Goal: Task Accomplishment & Management: Manage account settings

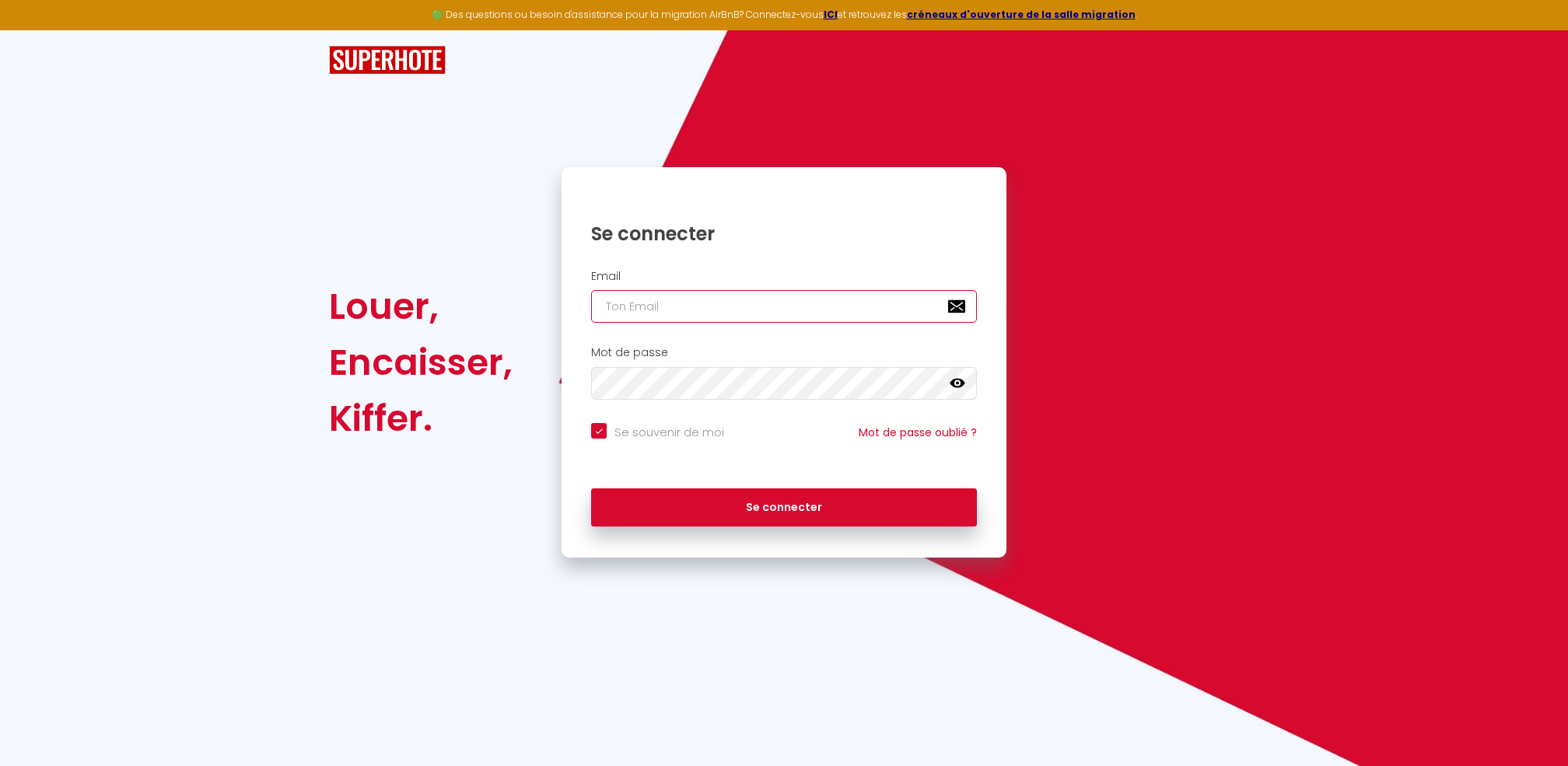
click at [633, 308] on input "email" at bounding box center [784, 307] width 386 height 32
type input "[DOMAIN_NAME][EMAIL_ADDRESS][DOMAIN_NAME]"
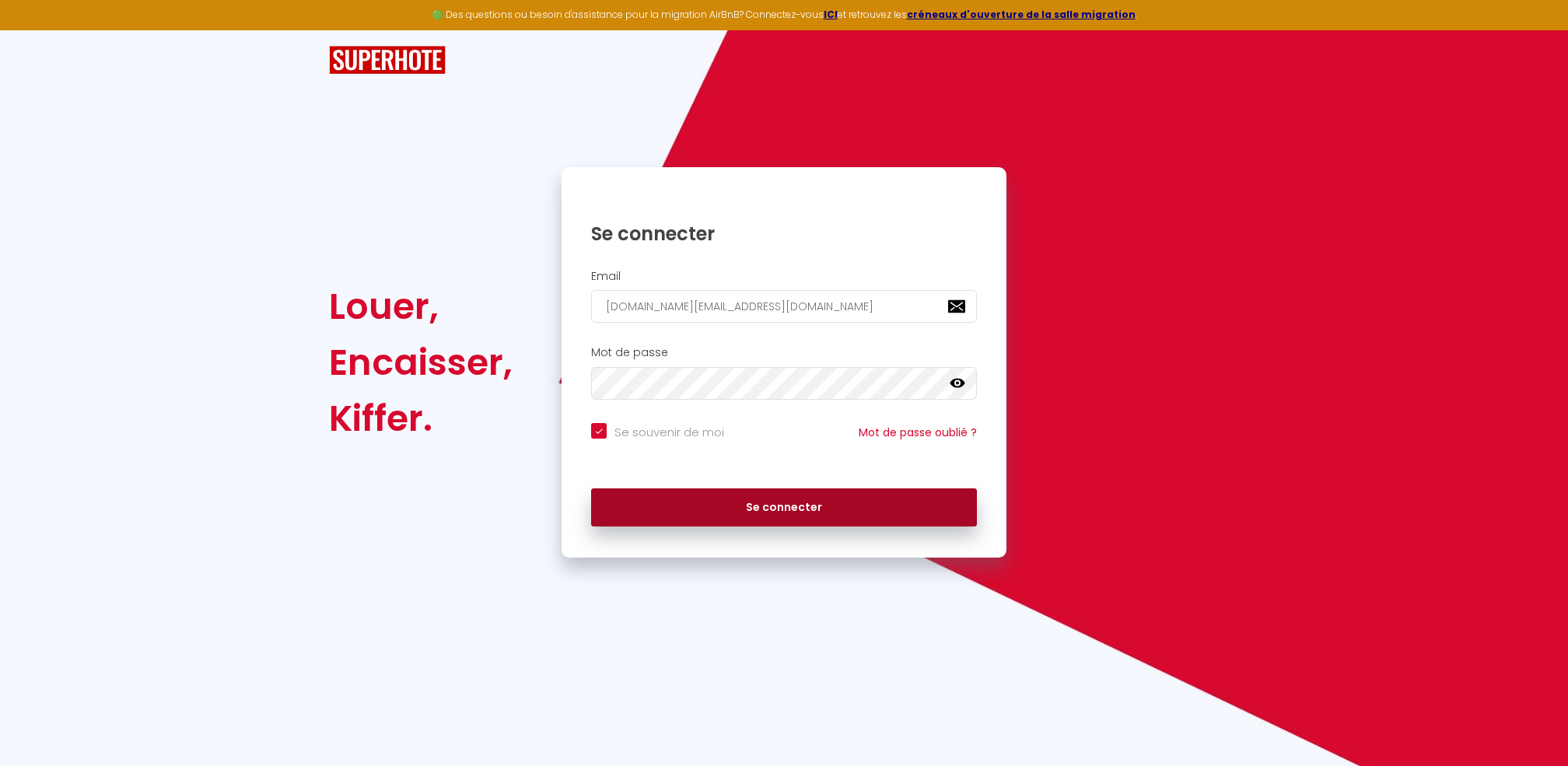
click at [755, 514] on button "Se connecter" at bounding box center [784, 508] width 386 height 39
checkbox input "true"
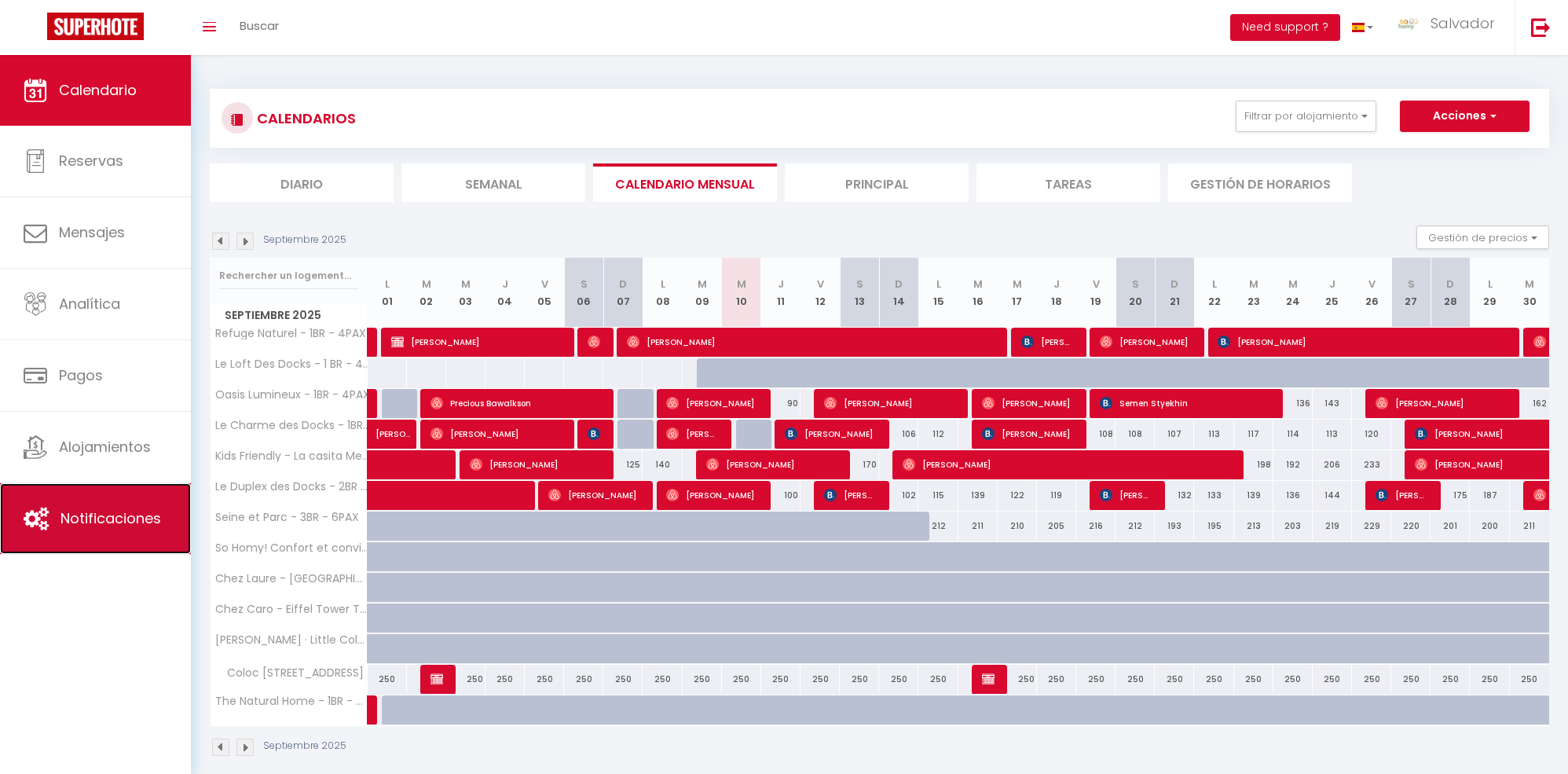
click at [104, 538] on link "Notificaciones" at bounding box center [96, 519] width 191 height 71
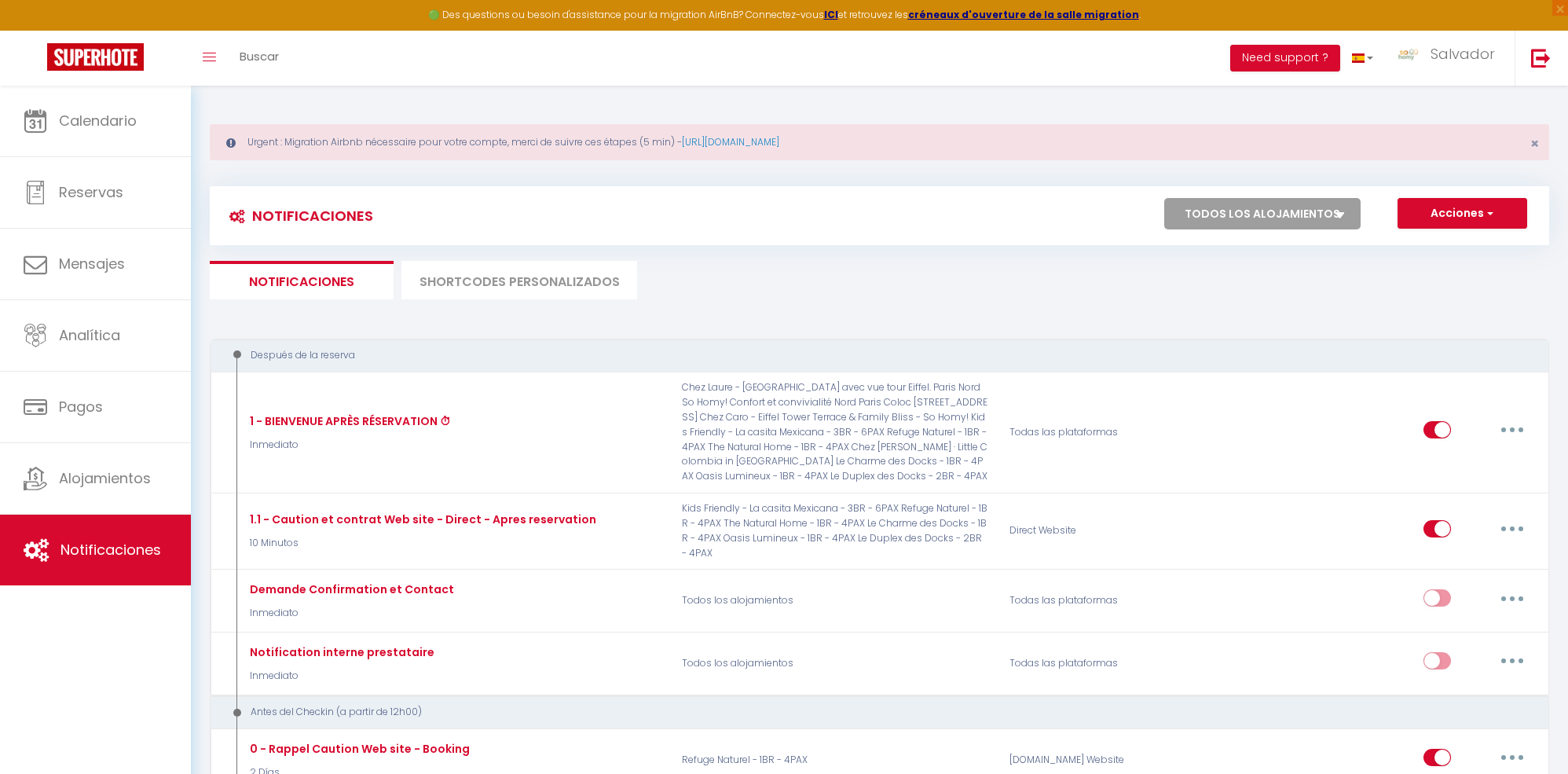
select select
checkbox input "false"
select select
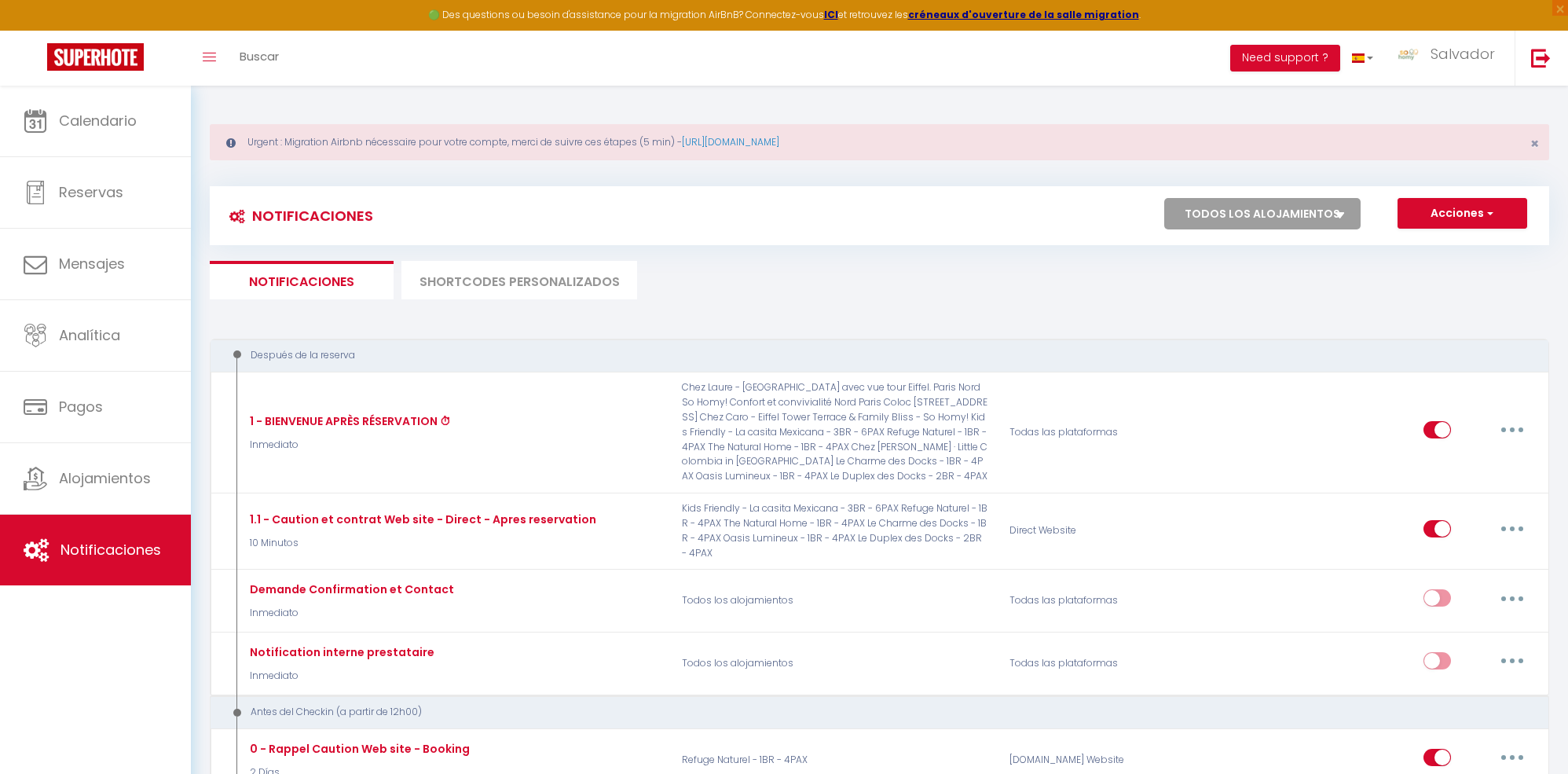
checkbox input "false"
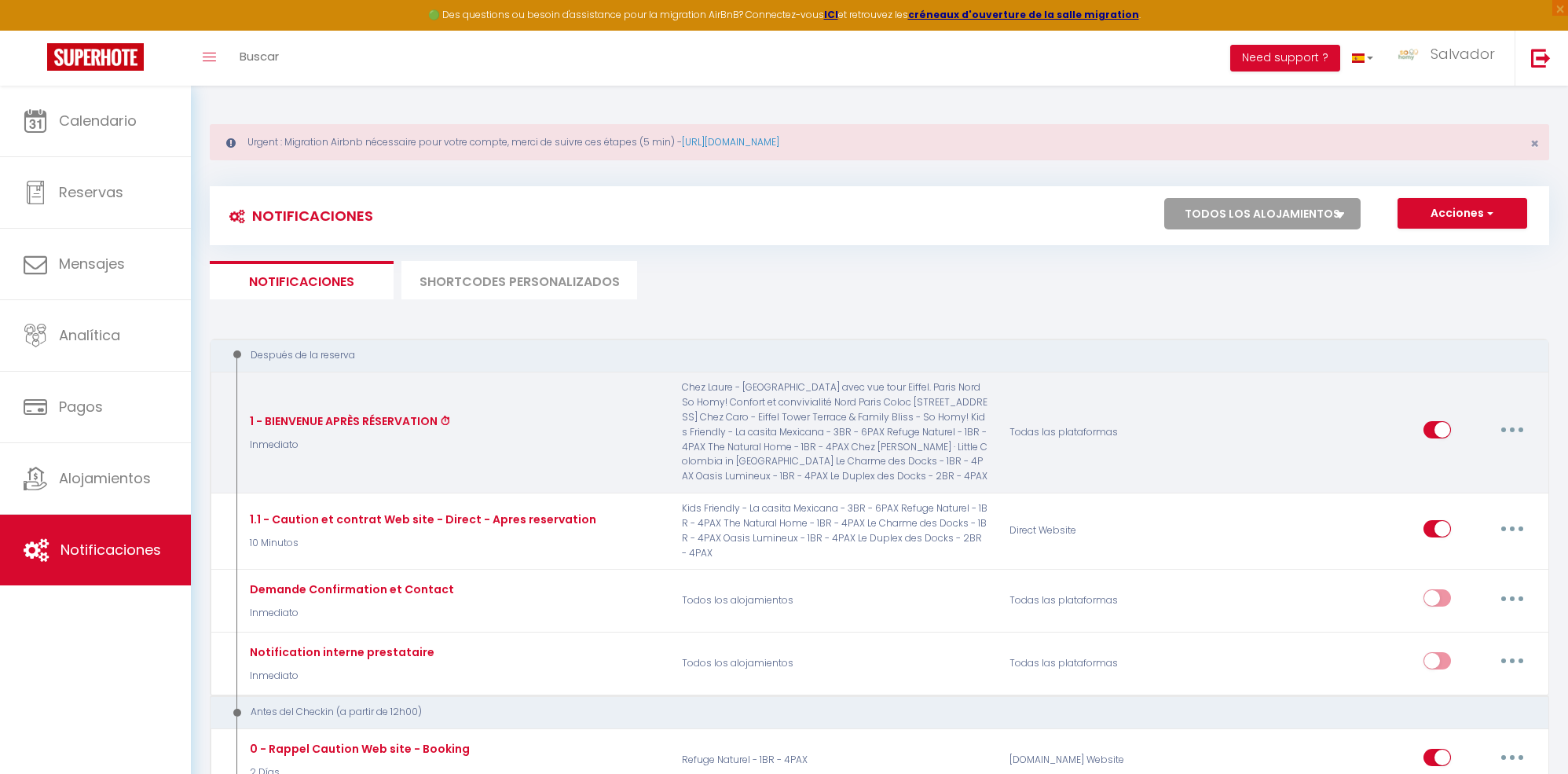
click at [1517, 430] on button "button" at bounding box center [1512, 430] width 44 height 25
click at [1465, 457] on link "Editar" at bounding box center [1472, 466] width 116 height 27
type input "1 - BIENVENUE APRÈS RÉSERVATION ⏱"
select select "Inmediato"
select select "if_booking_is_paid"
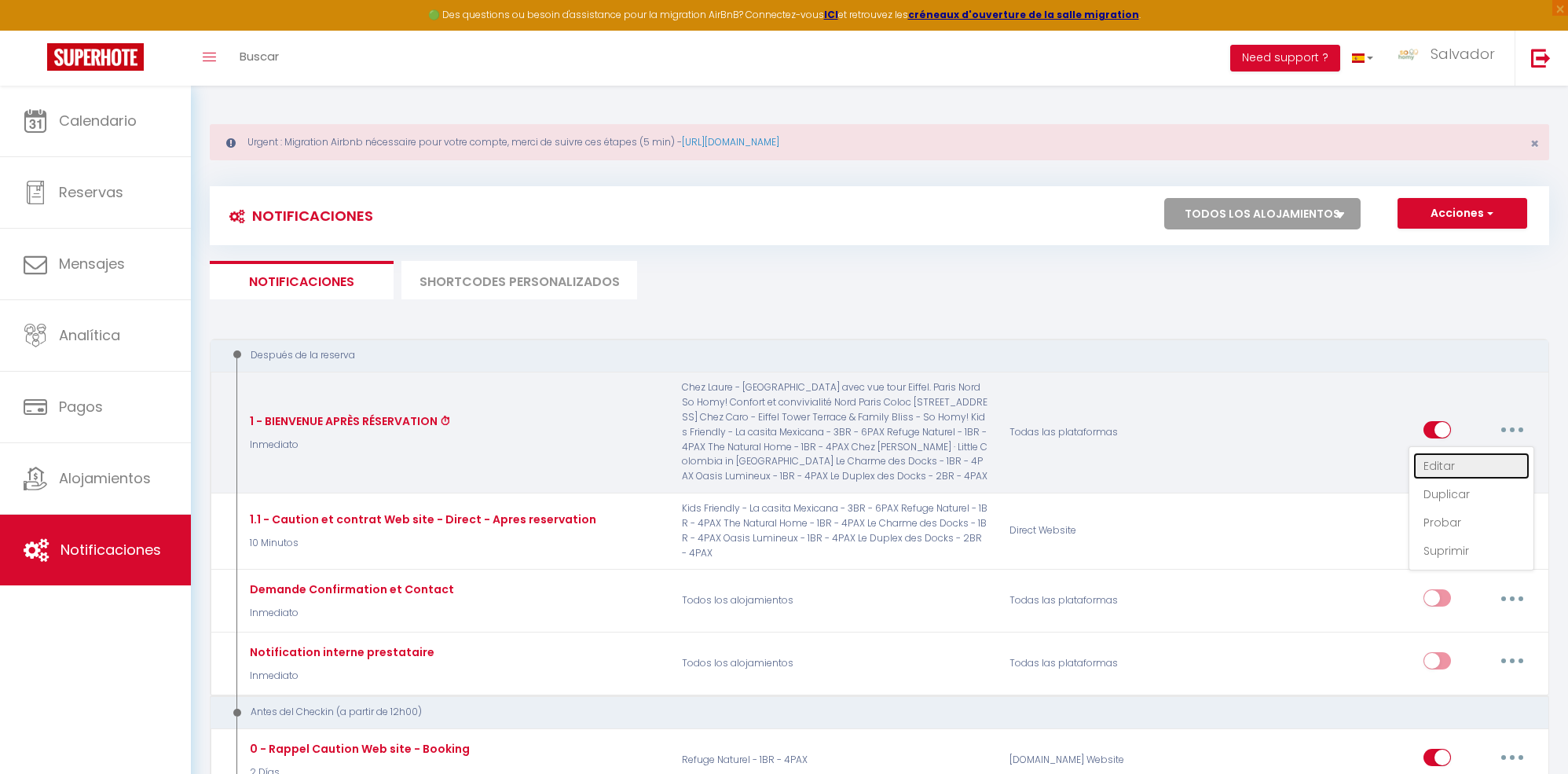
checkbox input "true"
checkbox input "false"
radio input "true"
type input "1 - BIENVENUE APRÈS RÉSERVATION ⏱"
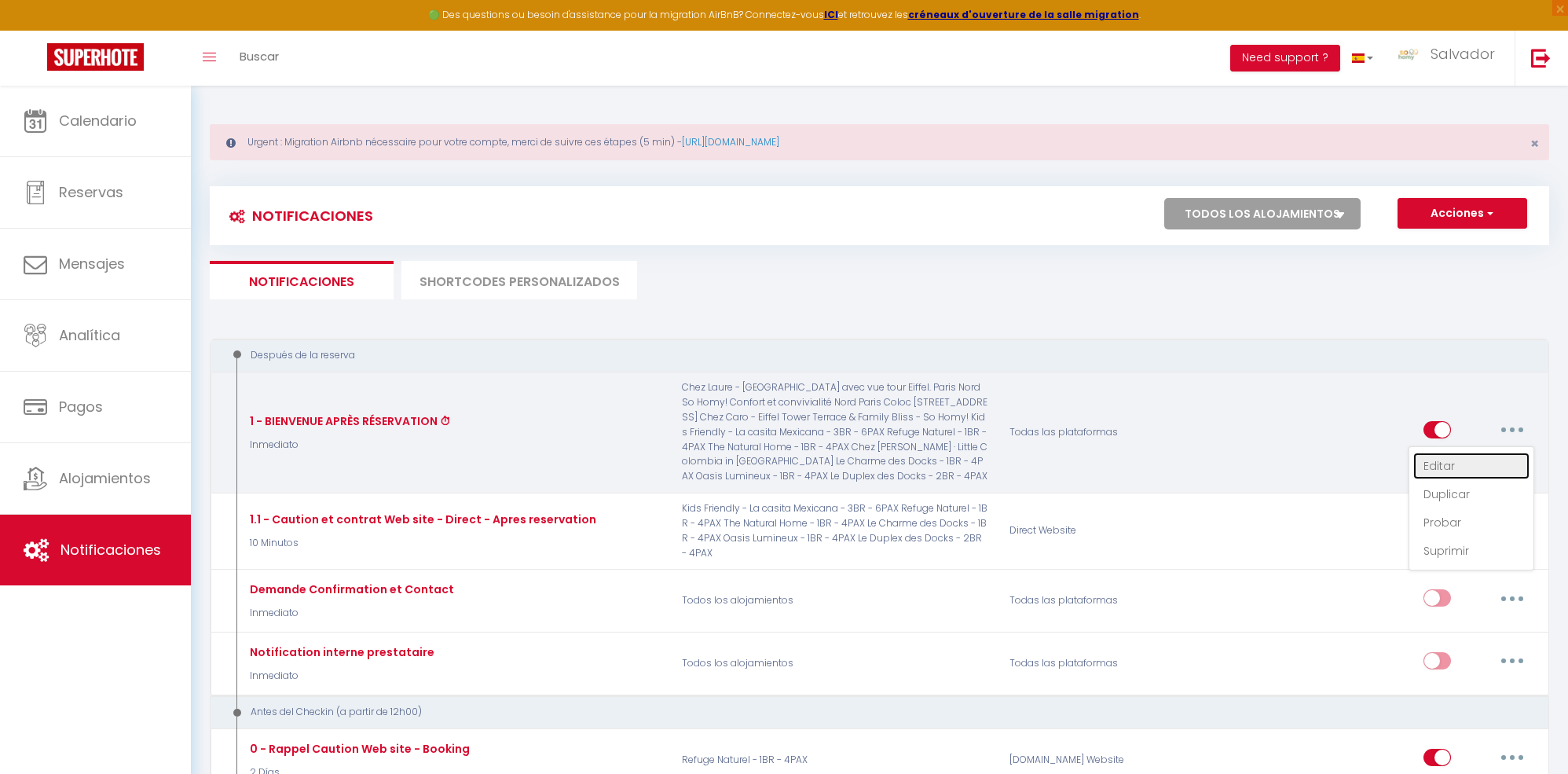
checkbox input "true"
checkbox input "false"
checkbox input "true"
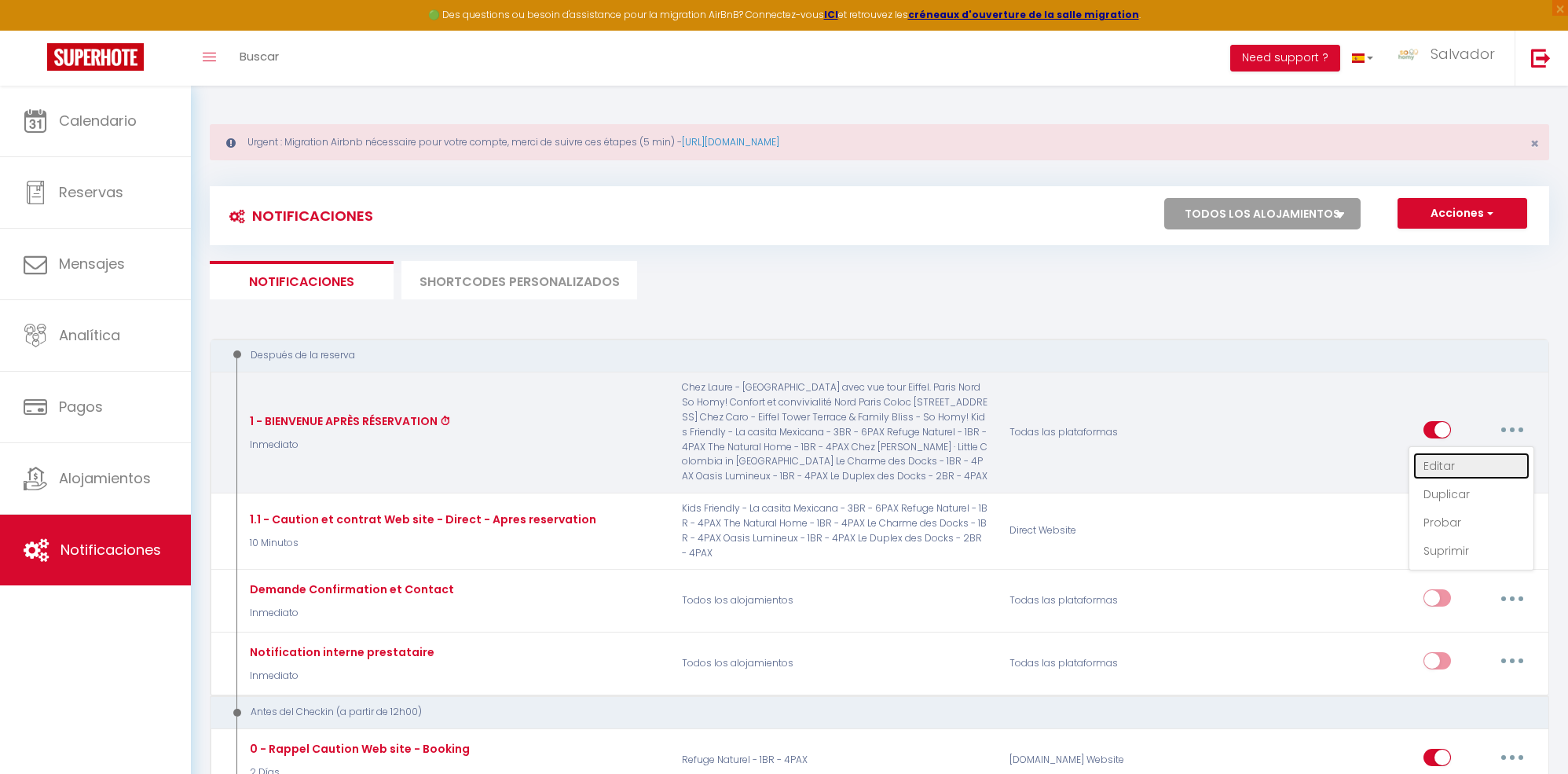
checkbox input "true"
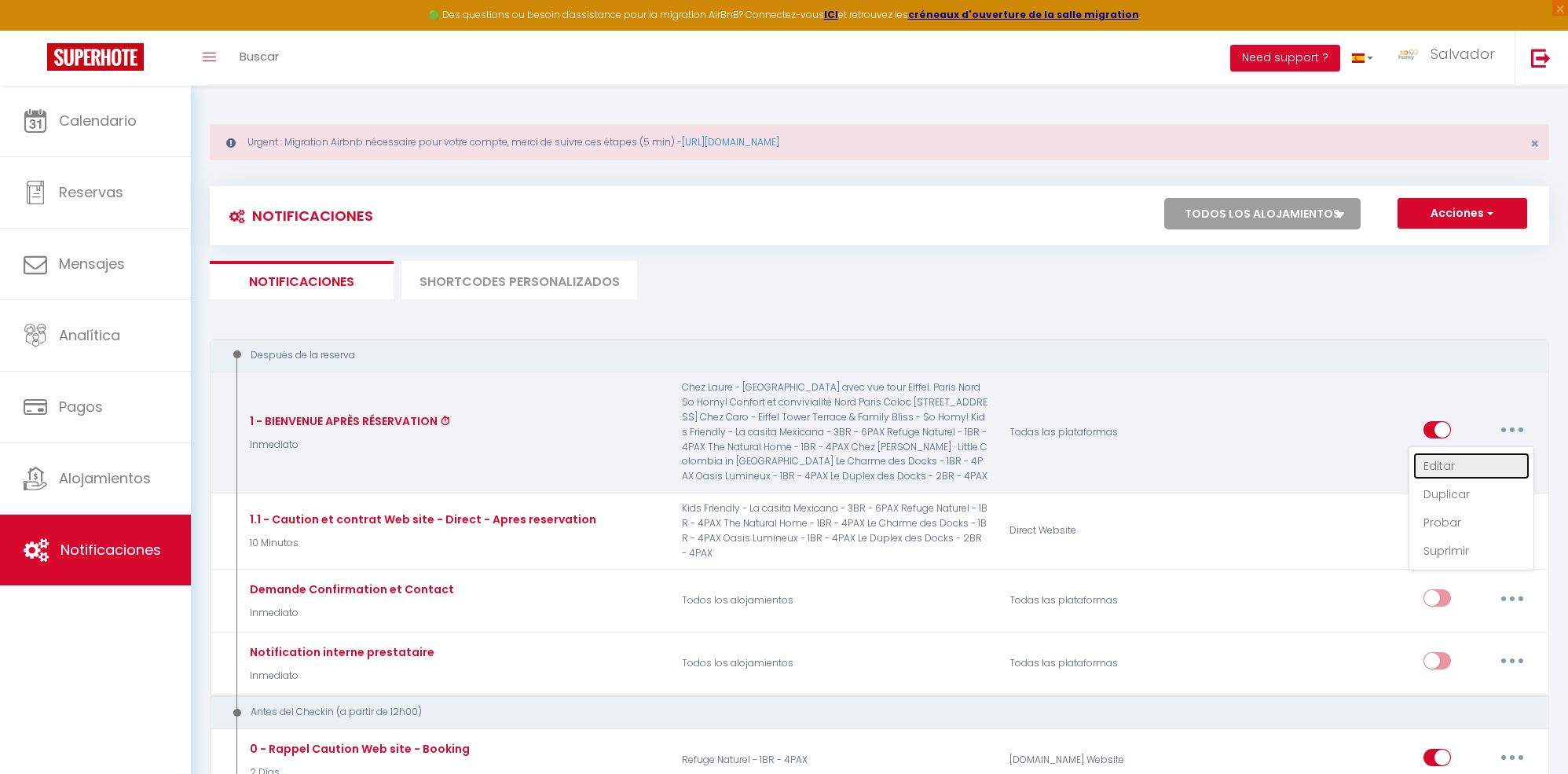
checkbox input "true"
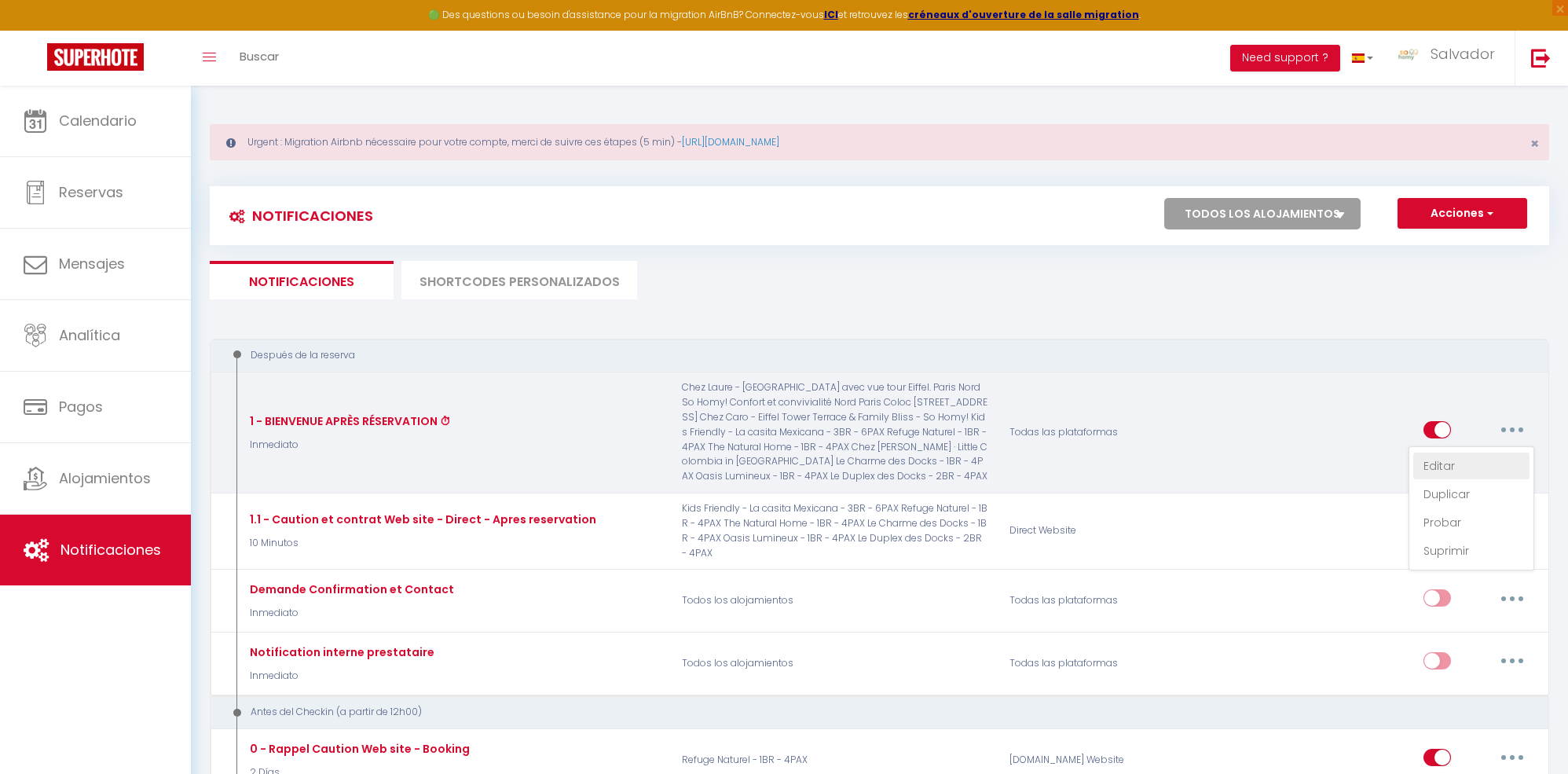
checkbox input "false"
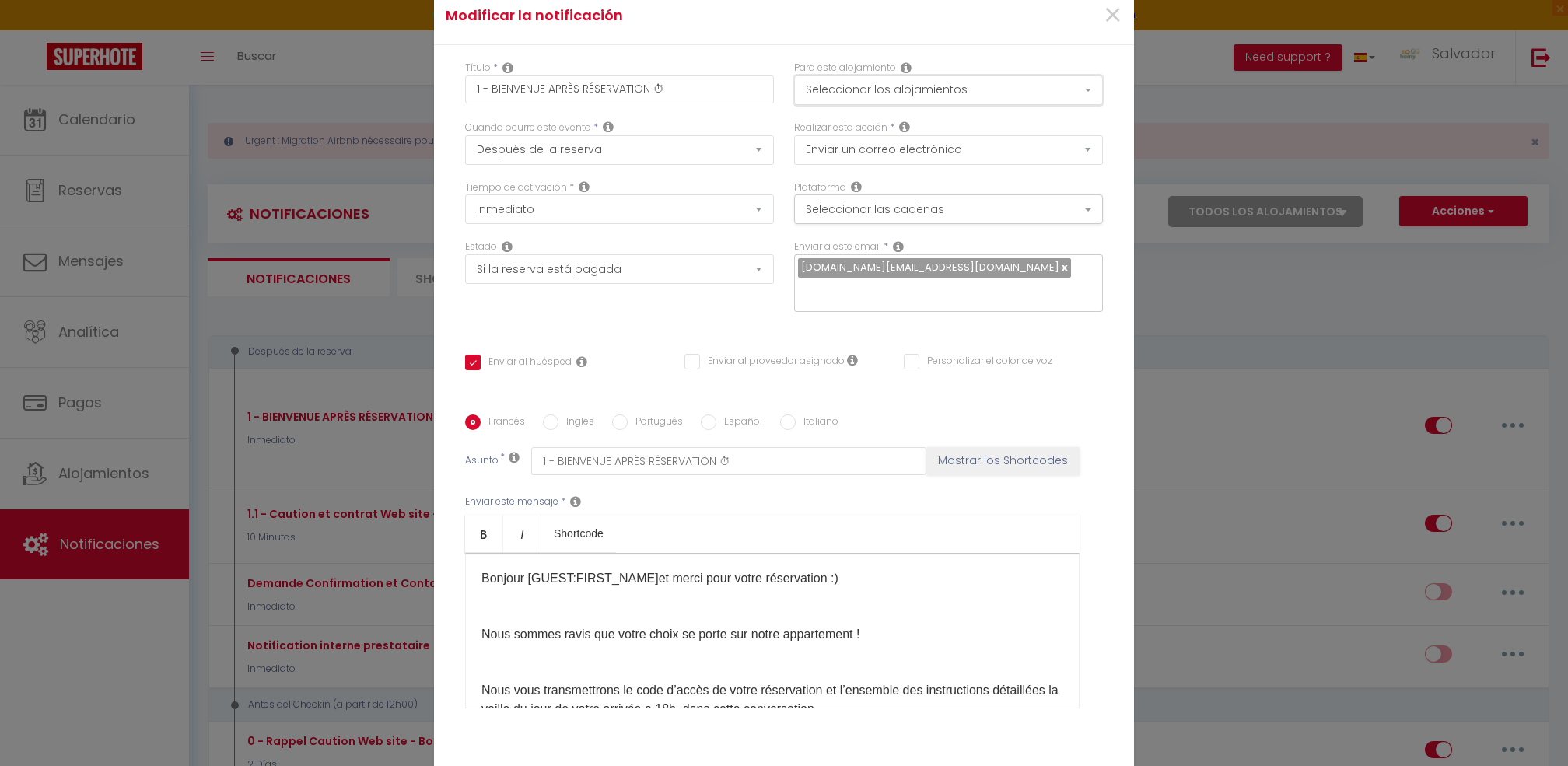
click at [968, 100] on button "Seleccionar los alojamientos" at bounding box center [948, 90] width 308 height 30
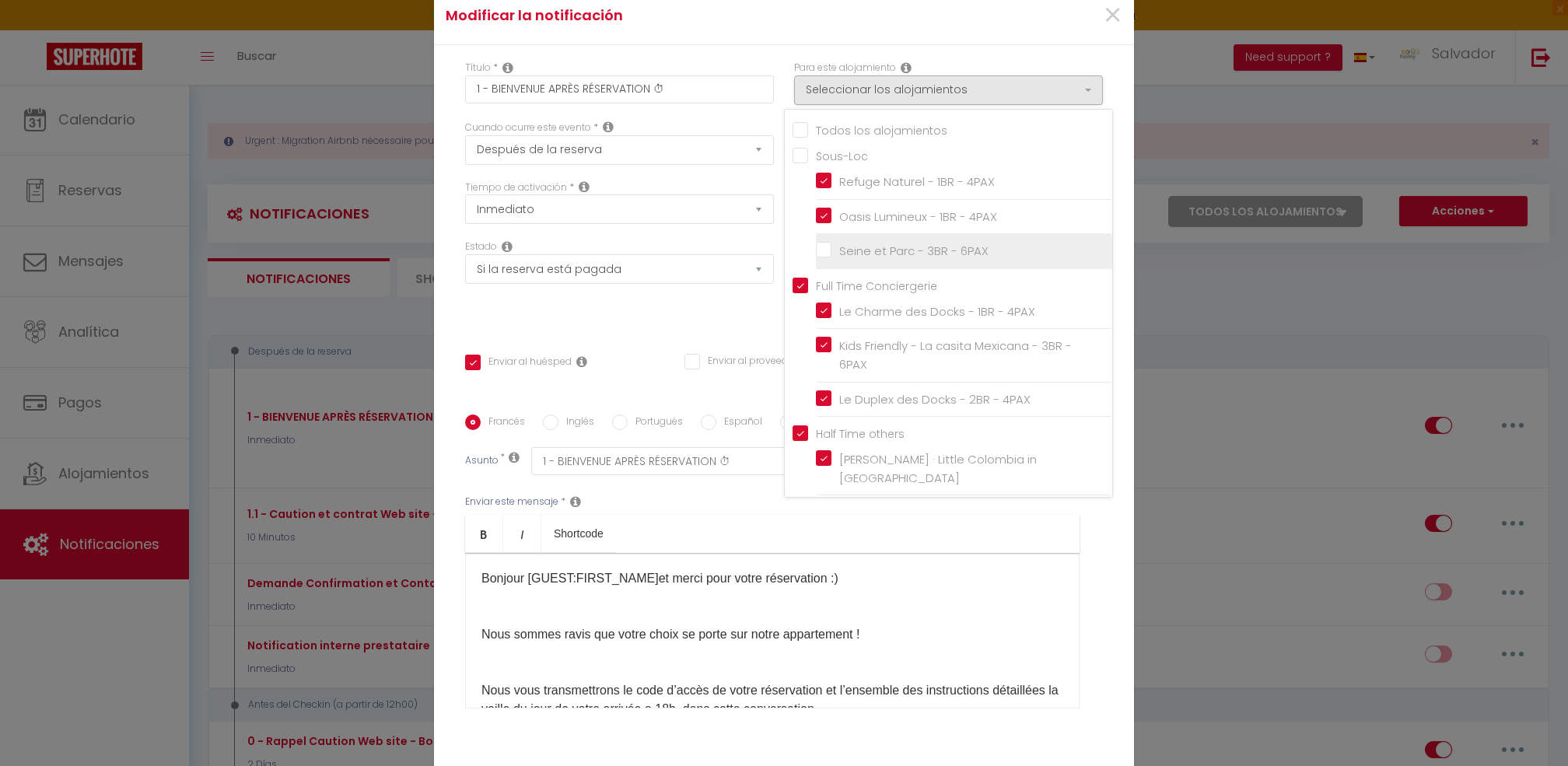
click at [824, 257] on input "Seine et Parc - 3BR - 6PAX" at bounding box center [964, 251] width 296 height 15
checkbox input "true"
checkbox input "false"
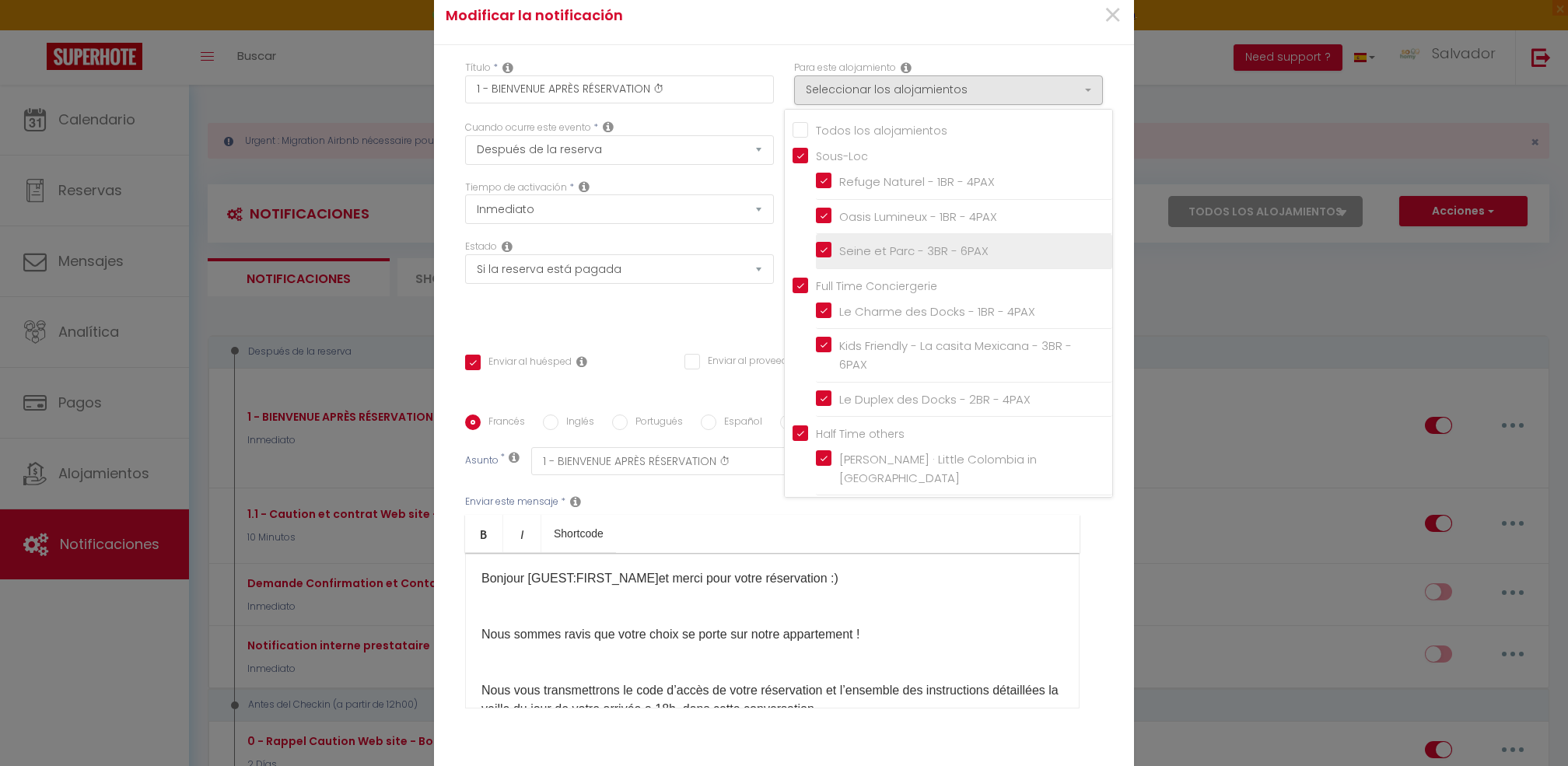
checkbox input "true"
checkbox input "false"
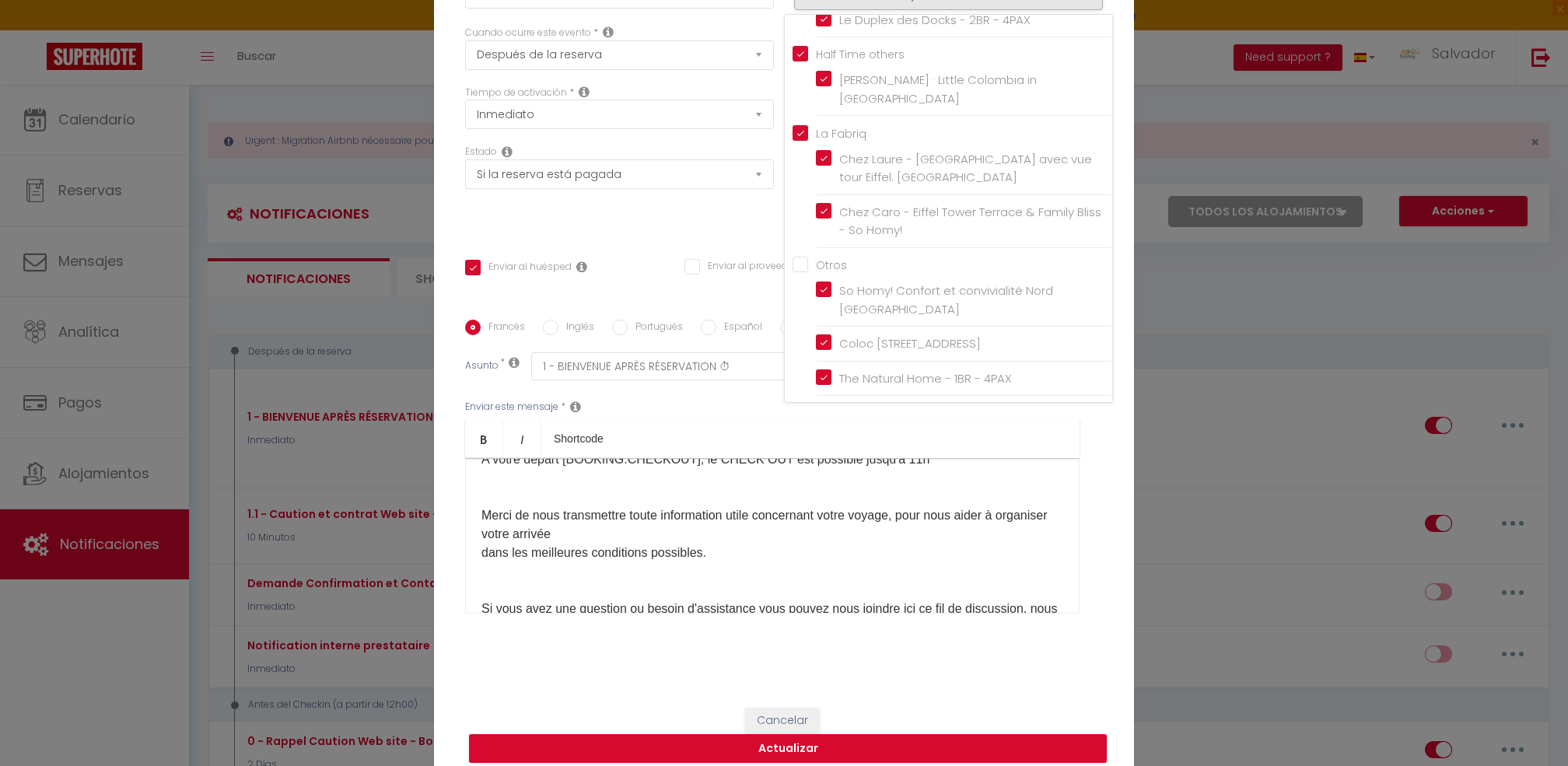
scroll to position [583, 0]
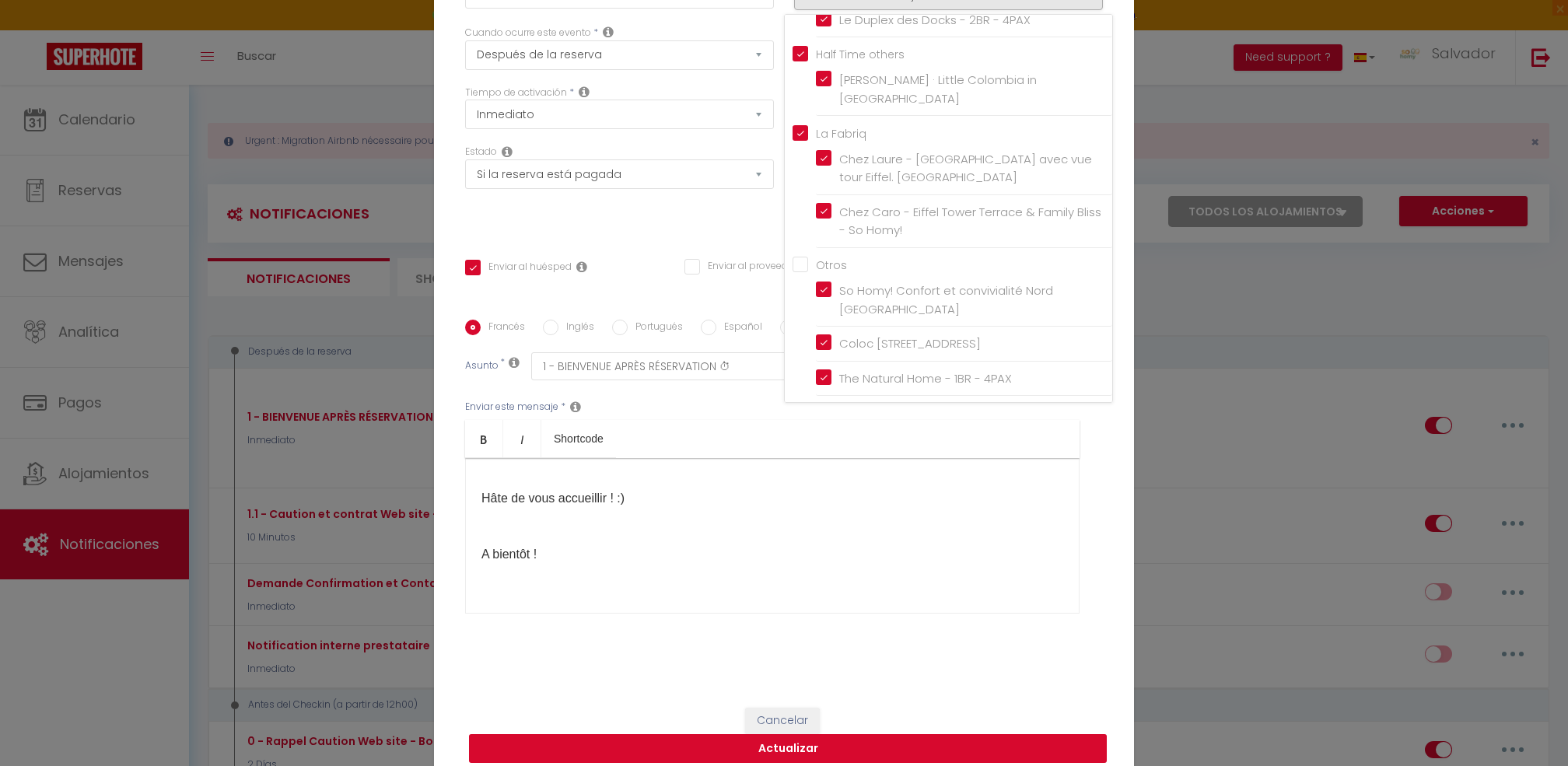
click at [872, 734] on button "Actualizar" at bounding box center [788, 749] width 638 height 30
checkbox input "true"
checkbox input "false"
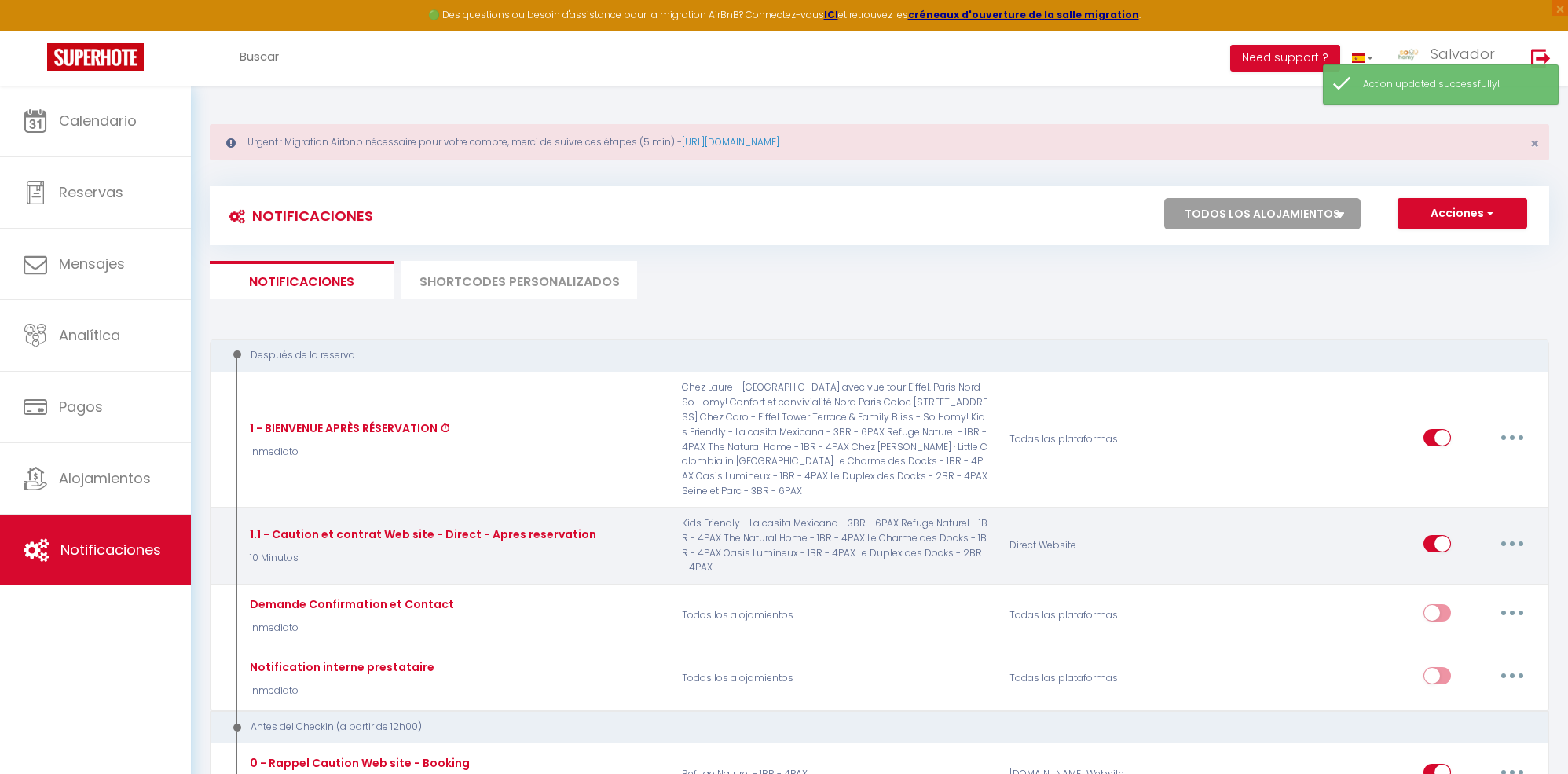
click at [1522, 531] on button "button" at bounding box center [1512, 543] width 44 height 25
click at [1459, 566] on link "Editar" at bounding box center [1472, 579] width 116 height 27
type input "1.1 - Caution et contrat Web site - Direct - Apres reservation"
select select "10 Minutos"
select select "if_booking_is_paid"
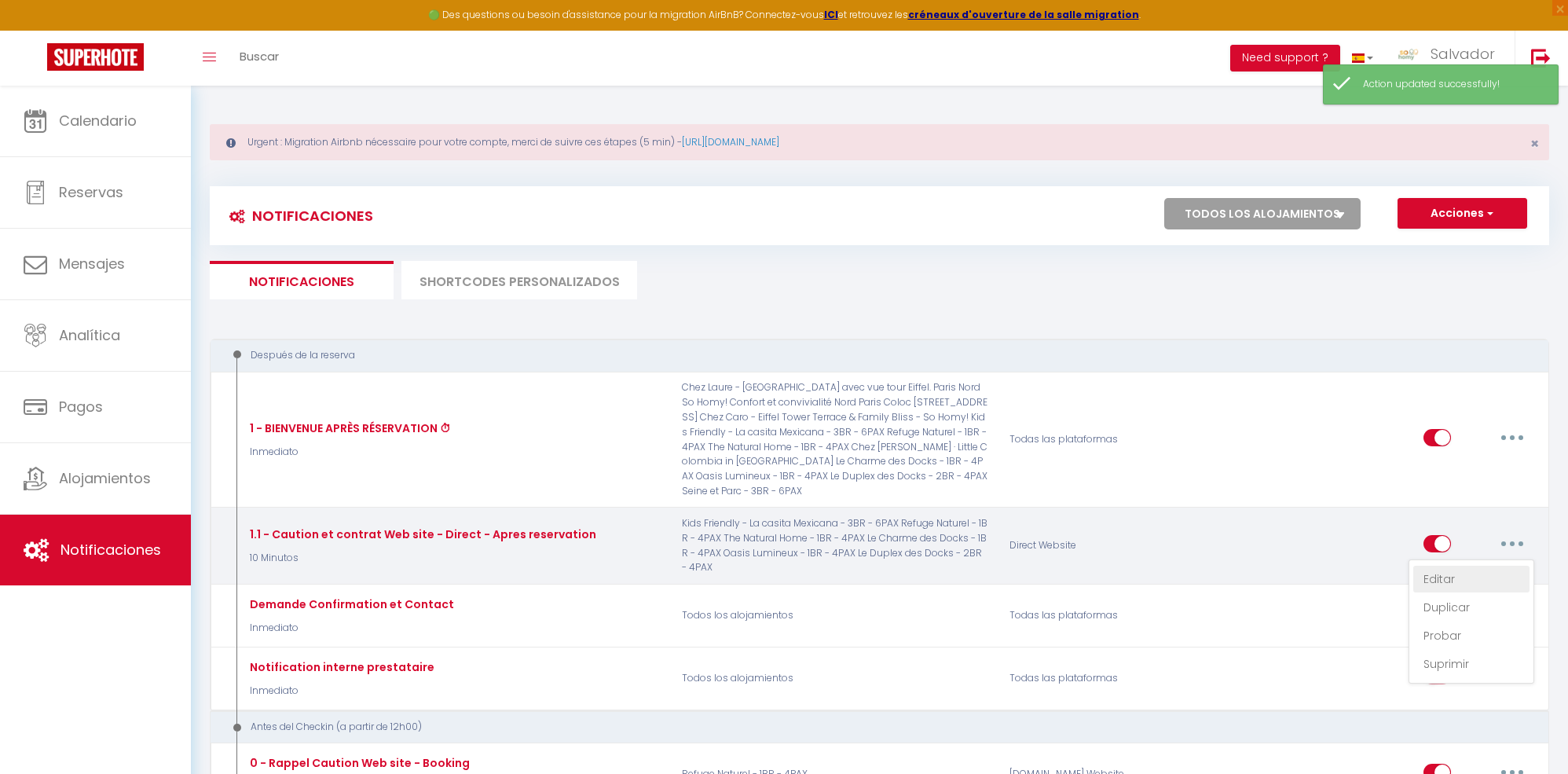
checkbox input "true"
checkbox input "false"
radio input "true"
type input "Lien Caution et Contrat - [RENTAL:NAME] infos après reservation"
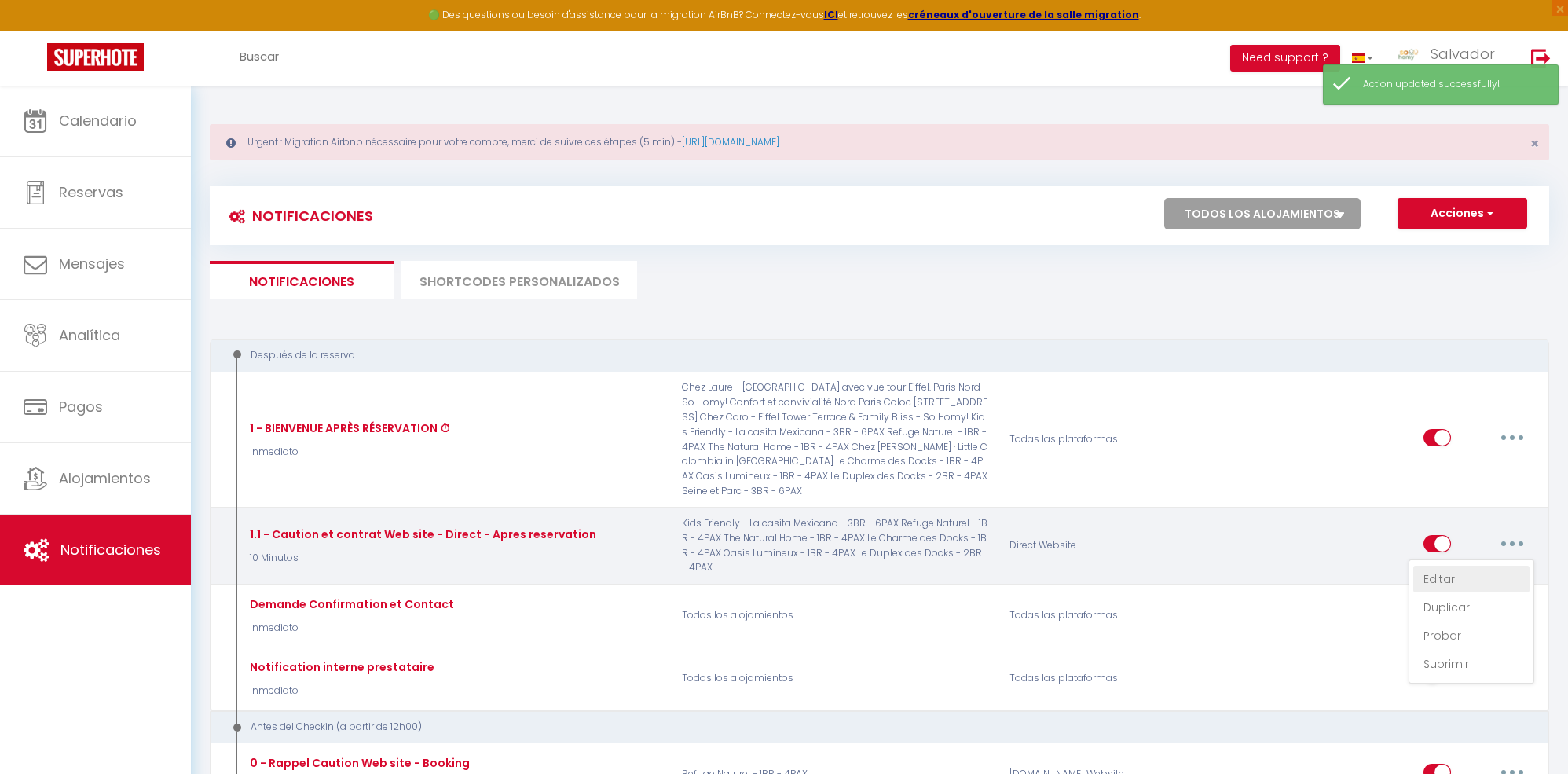
checkbox input "false"
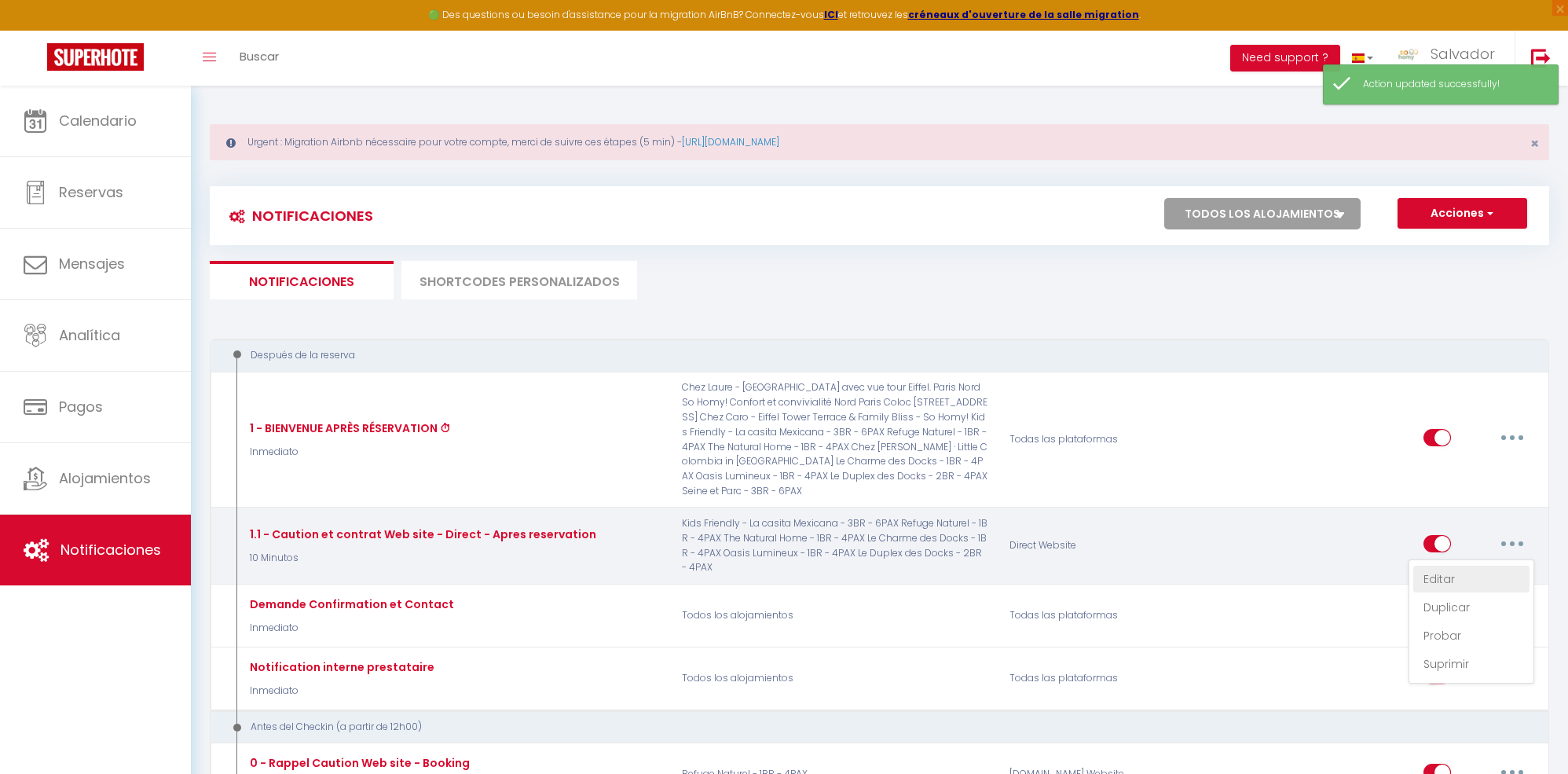
checkbox input "false"
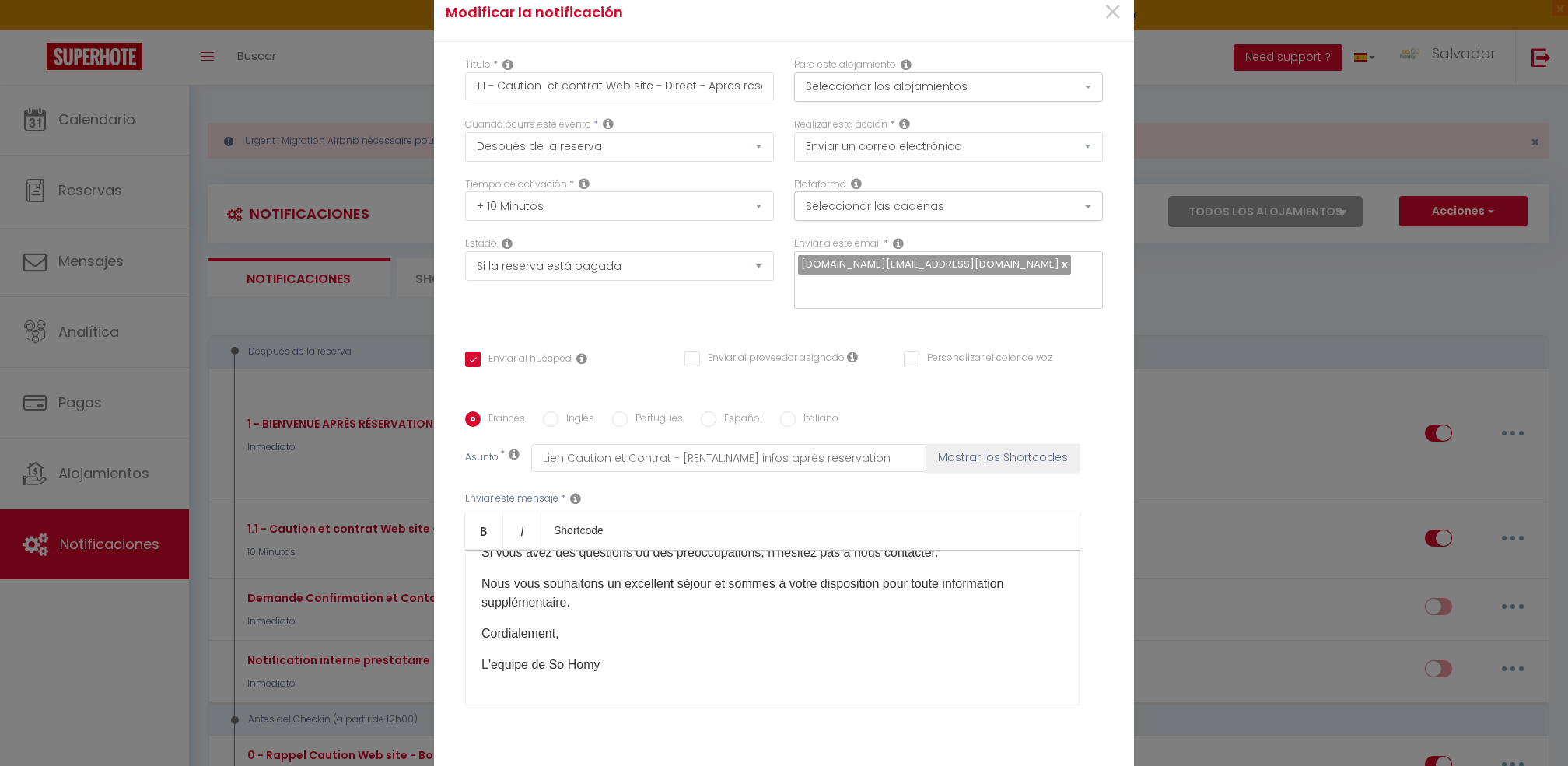
scroll to position [0, 0]
click at [956, 96] on button "Seleccionar los alojamientos" at bounding box center [948, 90] width 308 height 30
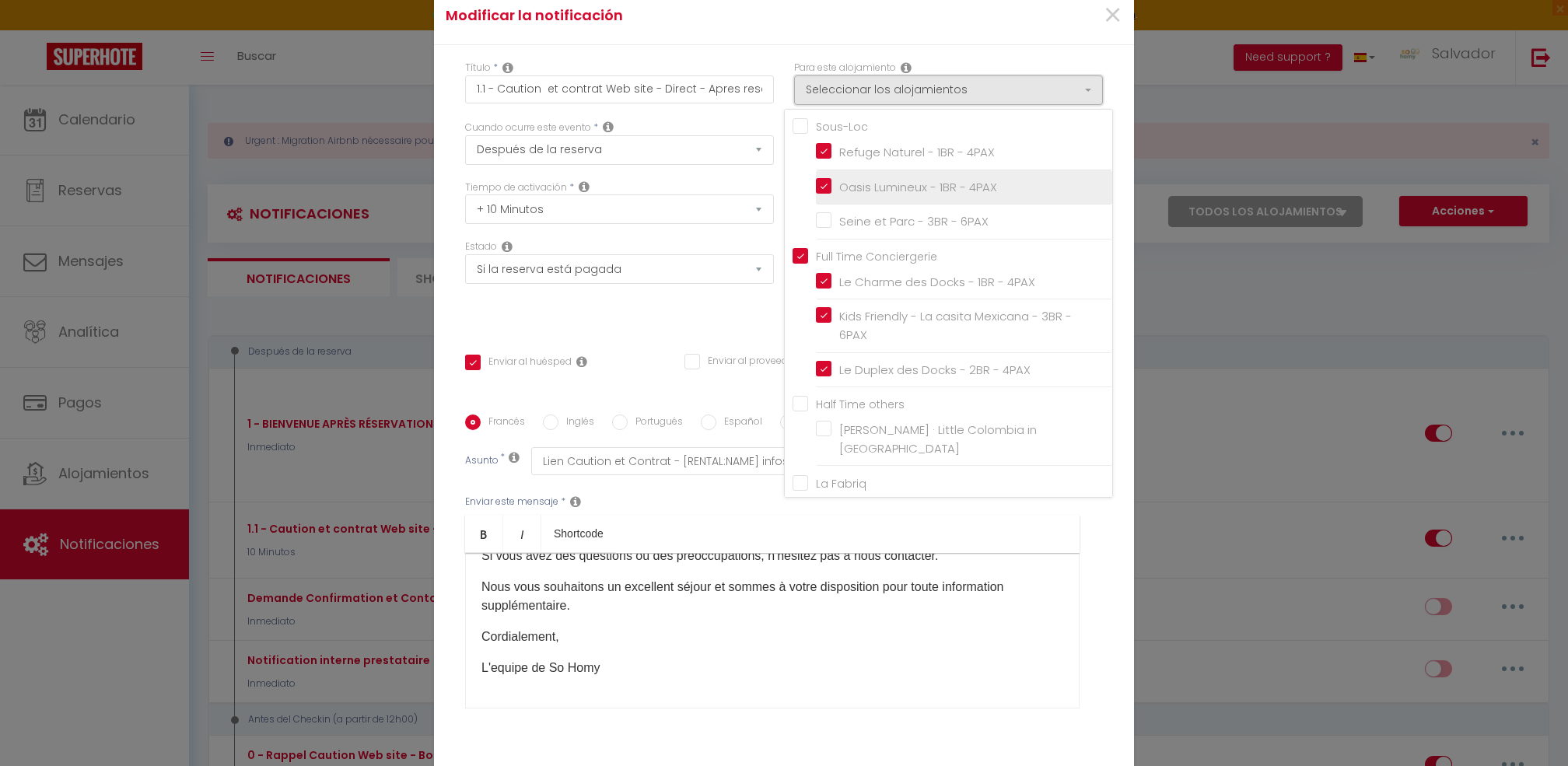
scroll to position [30, 0]
click at [855, 229] on input "Seine et Parc - 3BR - 6PAX" at bounding box center [964, 222] width 296 height 15
checkbox input "true"
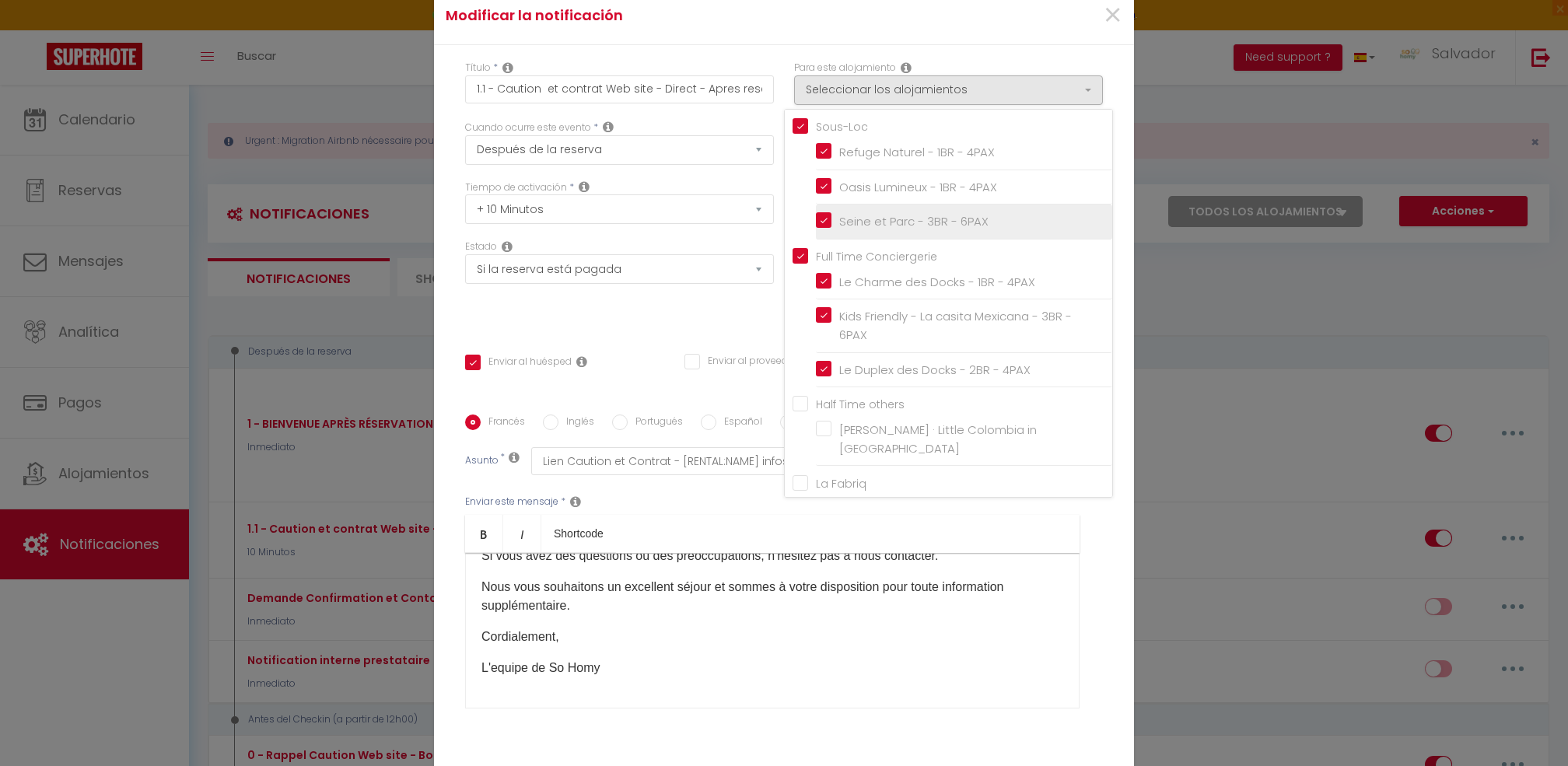
checkbox input "true"
checkbox input "false"
checkbox input "true"
checkbox input "false"
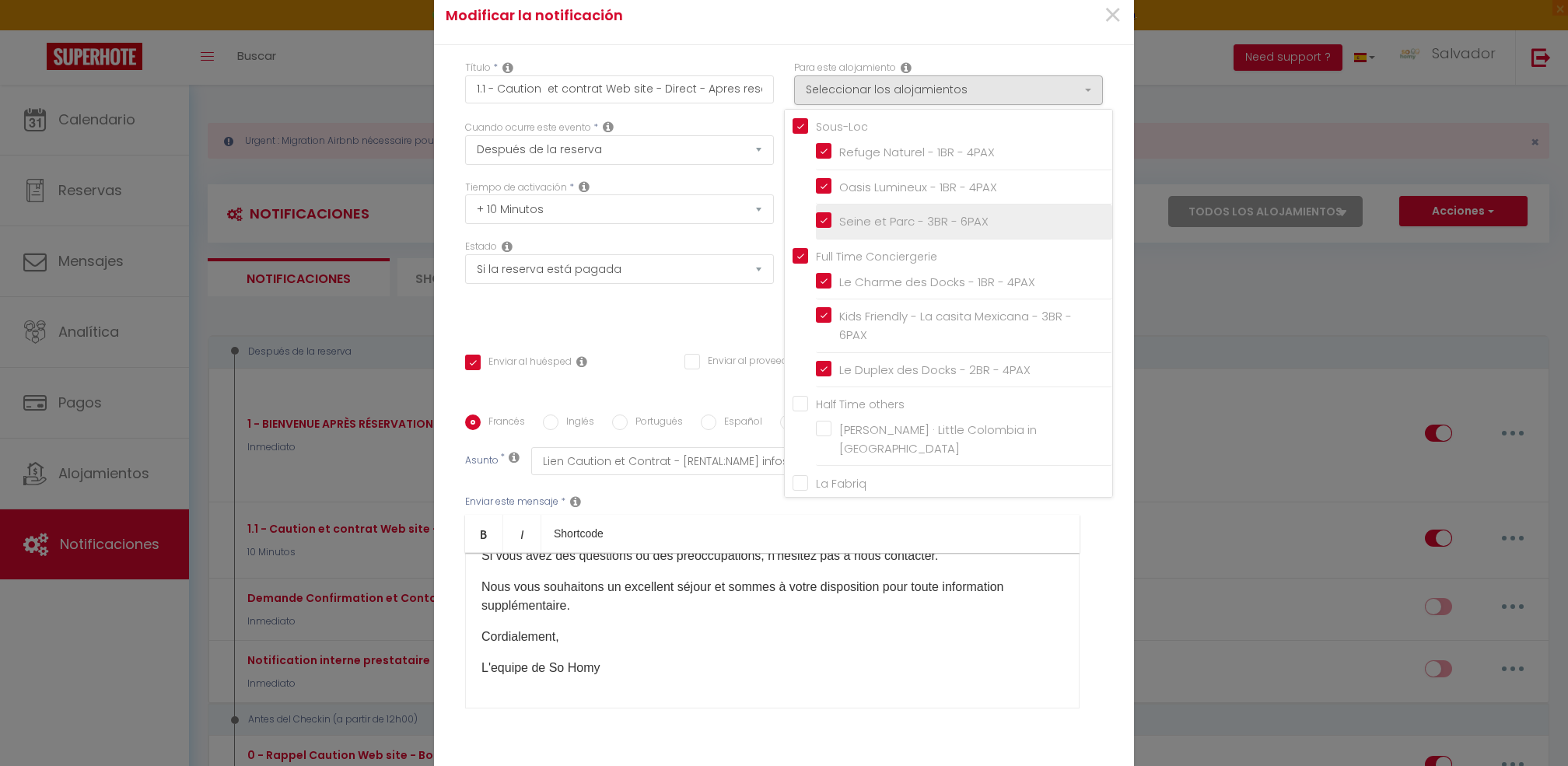
checkbox input "false"
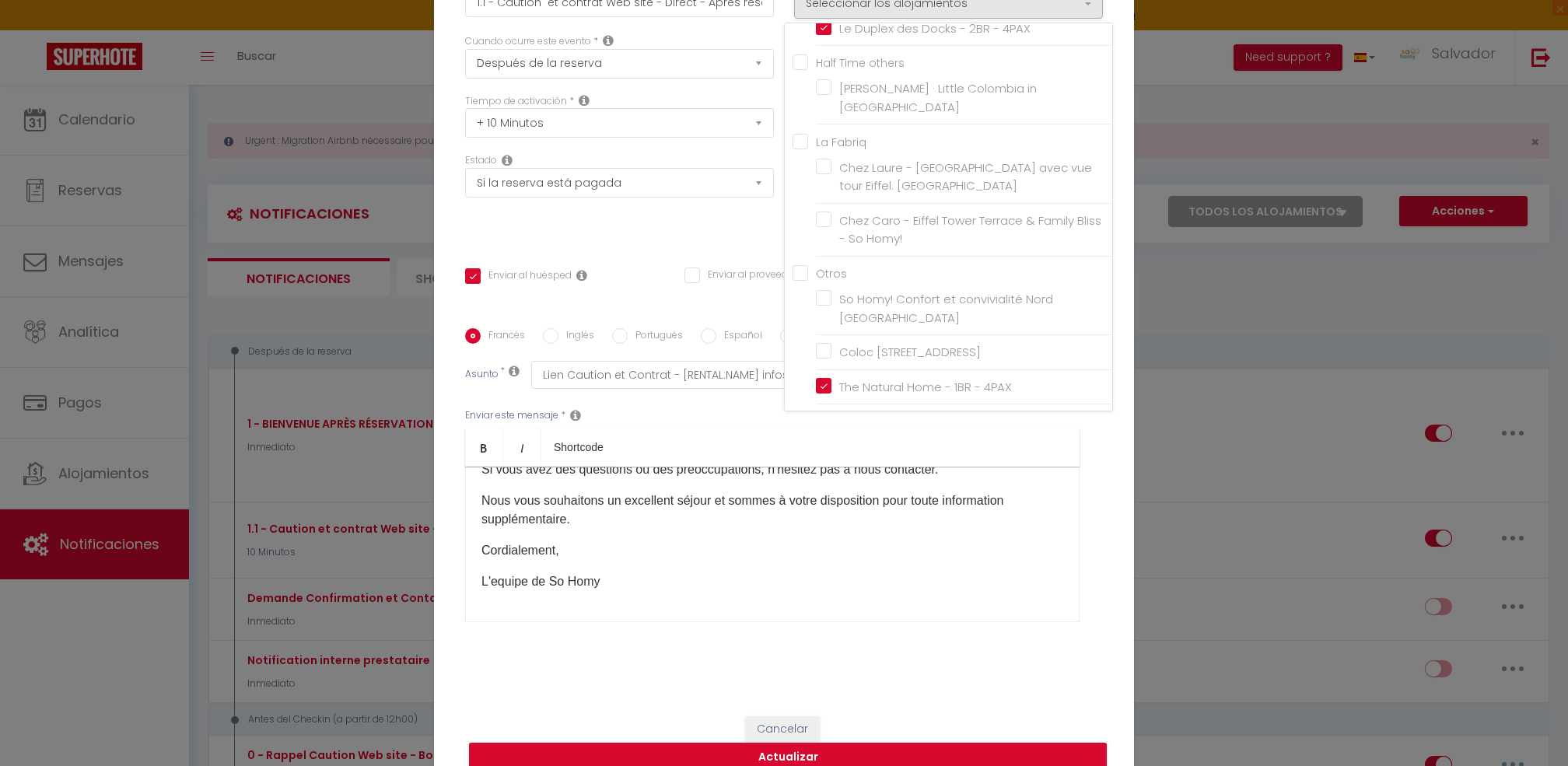
scroll to position [95, 0]
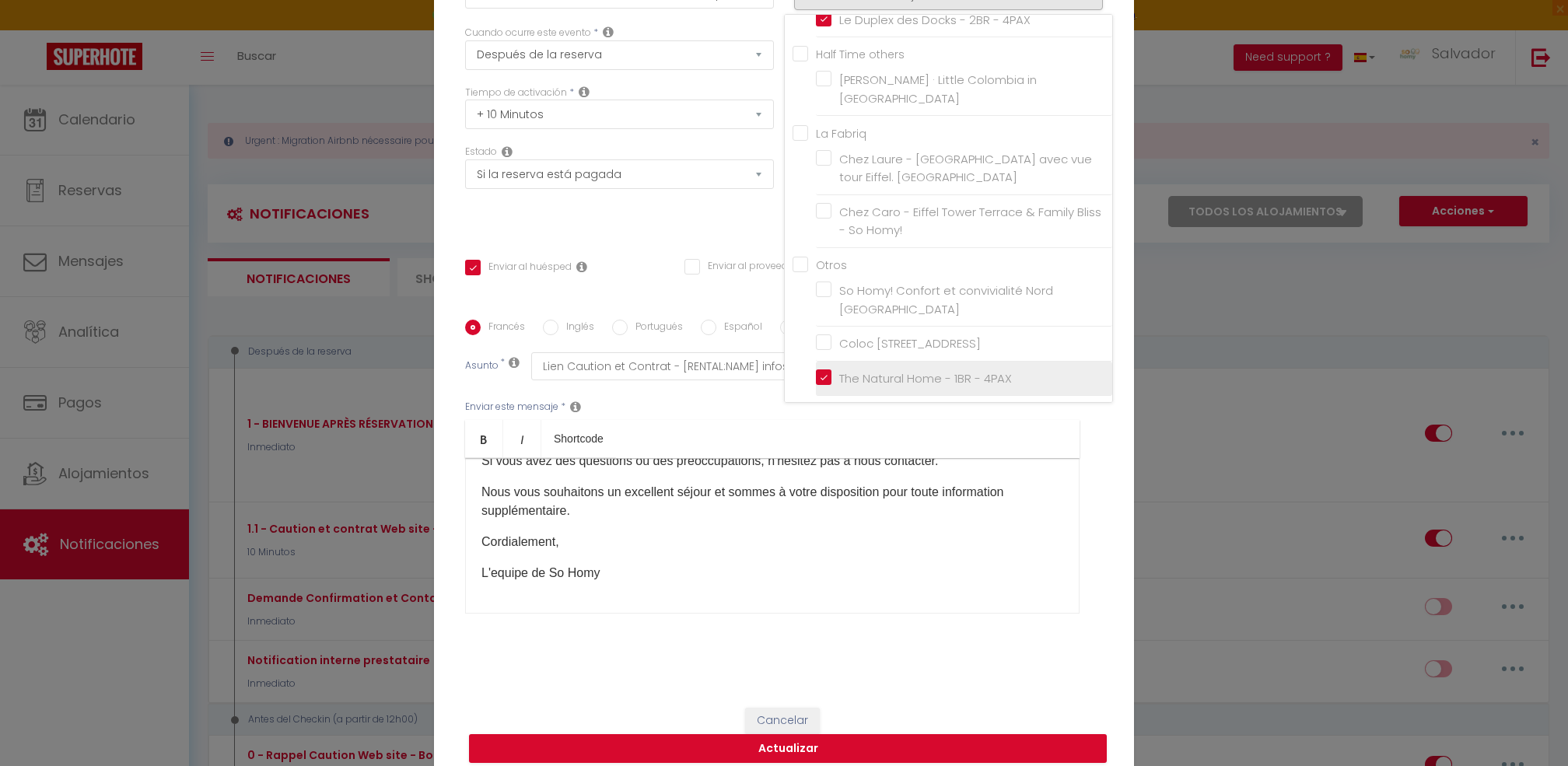
click at [818, 371] on input "The Natural Home - 1BR - 4PAX" at bounding box center [964, 379] width 296 height 15
checkbox input "false"
checkbox input "true"
checkbox input "false"
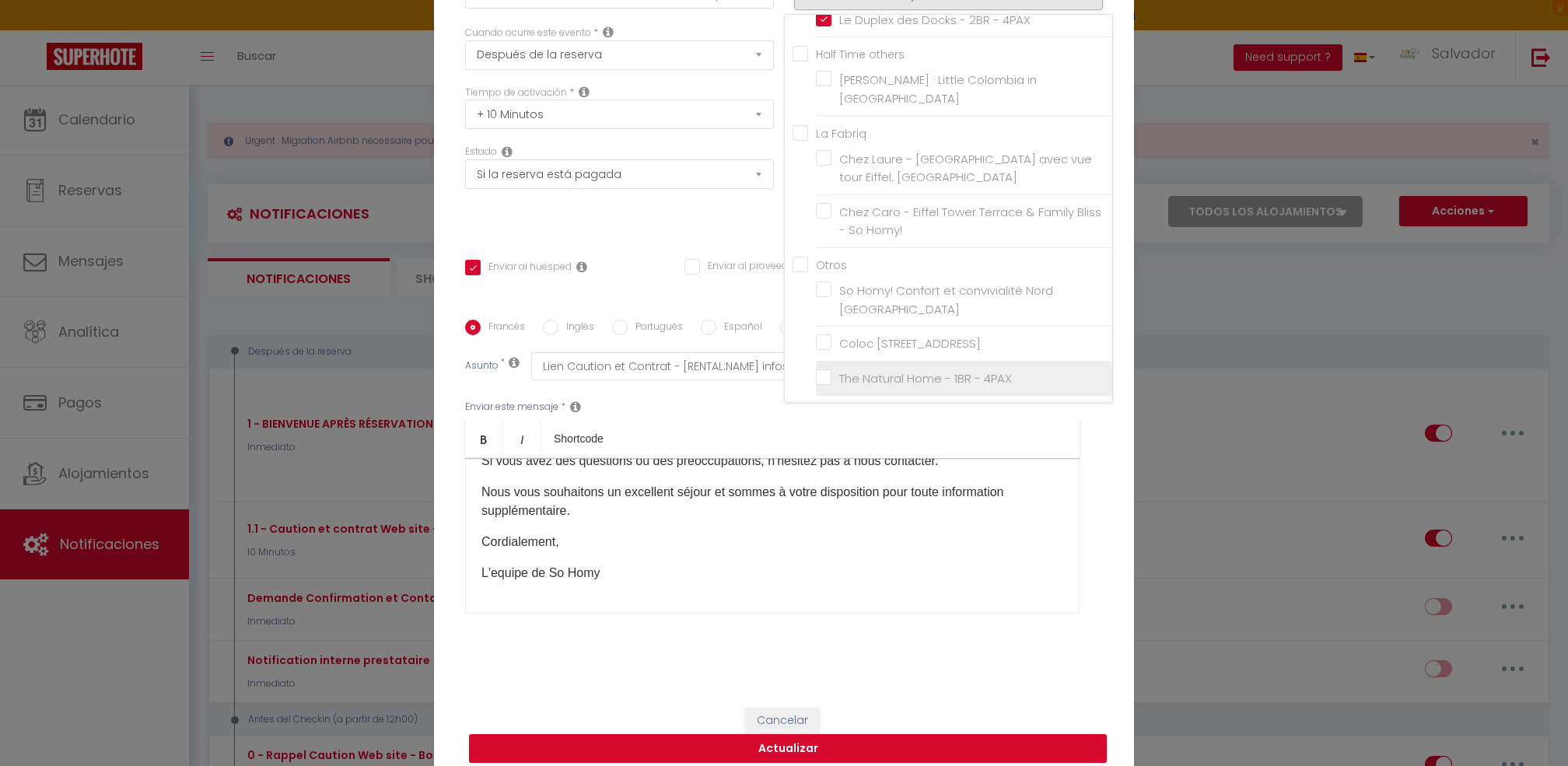
checkbox input "false"
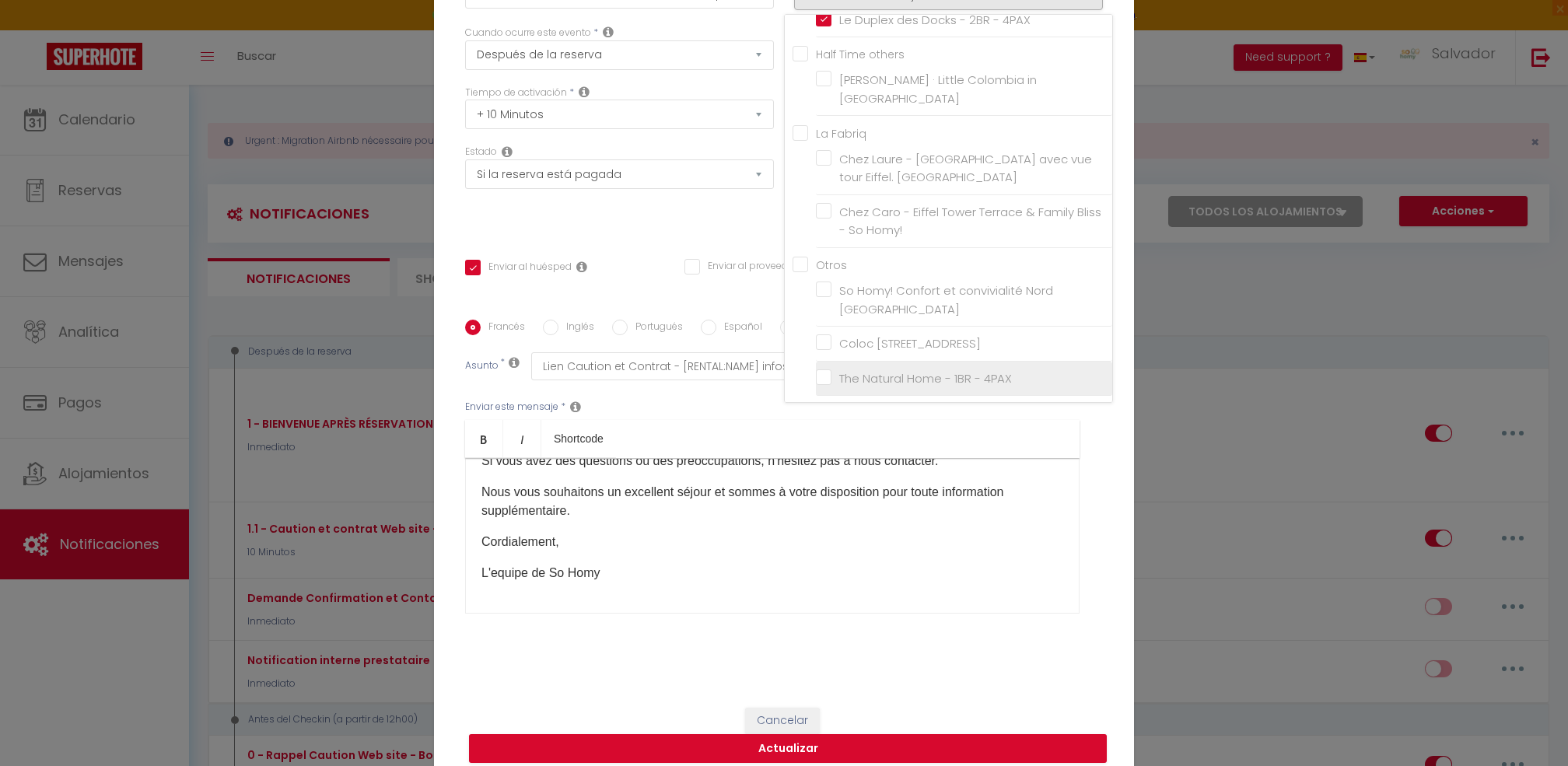
checkbox input "false"
click at [852, 734] on button "Actualizar" at bounding box center [788, 749] width 638 height 30
checkbox input "true"
checkbox input "false"
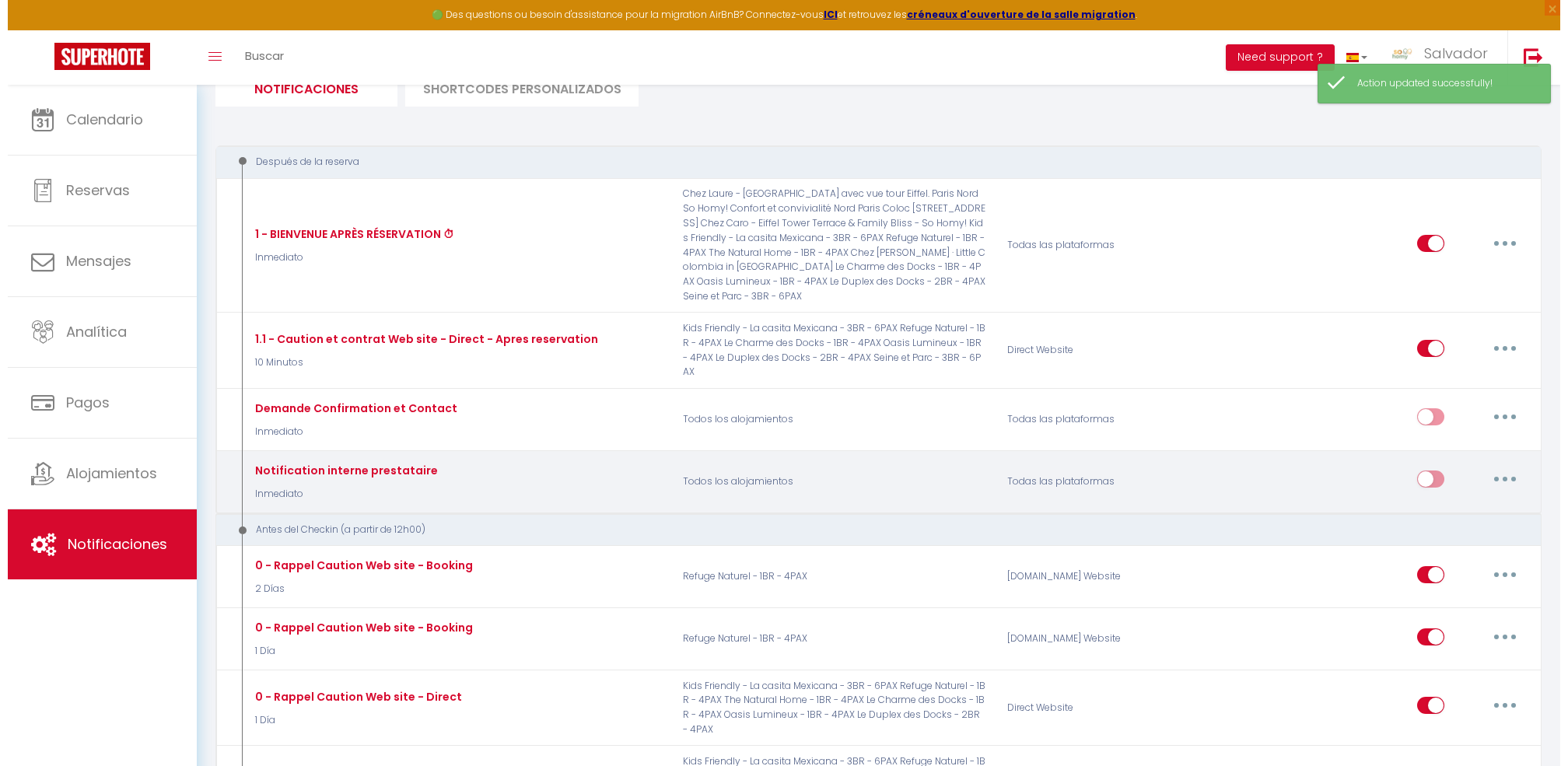
scroll to position [324, 0]
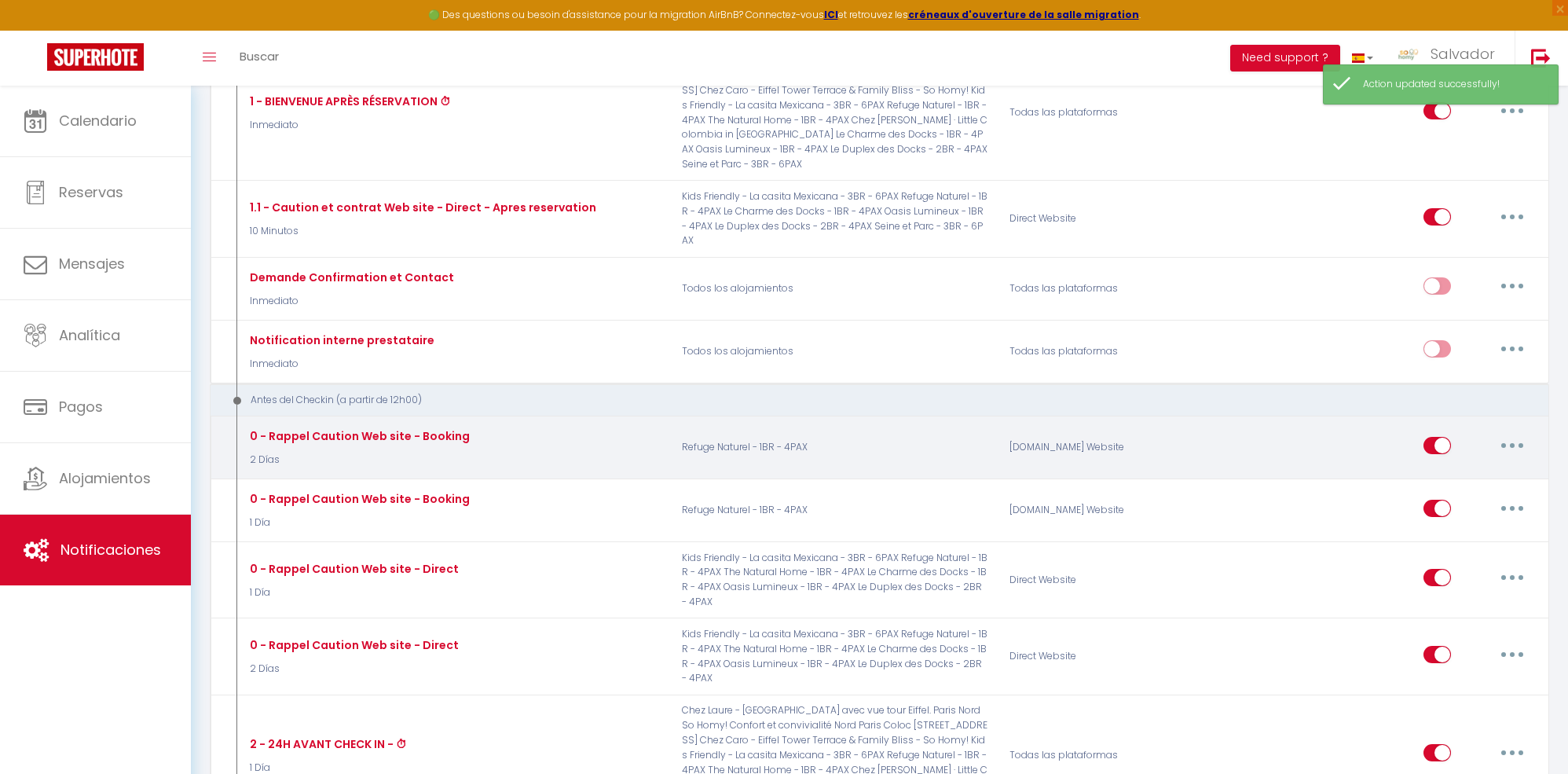
click at [1518, 433] on button "button" at bounding box center [1512, 445] width 44 height 25
click at [1457, 467] on link "Editar" at bounding box center [1472, 480] width 116 height 27
type input "0 - Rappel Caution Web site - Booking"
select select "2 Días"
select select "if_deposit_not_paid"
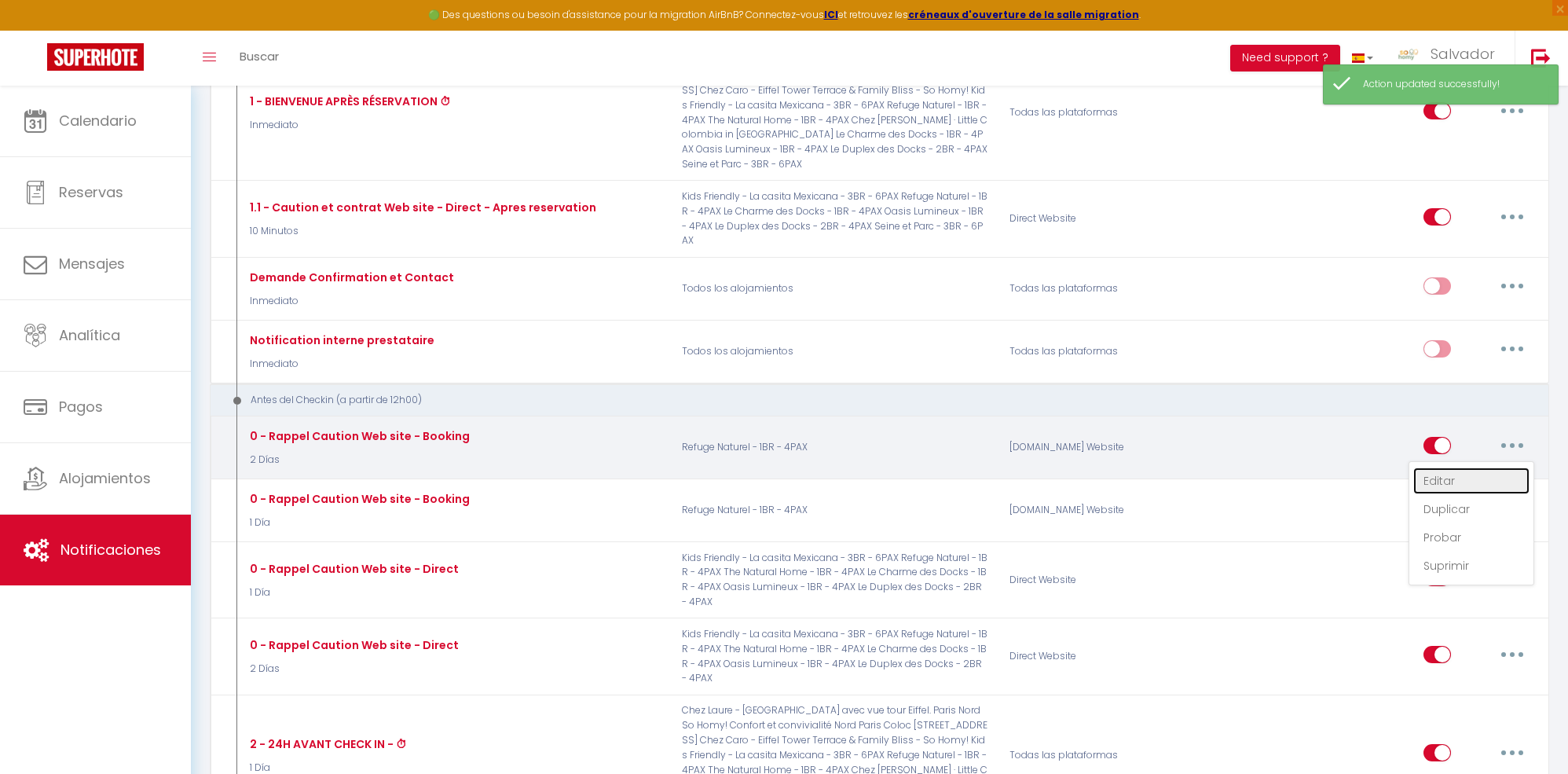
checkbox input "true"
checkbox input "false"
radio input "true"
type input "Lien Caution - [RENTAL:NAME]"
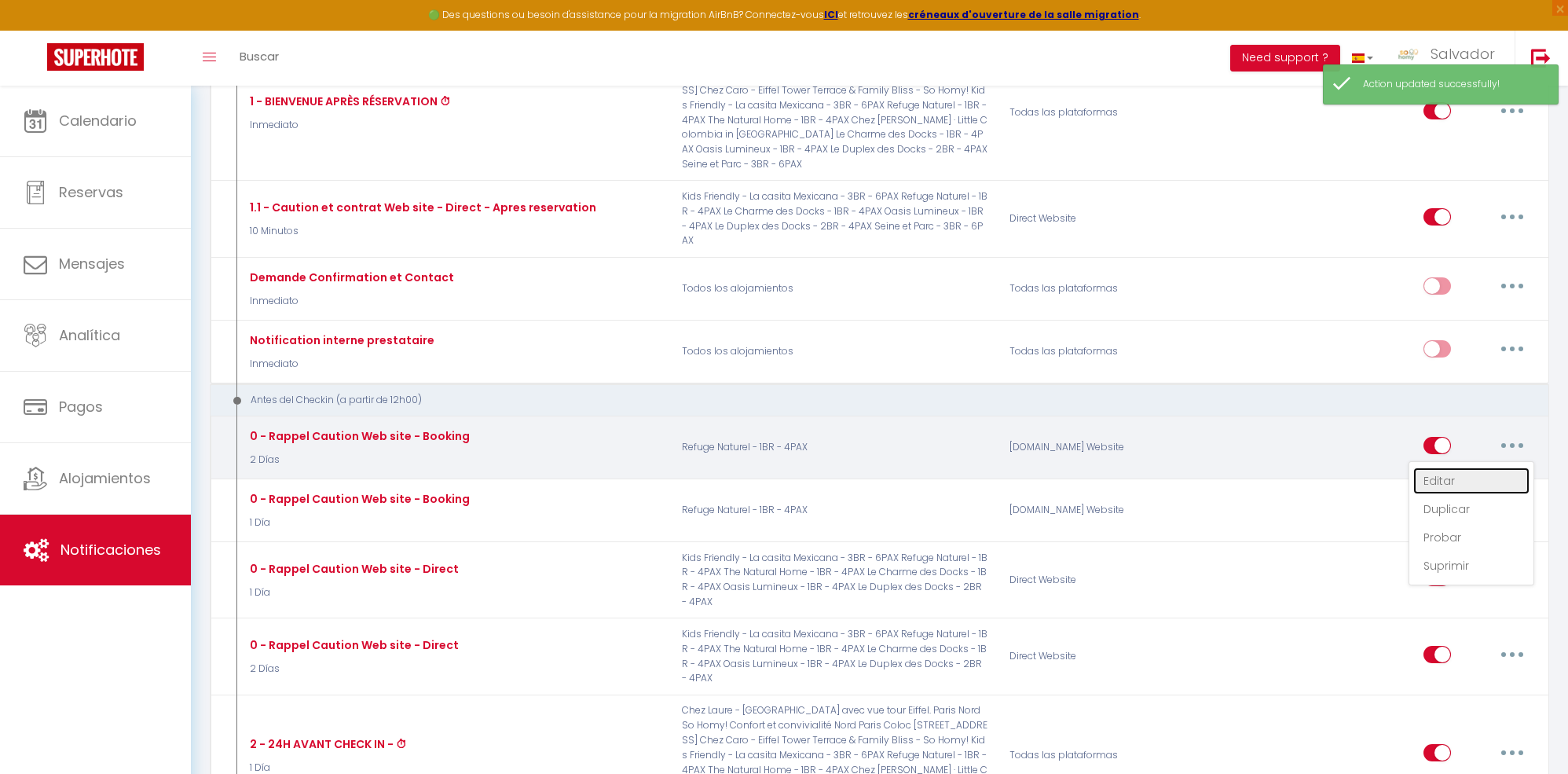
checkbox input "false"
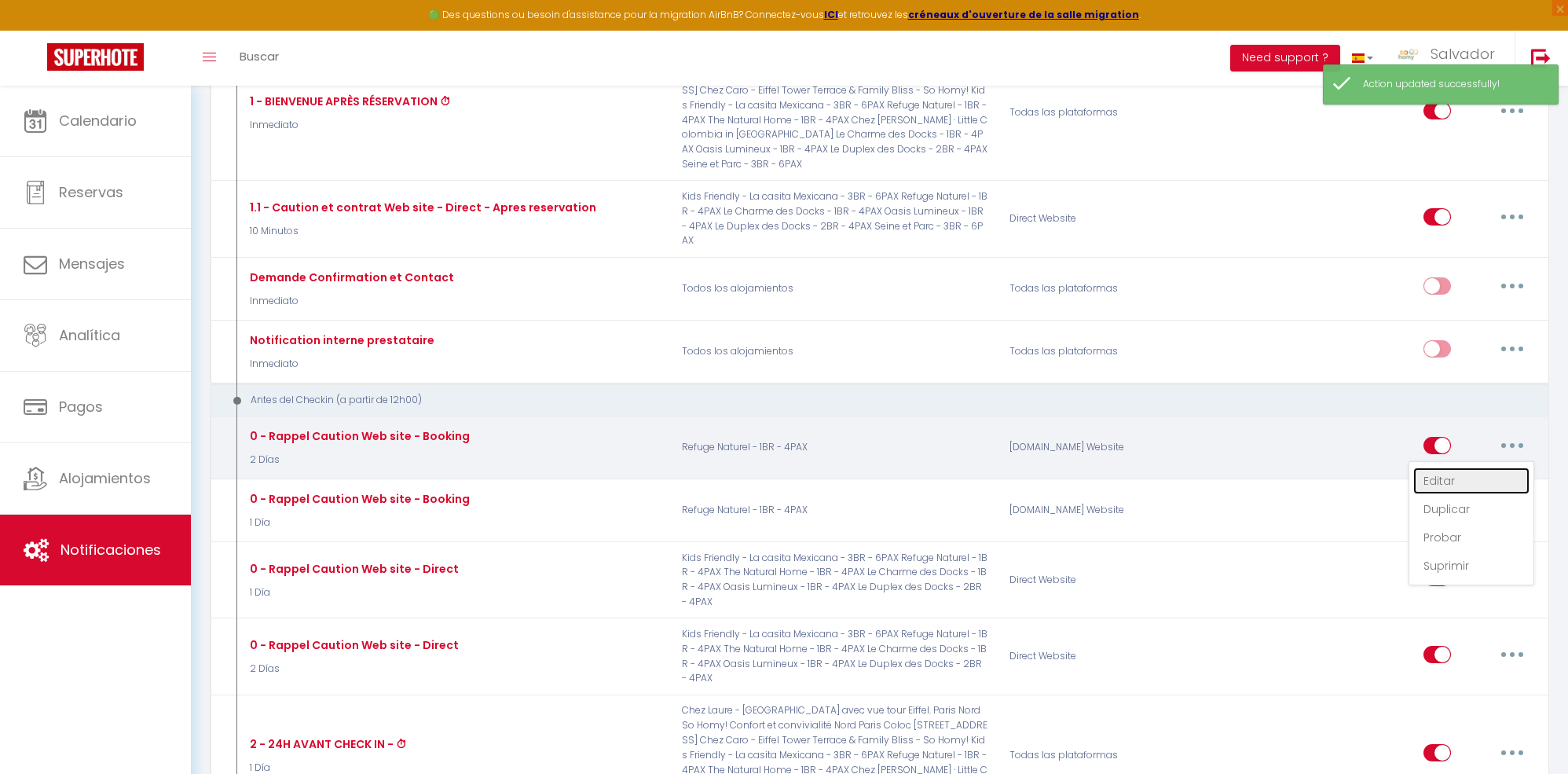
checkbox input "false"
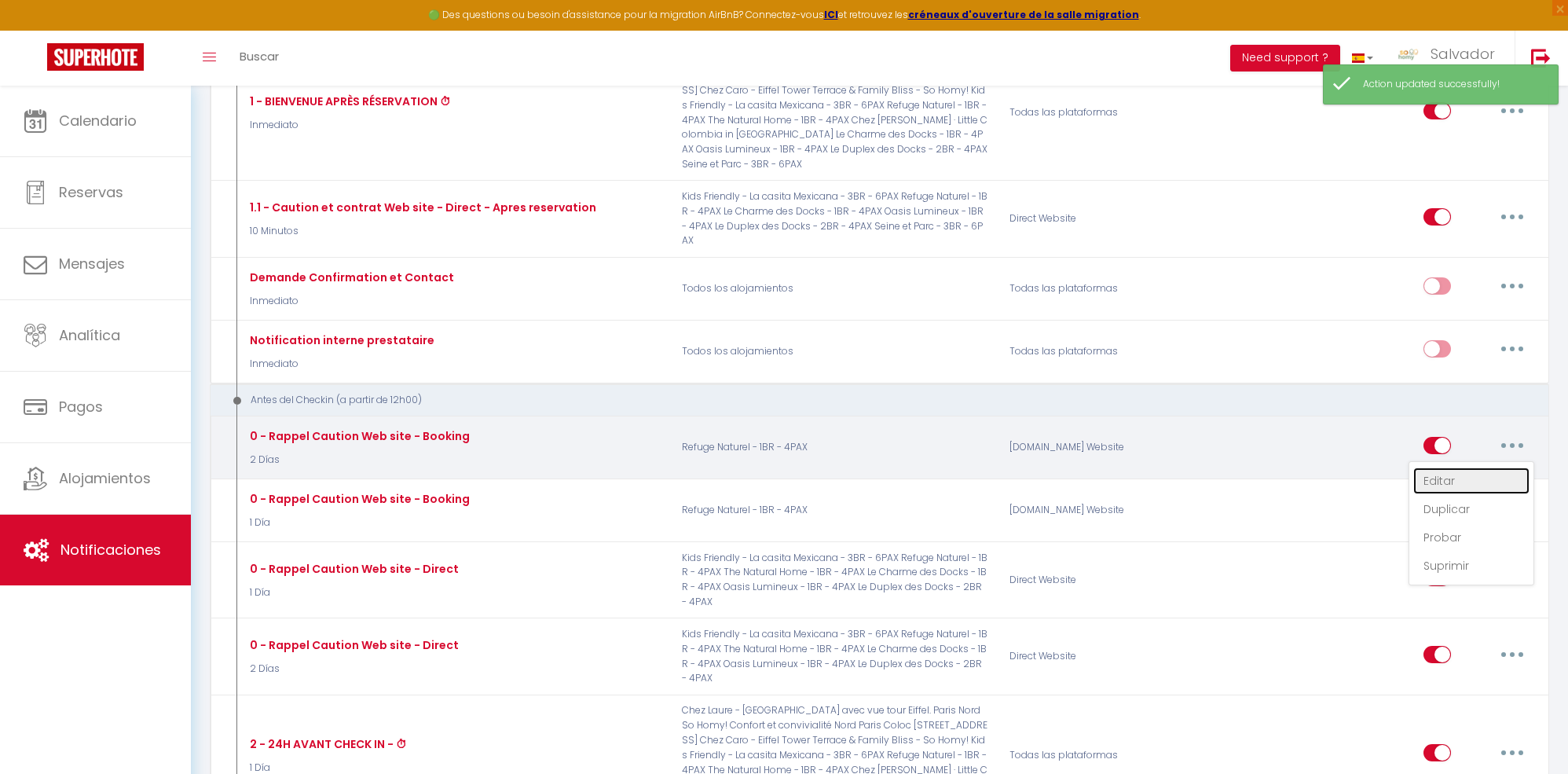
checkbox input "false"
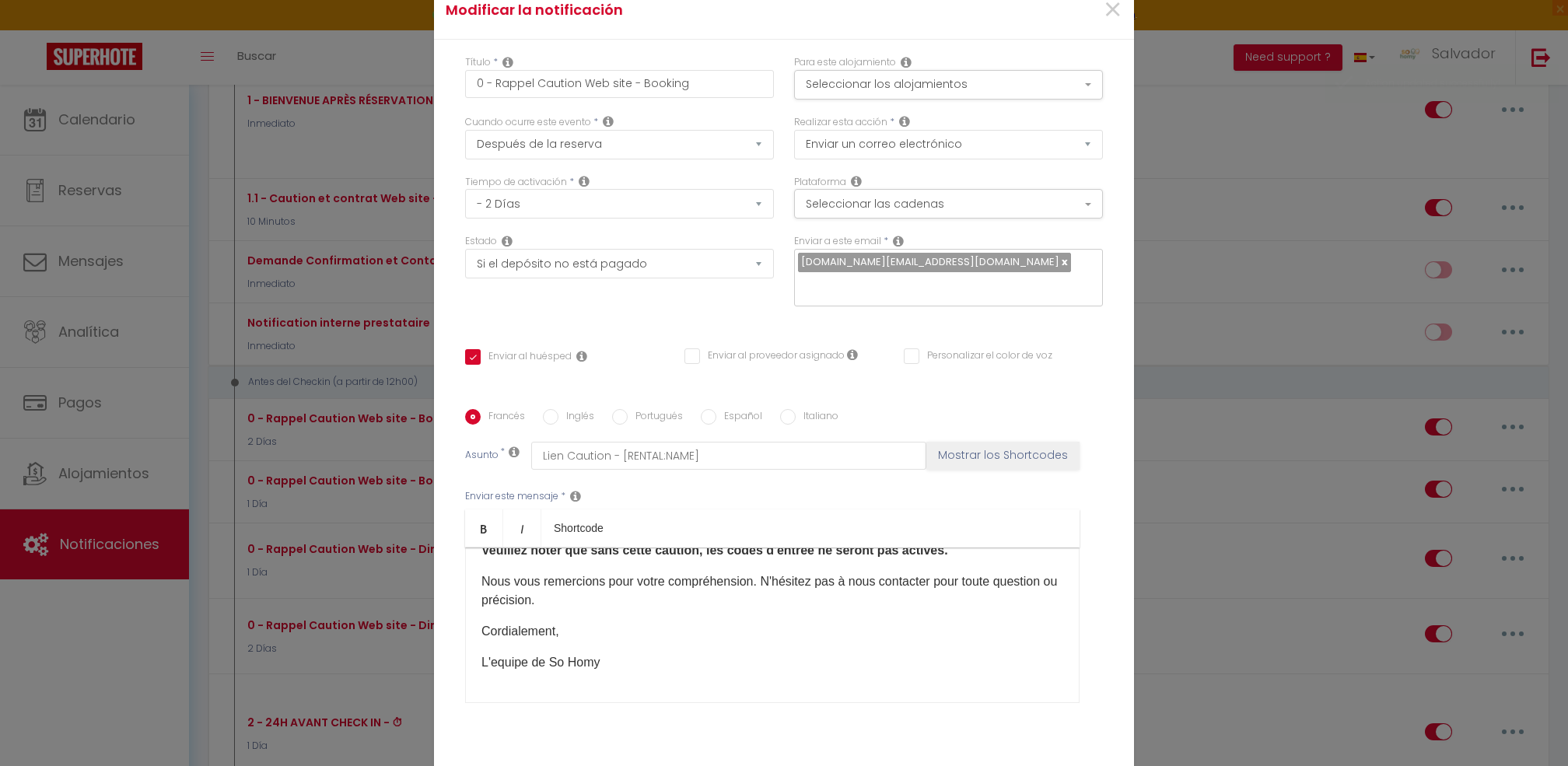
scroll to position [0, 0]
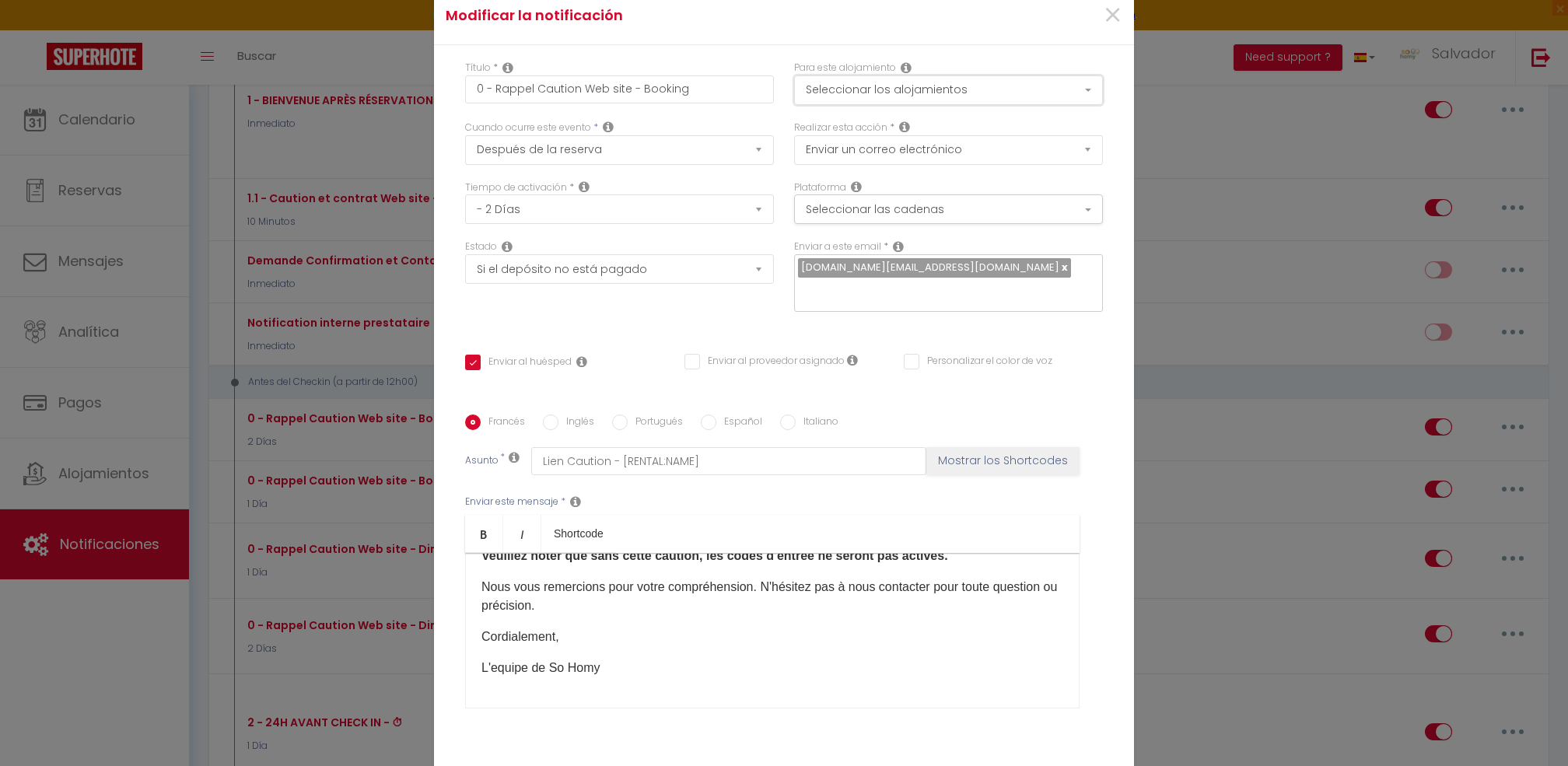
click at [951, 104] on button "Seleccionar los alojamientos" at bounding box center [948, 90] width 308 height 30
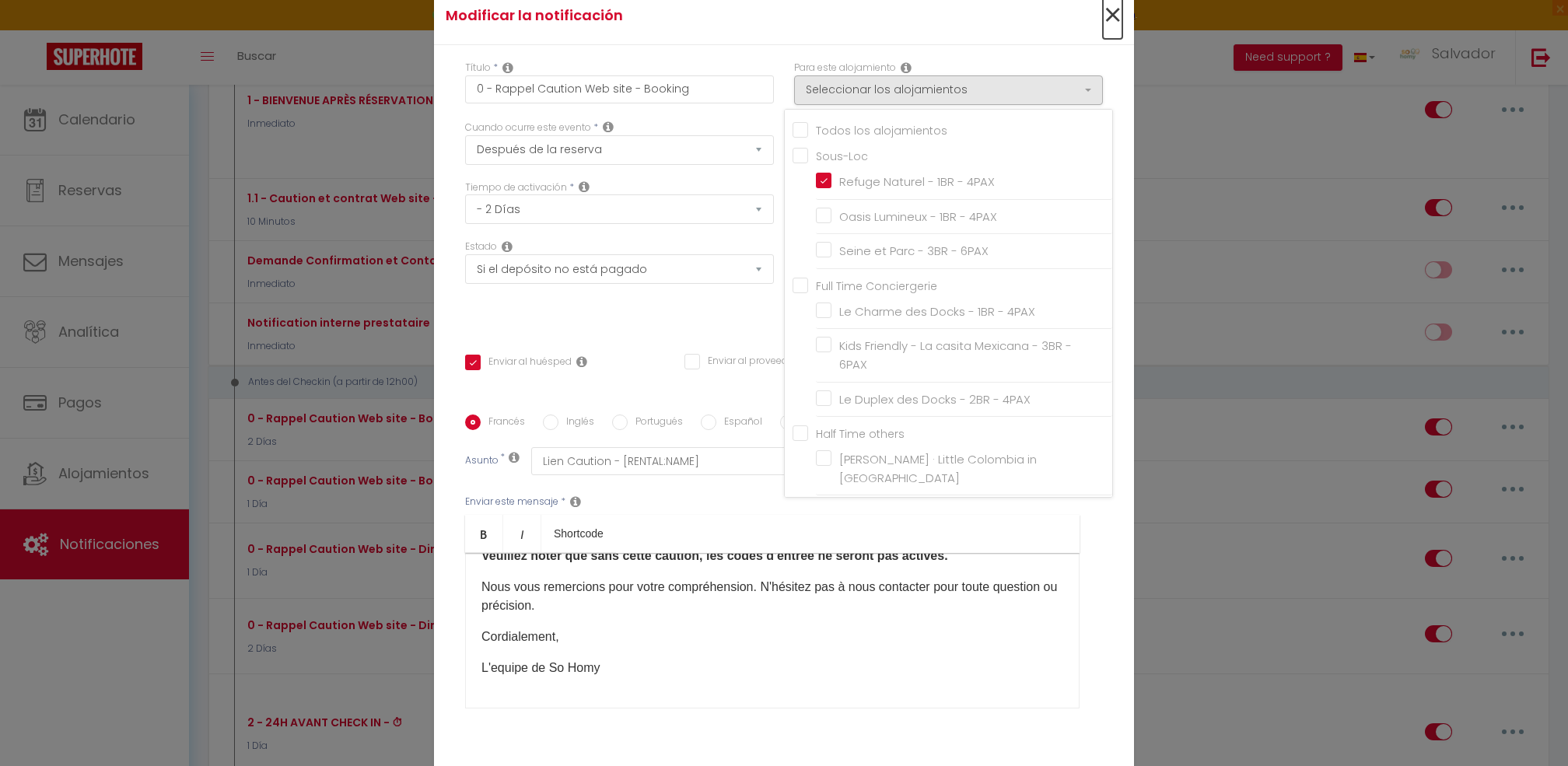
click at [1109, 19] on span "×" at bounding box center [1112, 15] width 20 height 47
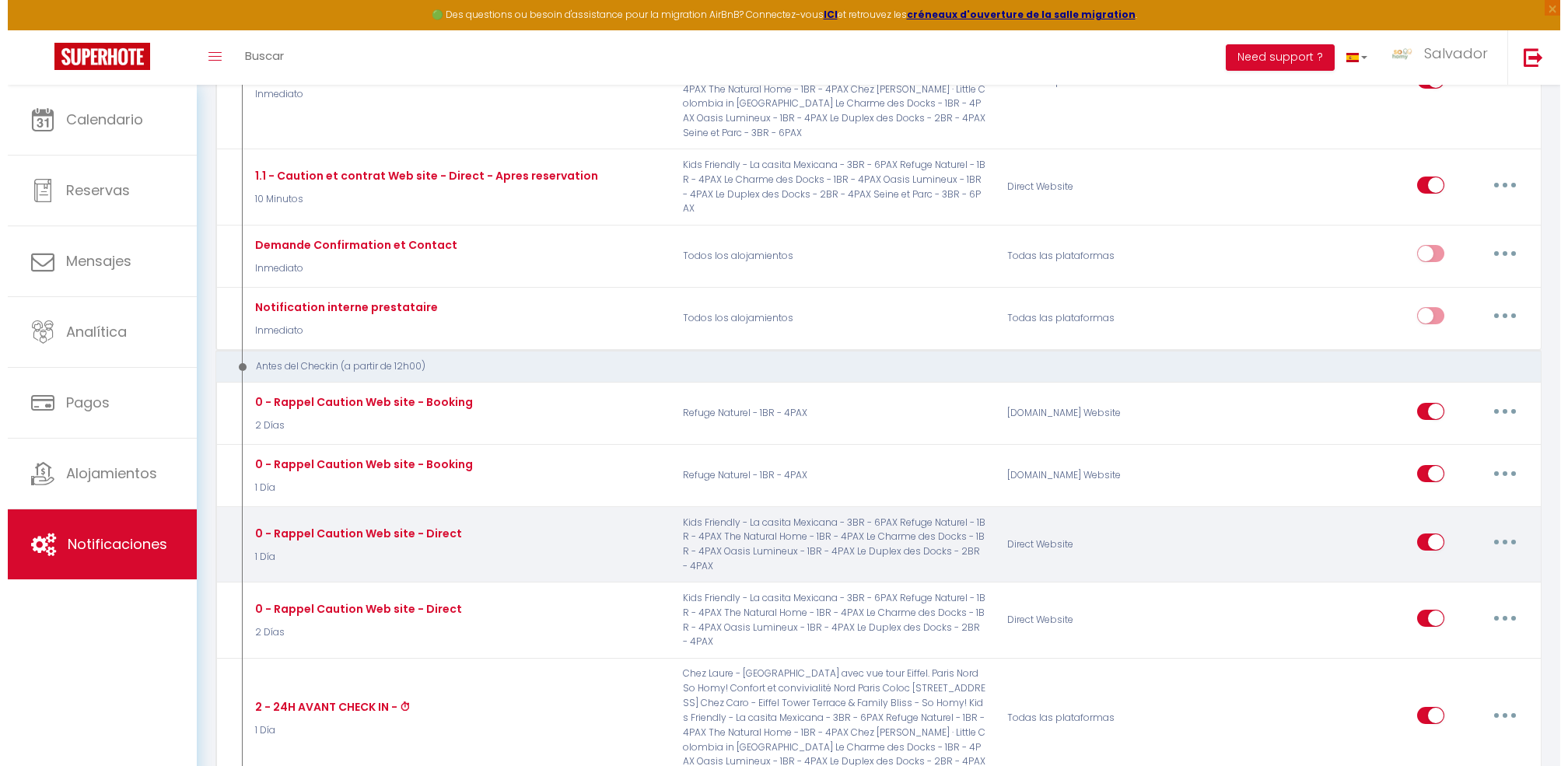
scroll to position [354, 0]
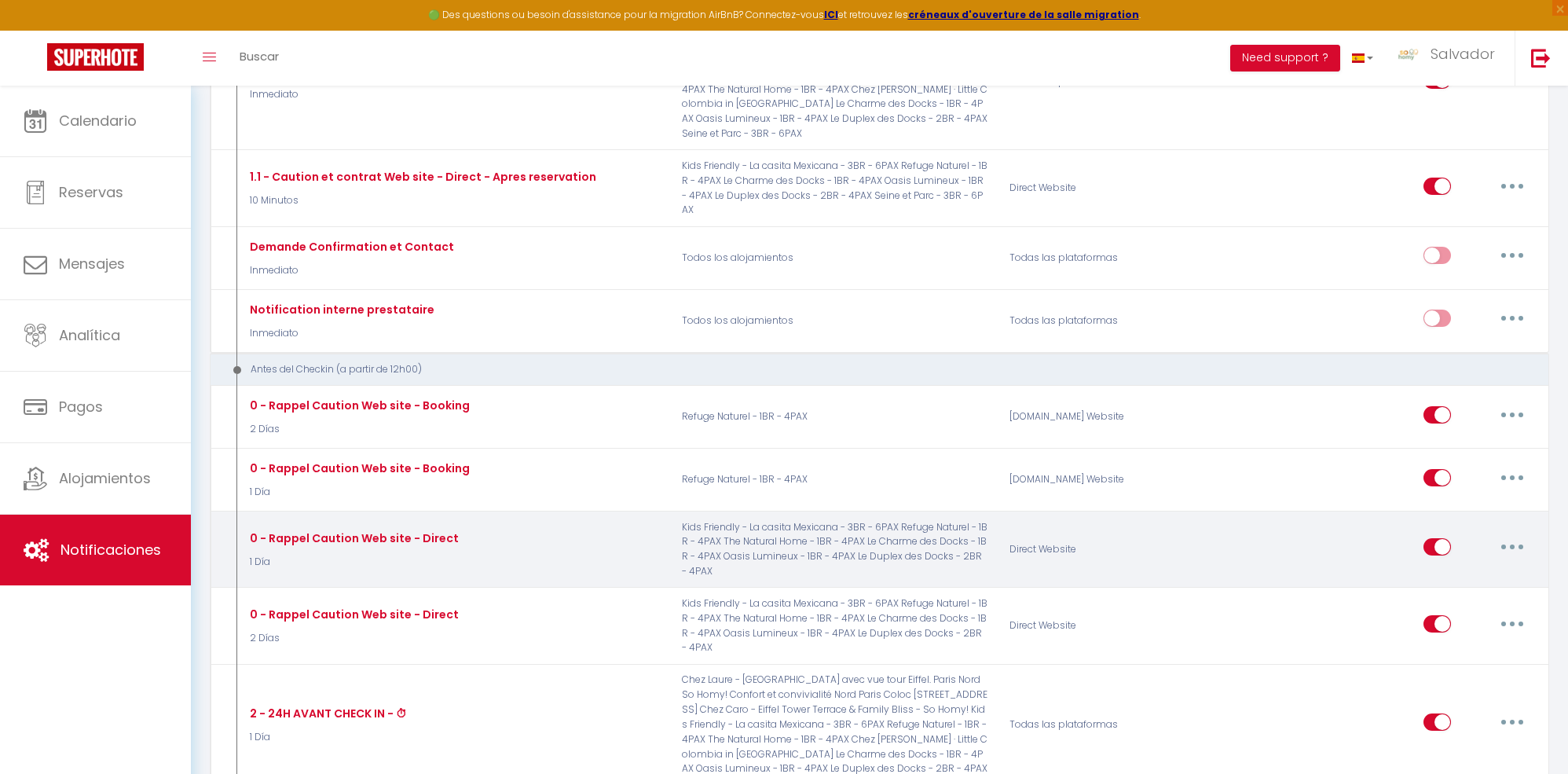
click at [1513, 535] on button "button" at bounding box center [1512, 547] width 44 height 25
click at [1479, 570] on link "Editar" at bounding box center [1472, 583] width 116 height 27
type input "0 - Rappel Caution Web site - Direct"
select select "1 Día"
checkbox input "true"
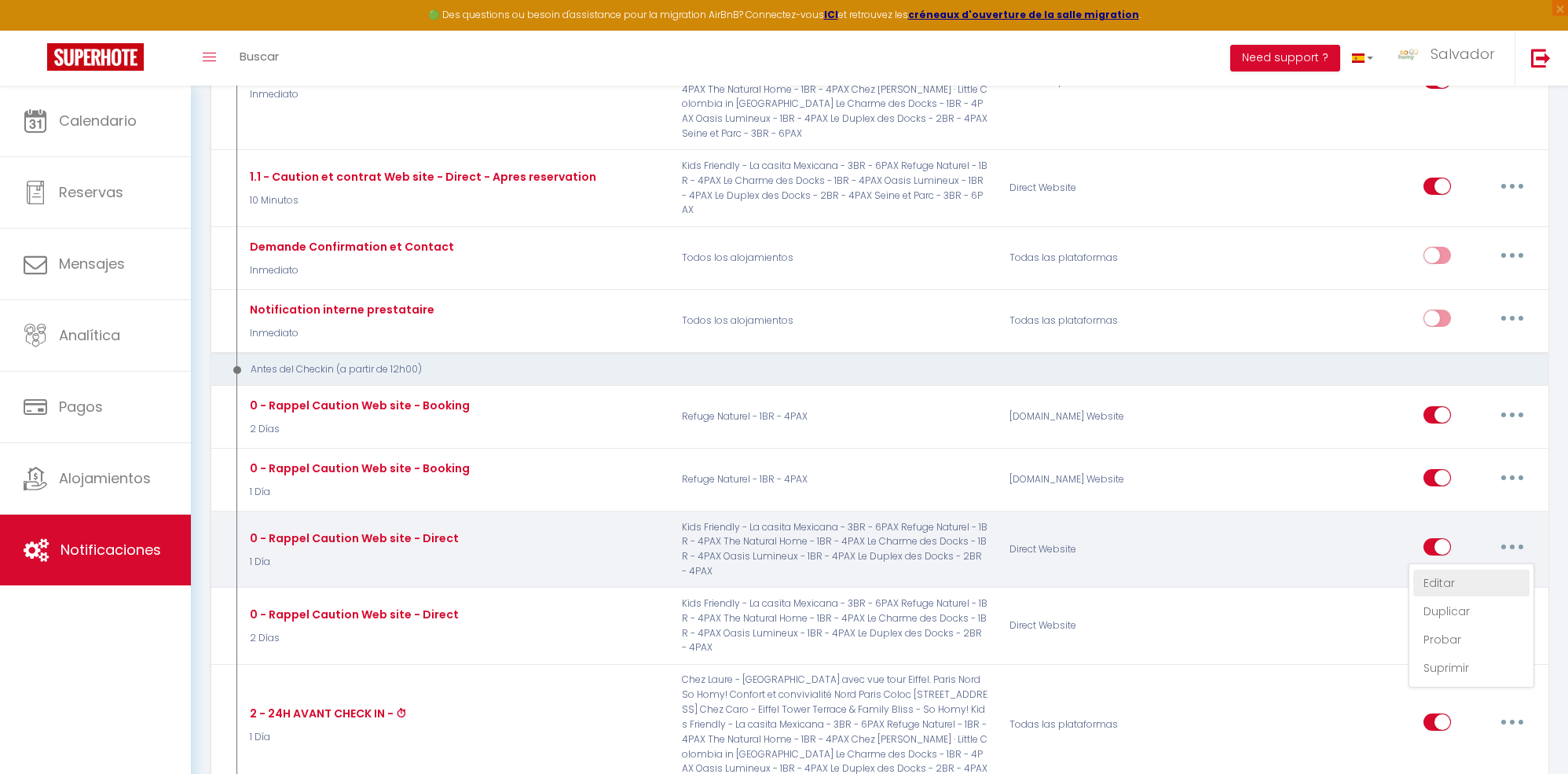
checkbox input "false"
checkbox input "true"
checkbox input "false"
checkbox input "true"
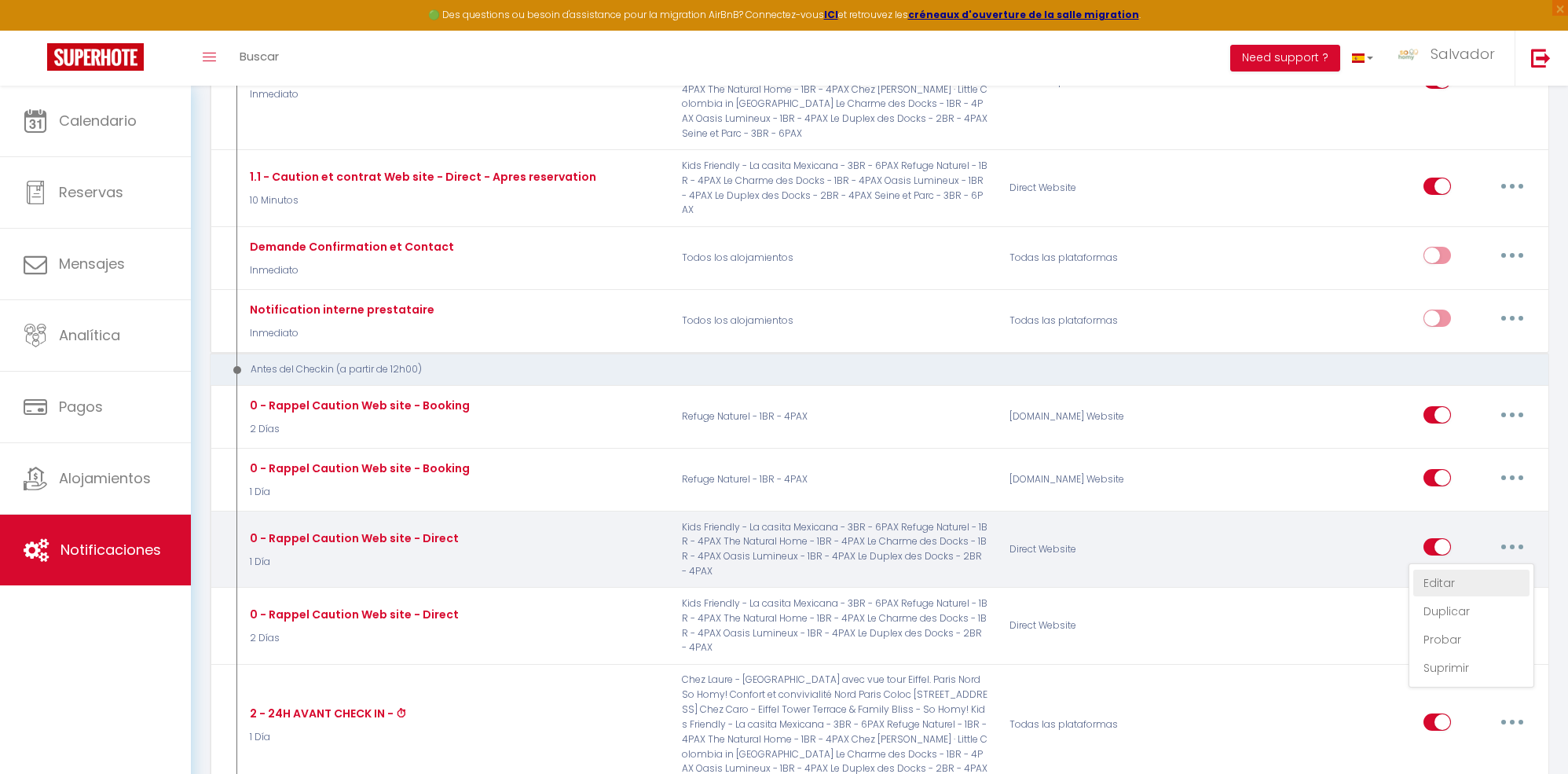
checkbox input "true"
checkbox input "false"
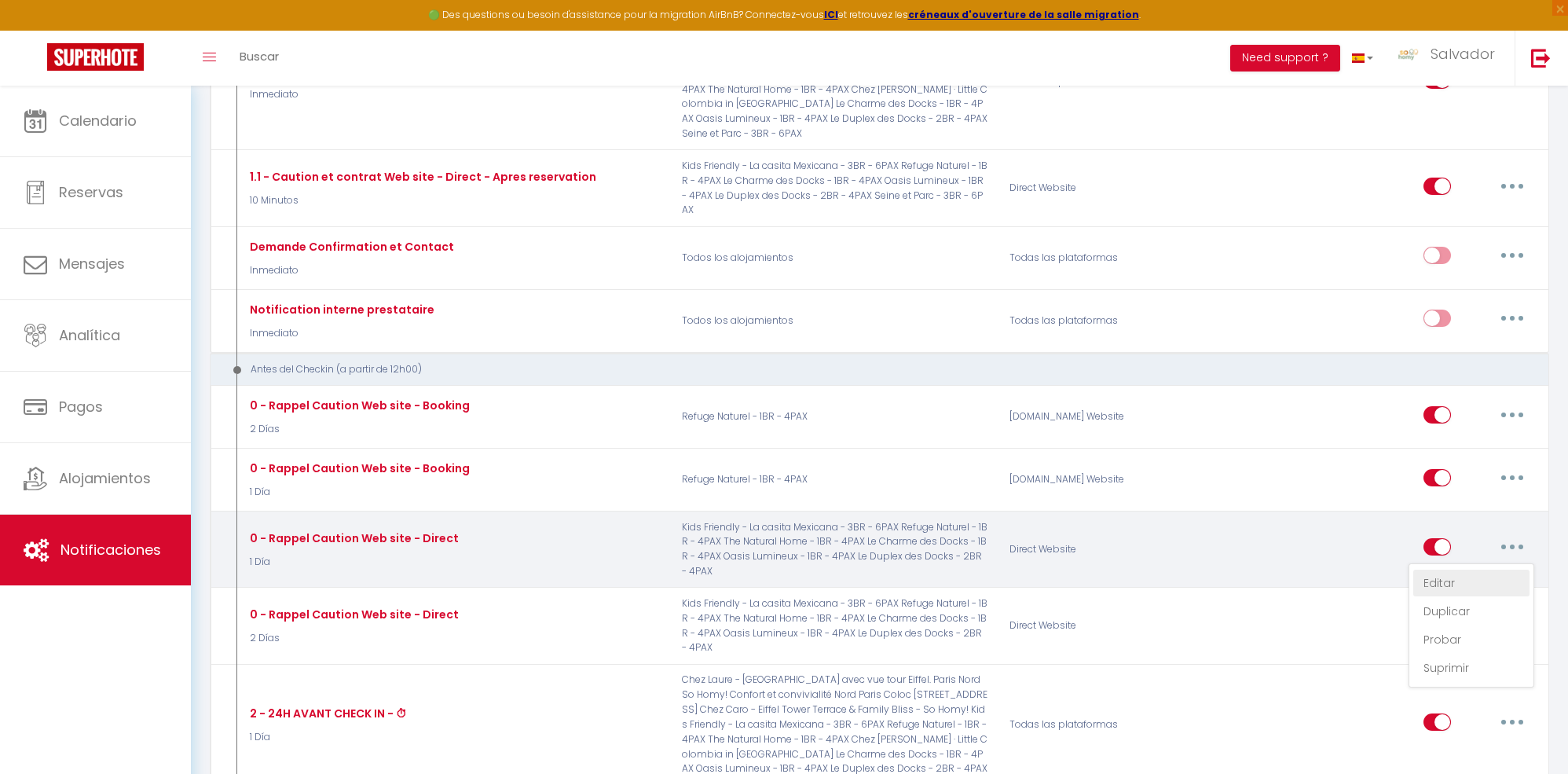
checkbox input "false"
checkbox input "true"
checkbox input "false"
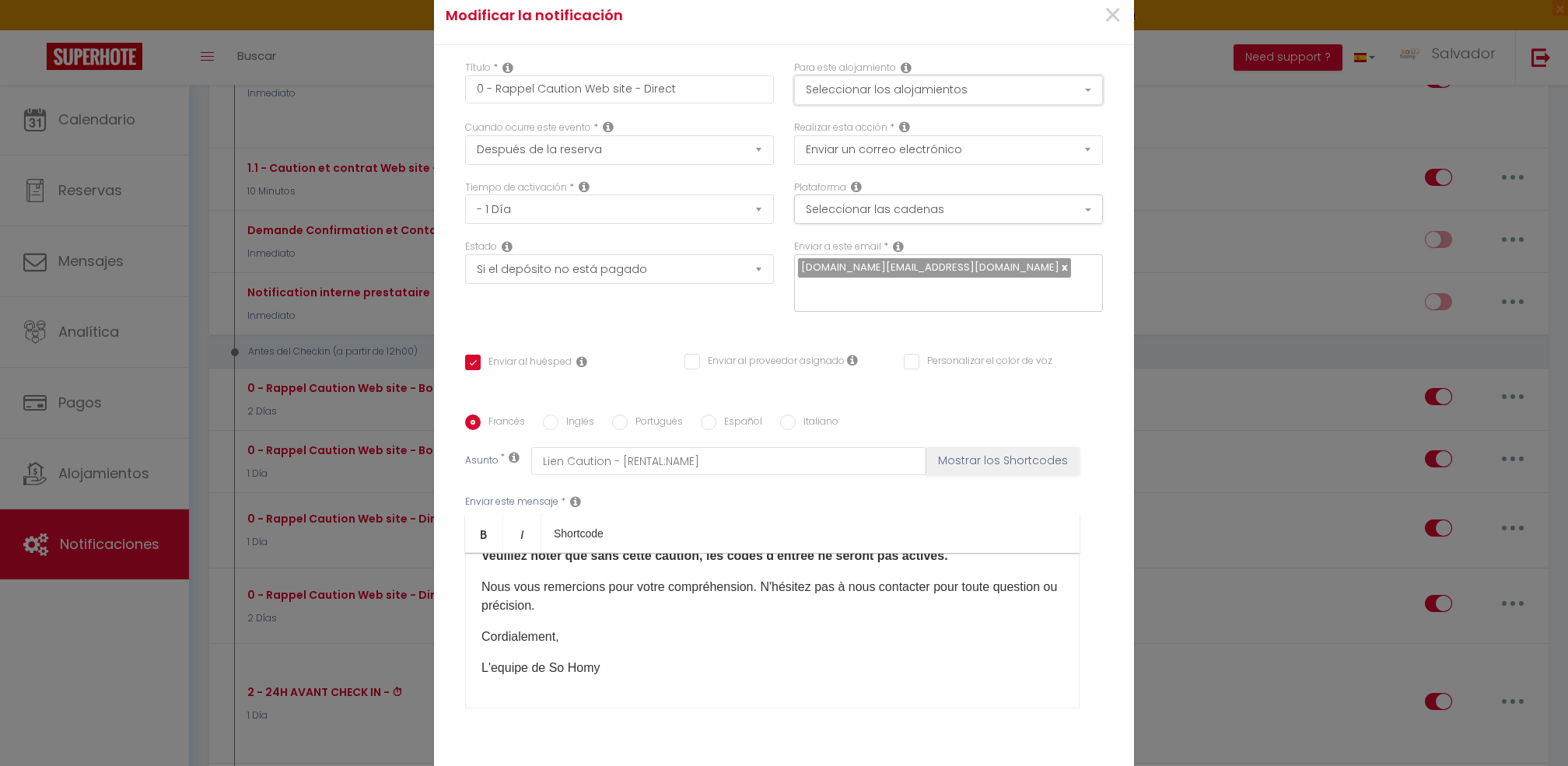
click at [997, 89] on button "Seleccionar los alojamientos" at bounding box center [948, 90] width 308 height 30
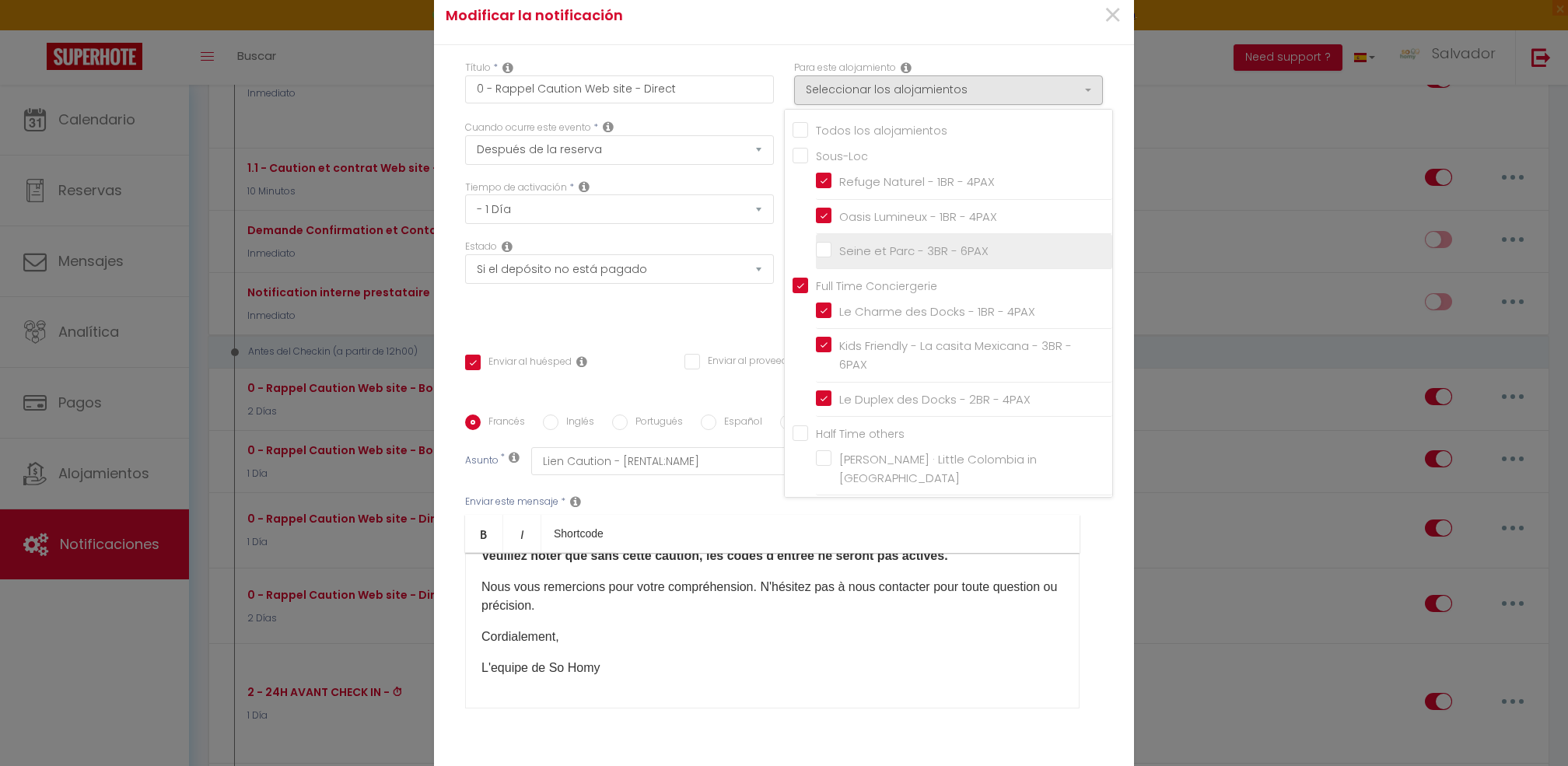
click at [841, 259] on input "Seine et Parc - 3BR - 6PAX" at bounding box center [964, 251] width 296 height 15
checkbox input "true"
checkbox input "false"
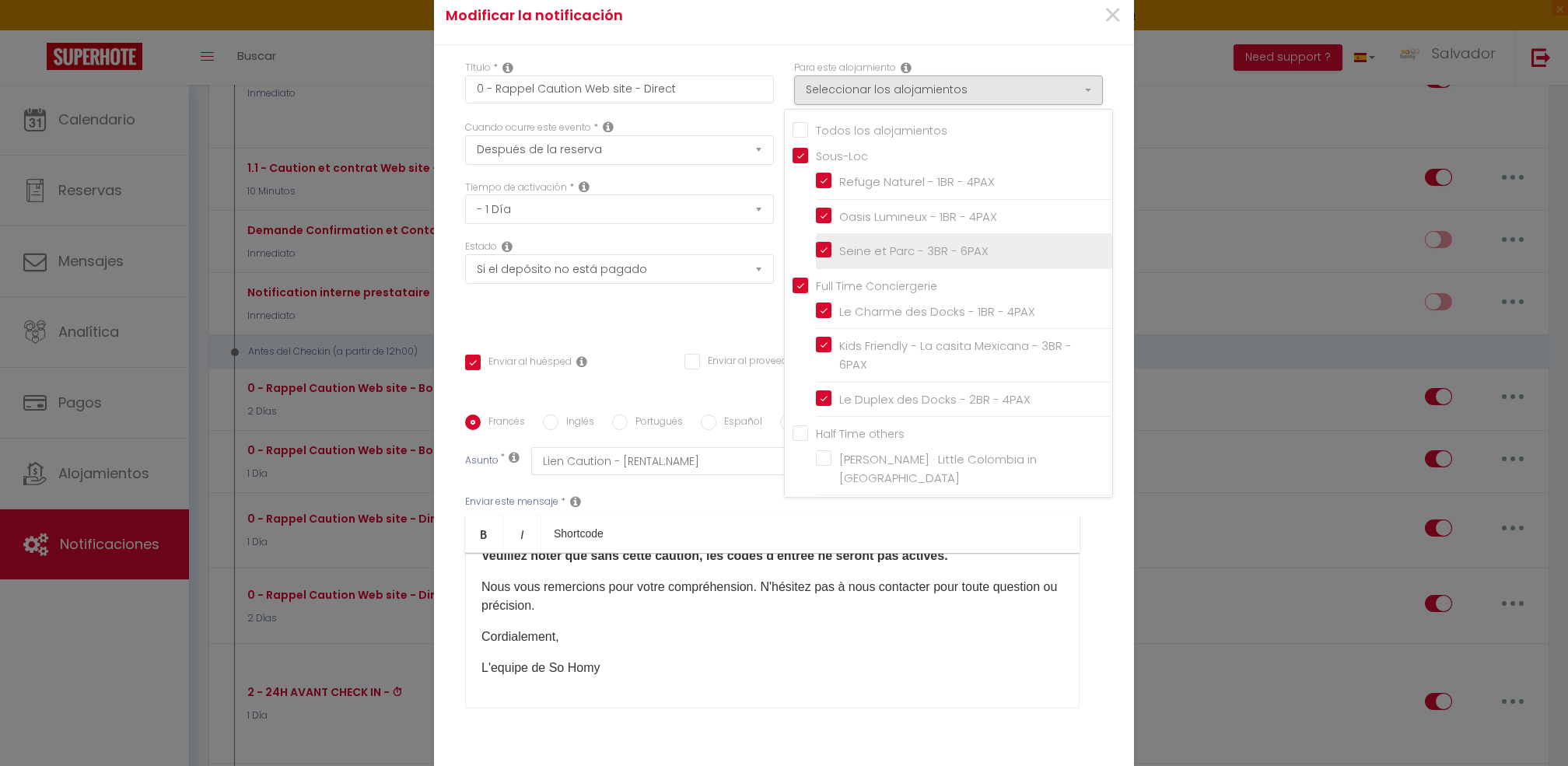
checkbox input "true"
checkbox input "false"
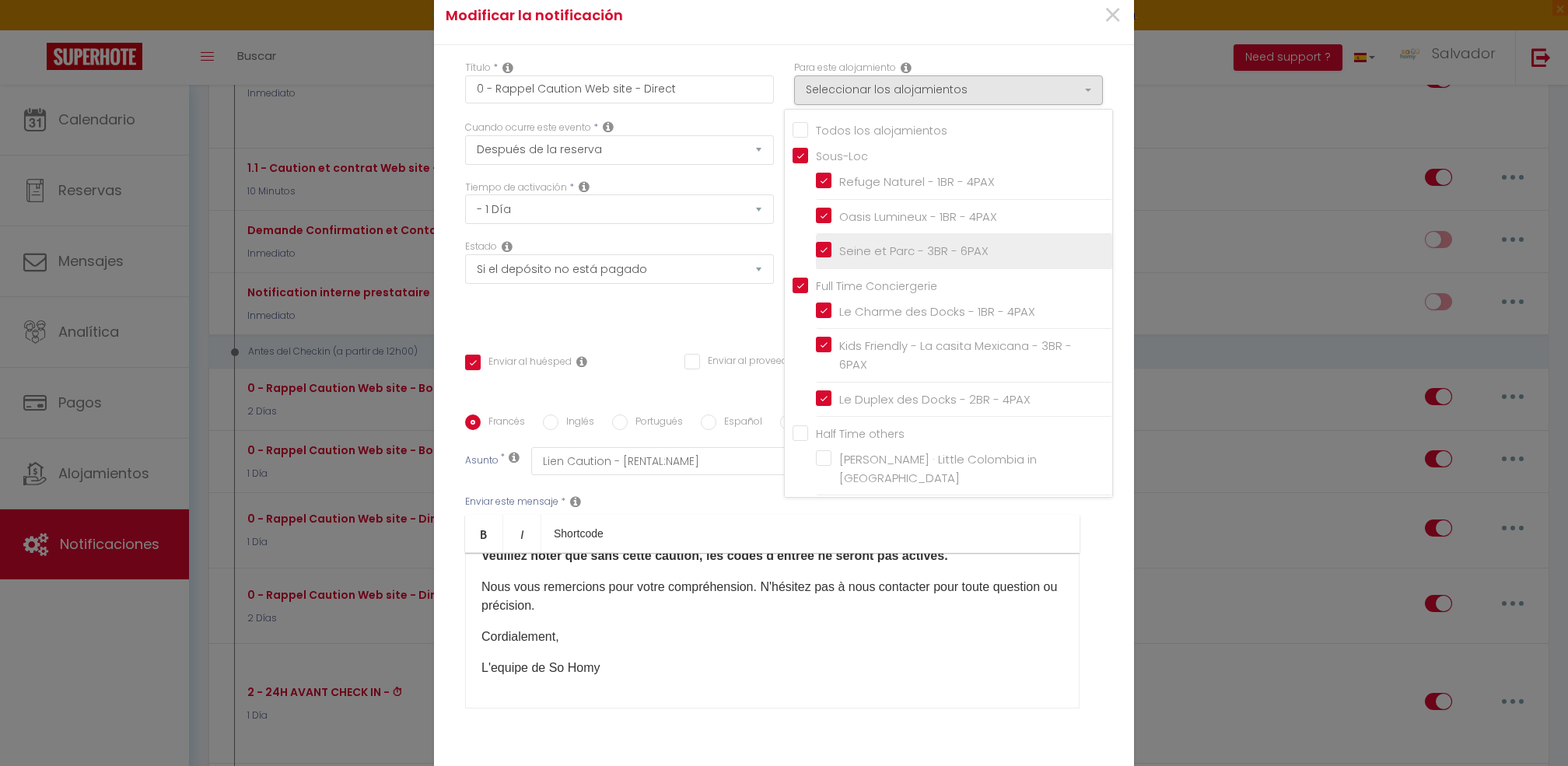
checkbox input "false"
click at [970, 24] on div "×" at bounding box center [1015, 15] width 233 height 34
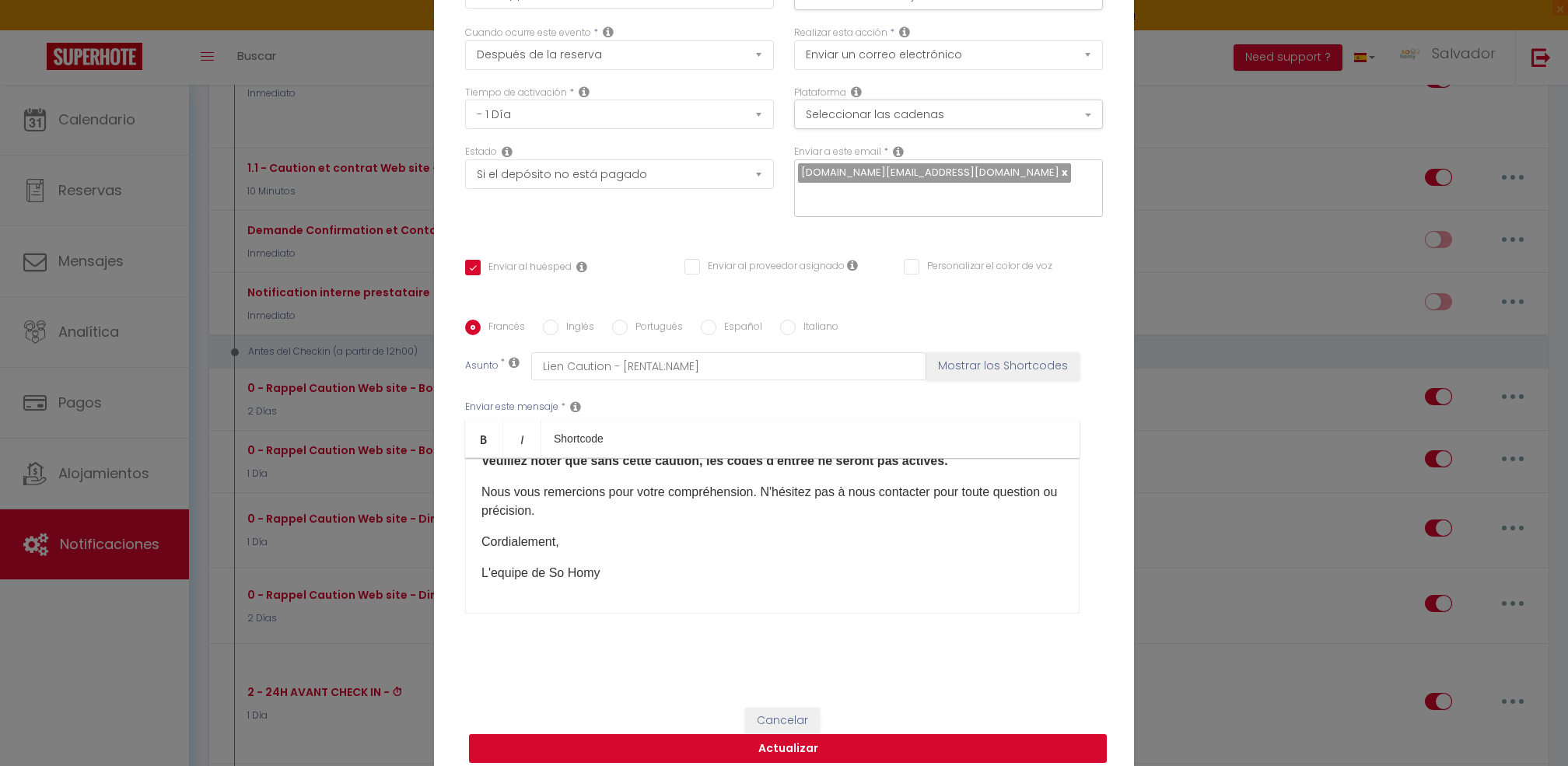
click at [940, 734] on button "Actualizar" at bounding box center [788, 749] width 638 height 30
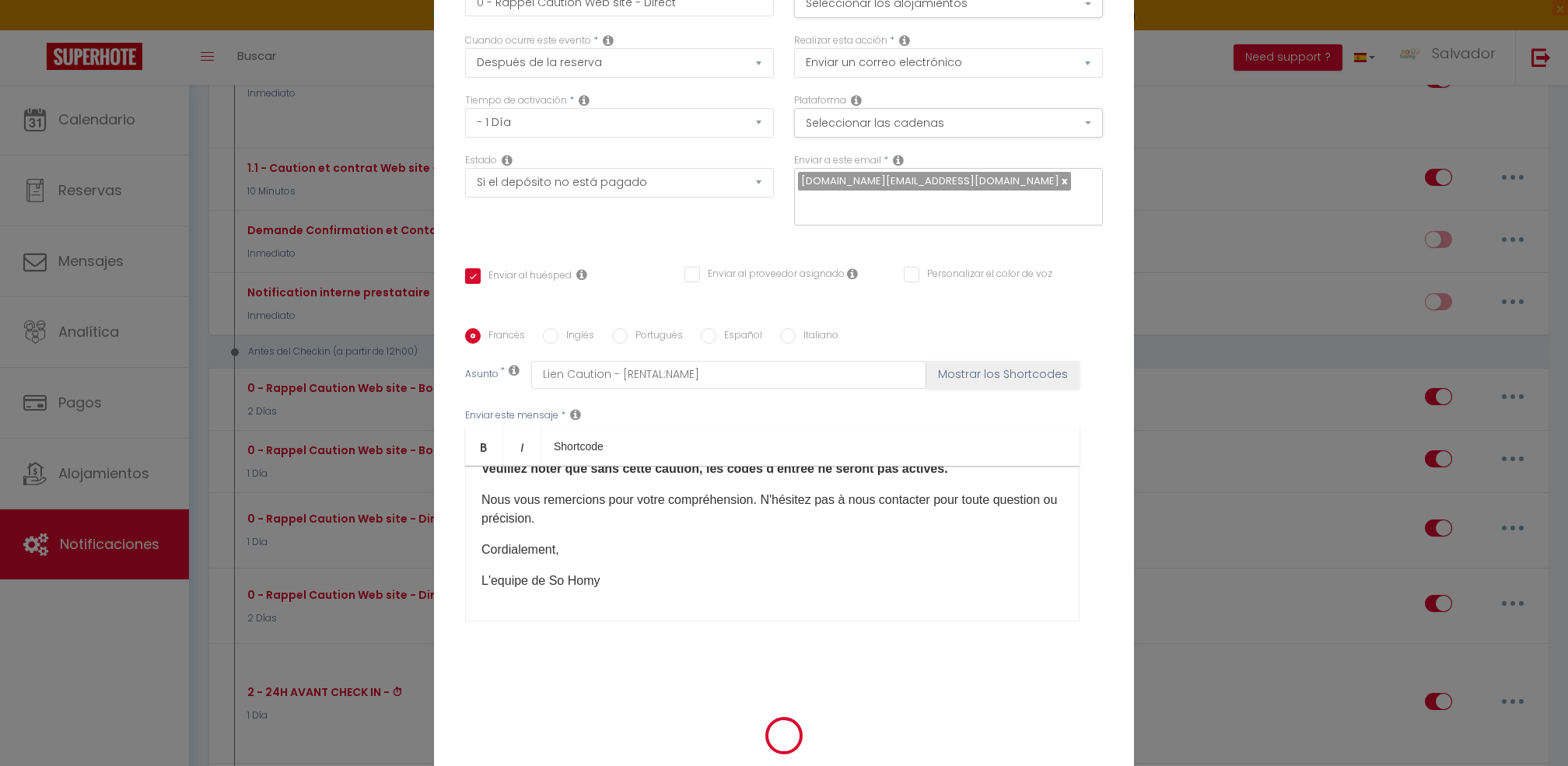
checkbox input "true"
checkbox input "false"
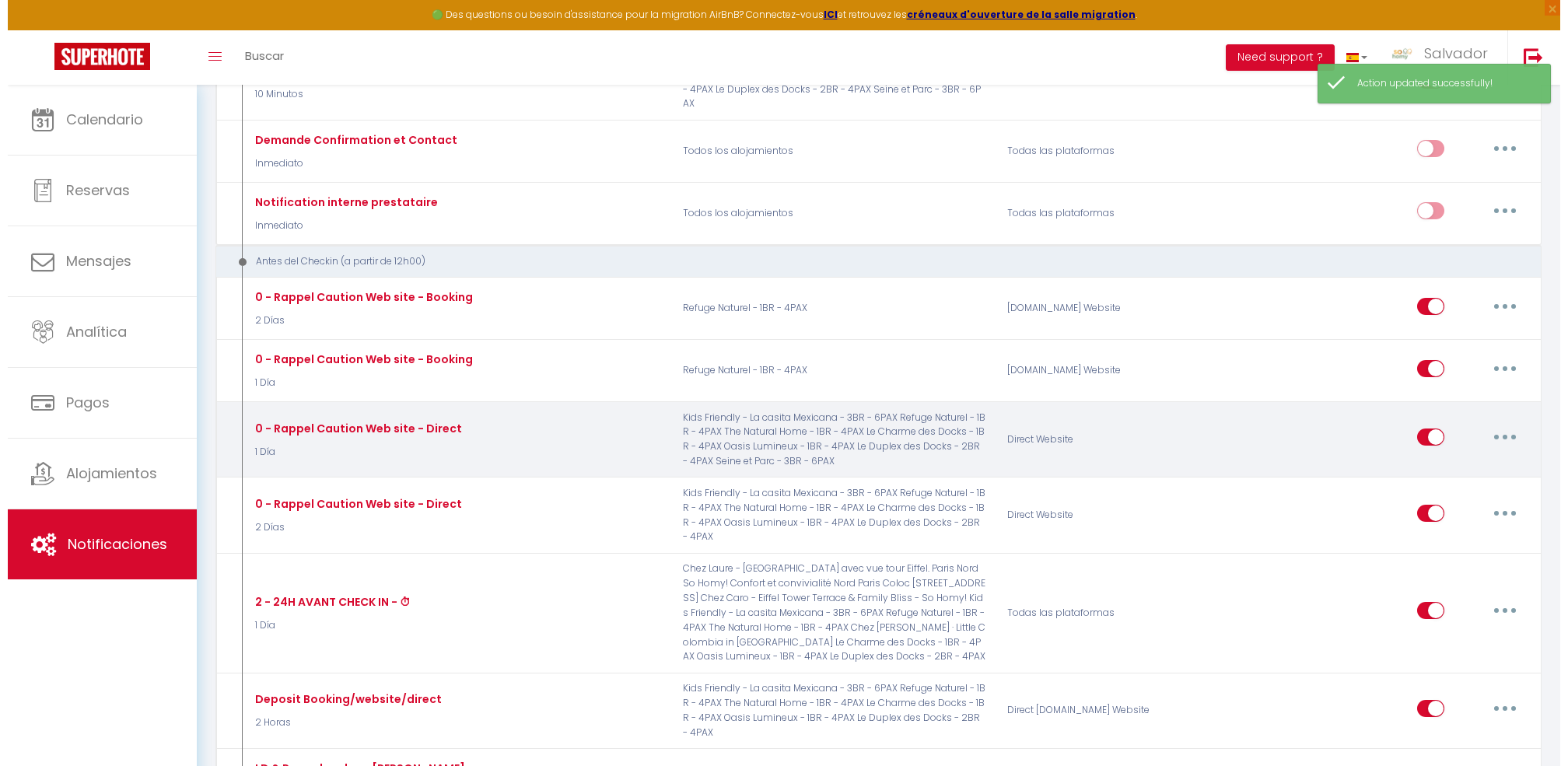
scroll to position [498, 0]
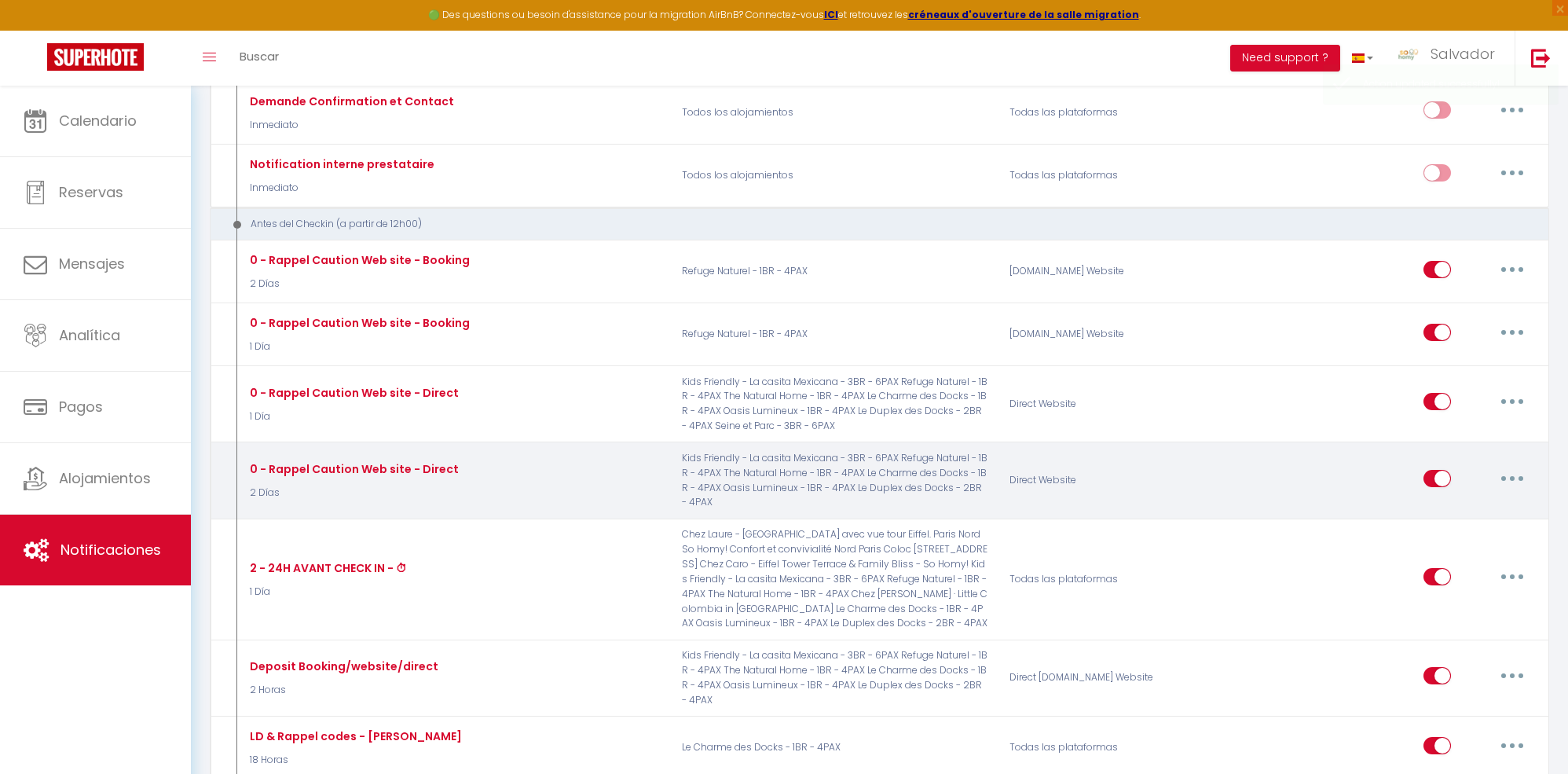
click at [1516, 466] on button "button" at bounding box center [1512, 478] width 44 height 25
click at [1464, 501] on link "Editar" at bounding box center [1472, 514] width 116 height 27
type input "0 - Rappel Caution Web site - Direct"
select select "2 Días"
select select "if_deposit_not_paid"
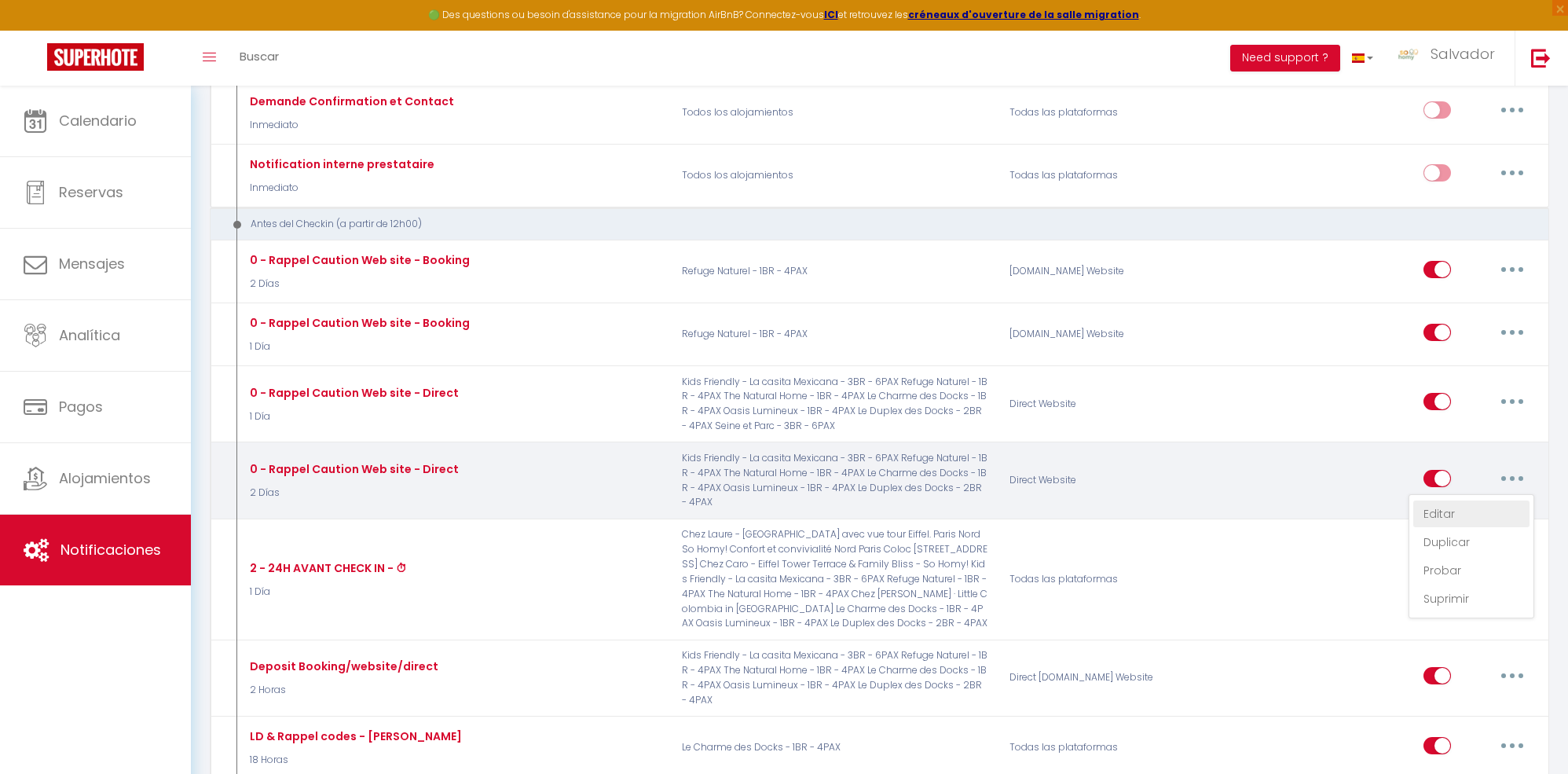
checkbox input "true"
checkbox input "false"
radio input "true"
type input "Lien Caution - [RENTAL:NAME]"
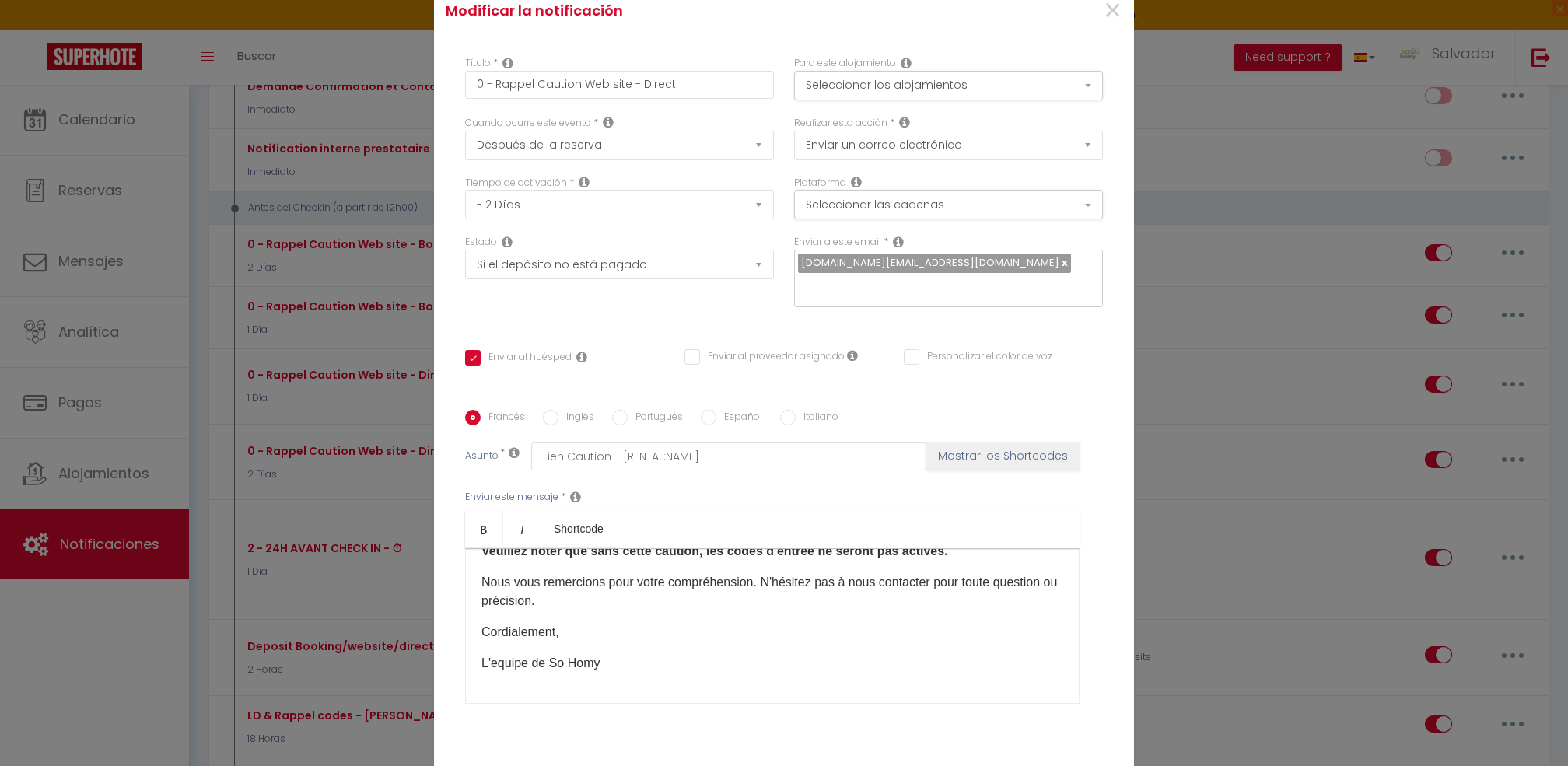
scroll to position [0, 0]
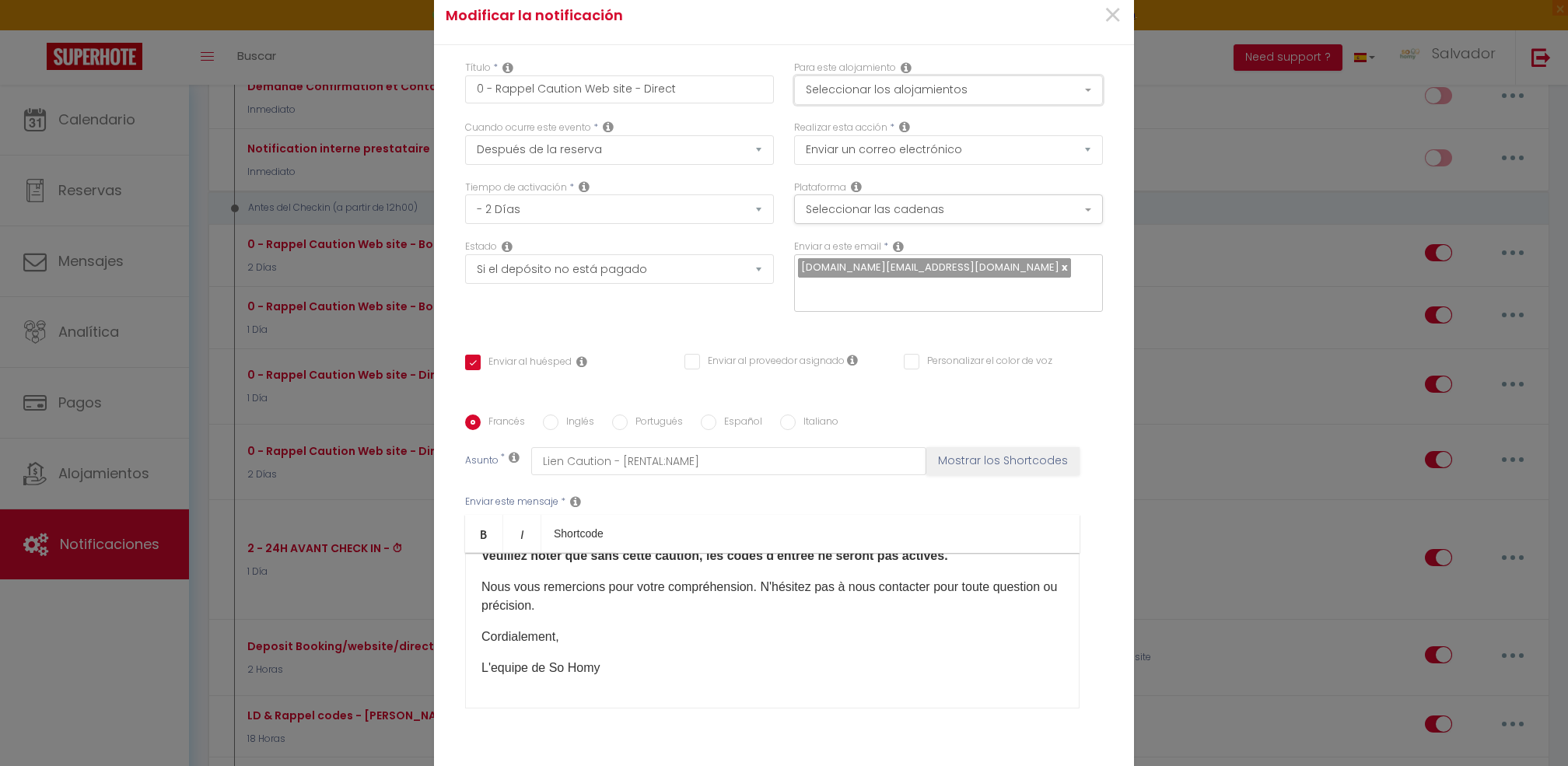
click at [931, 91] on button "Seleccionar los alojamientos" at bounding box center [948, 90] width 308 height 30
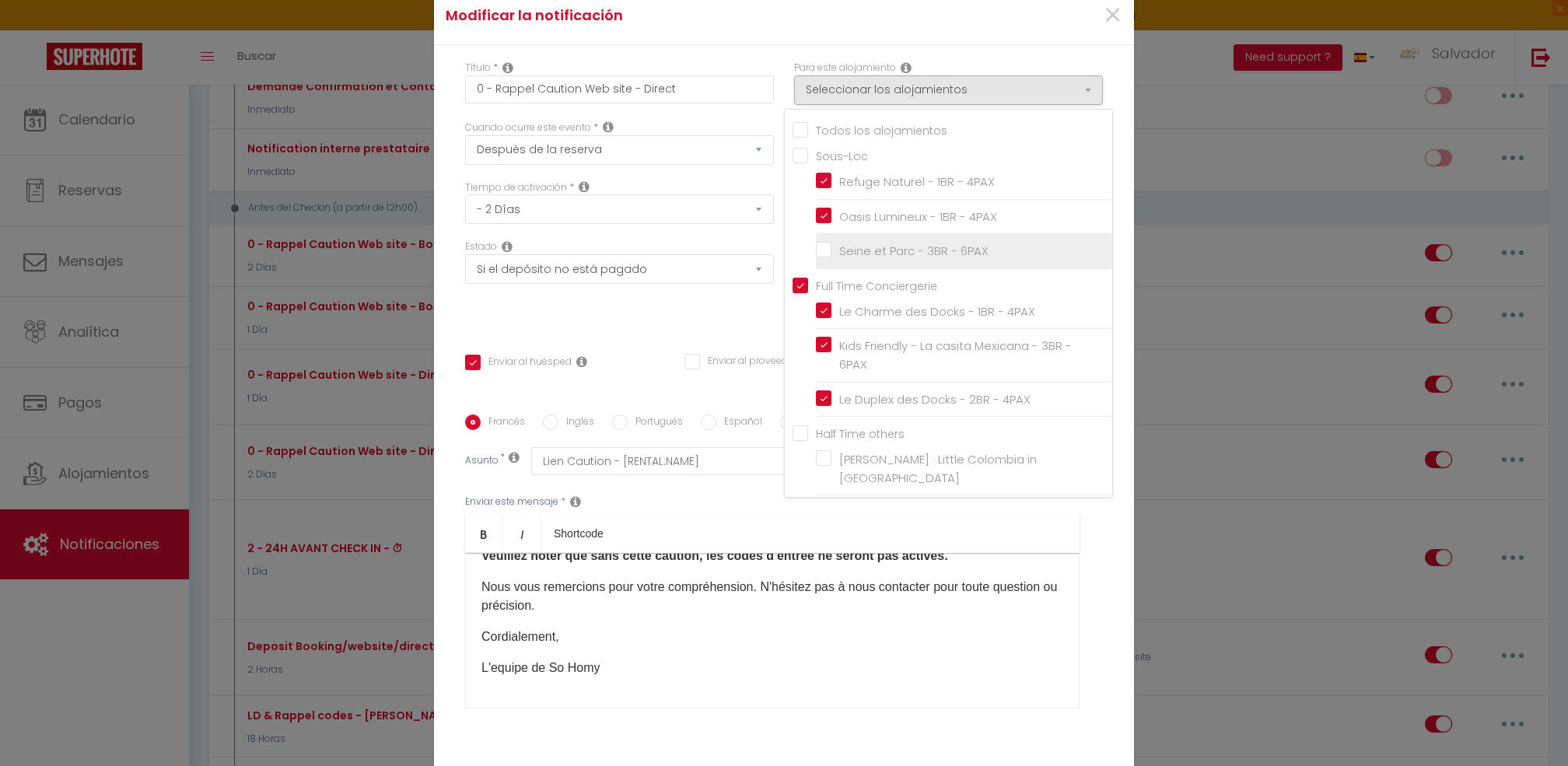
click at [836, 251] on li "Seine et Parc - 3BR - 6PAX" at bounding box center [964, 251] width 296 height 35
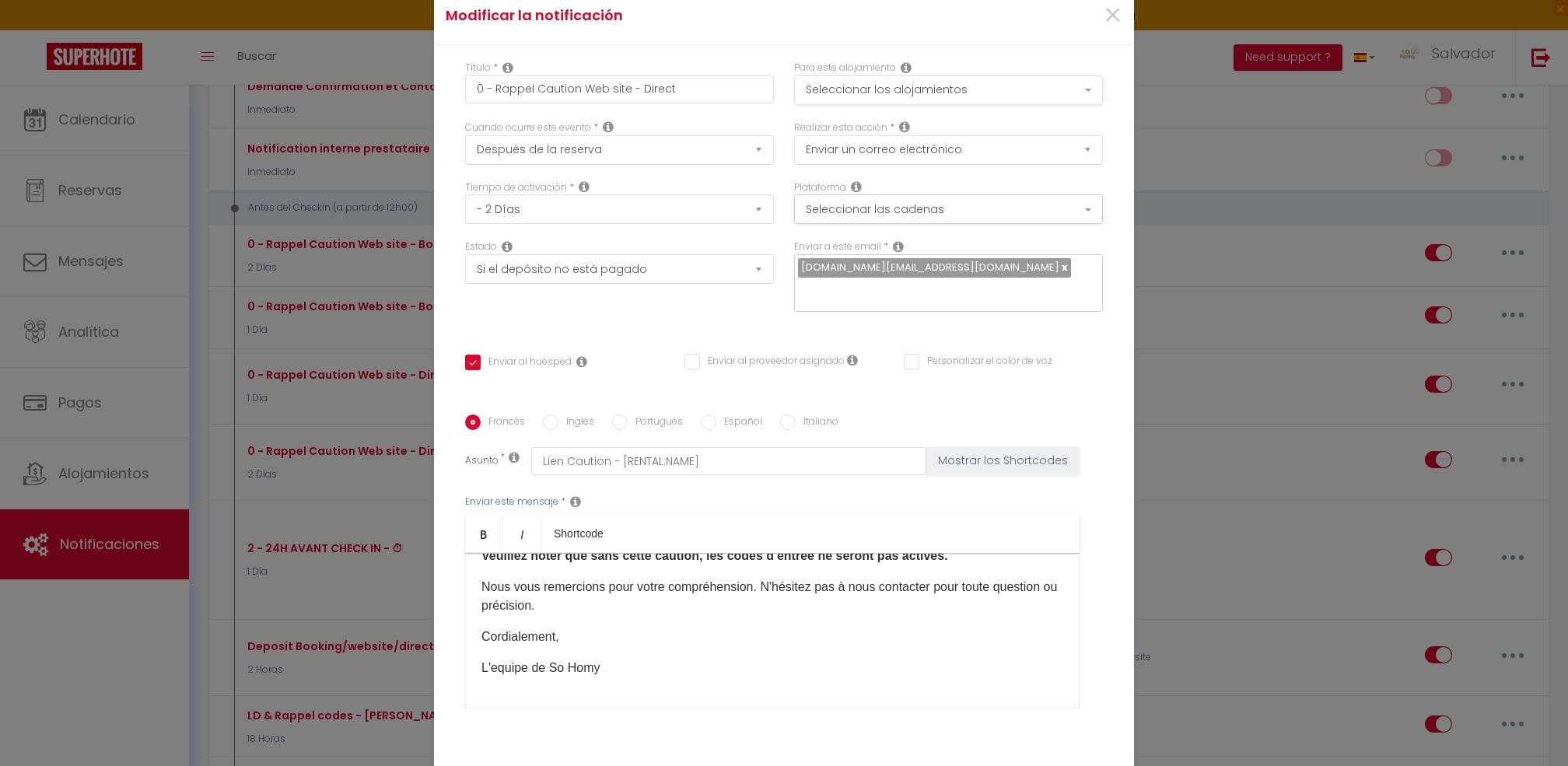
click at [916, 84] on div "Para este alojamiento Seleccionar los alojamientos Todos los alojamientos Sous-…" at bounding box center [948, 83] width 308 height 44
click at [916, 93] on button "Seleccionar los alojamientos" at bounding box center [948, 90] width 308 height 30
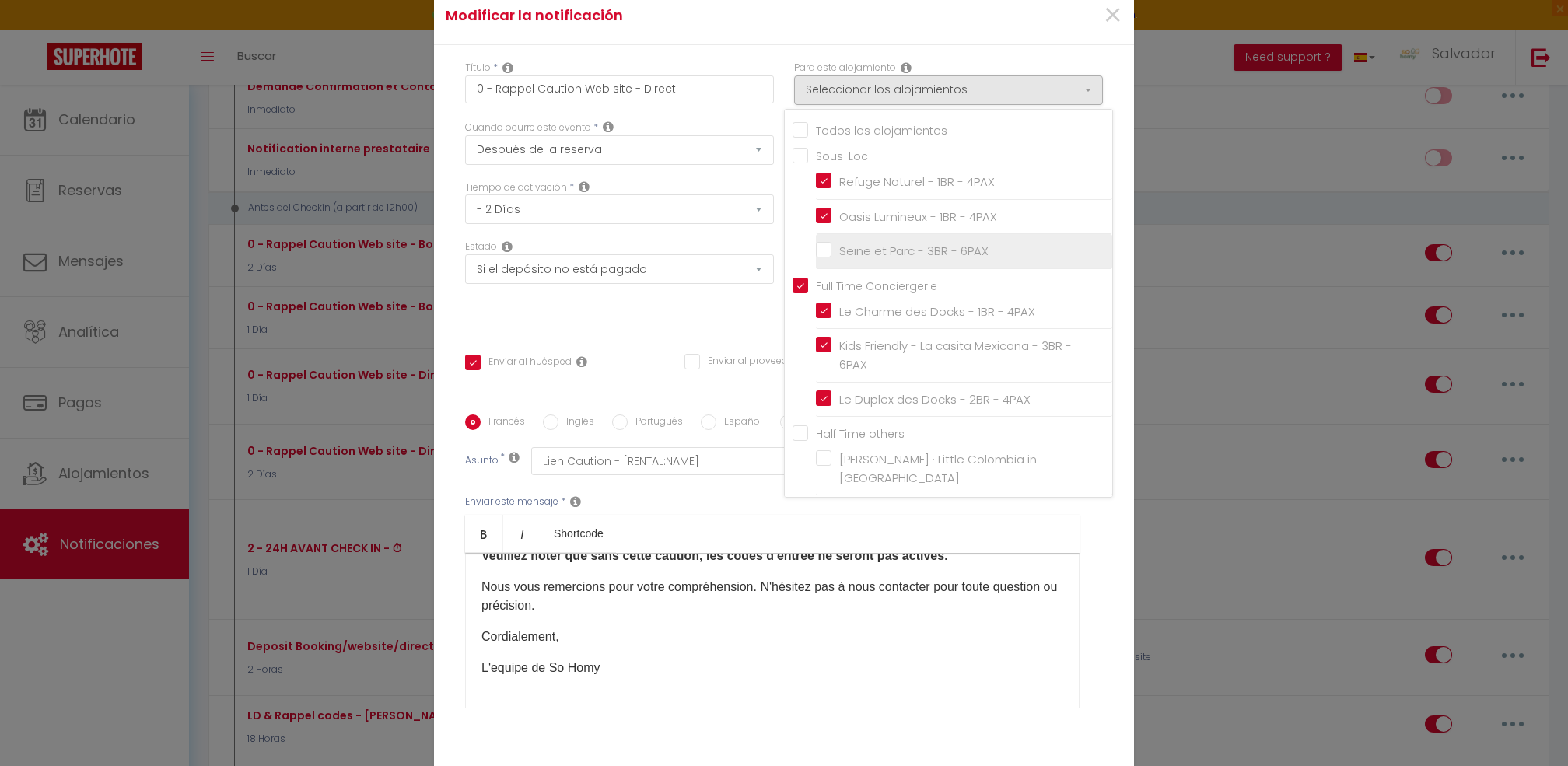
click at [816, 259] on input "Seine et Parc - 3BR - 6PAX" at bounding box center [964, 251] width 296 height 15
checkbox input "true"
checkbox input "false"
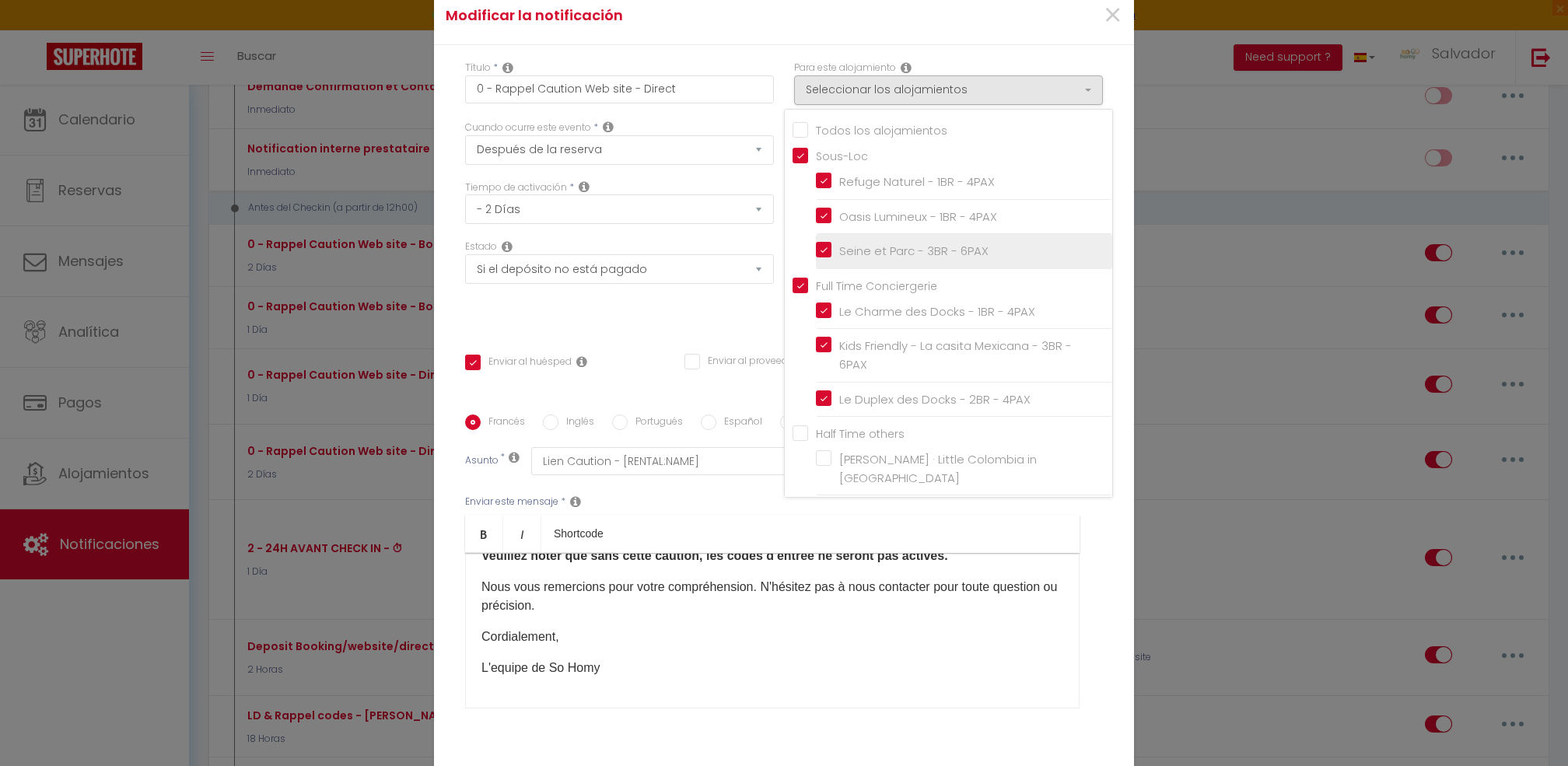
checkbox input "true"
checkbox input "false"
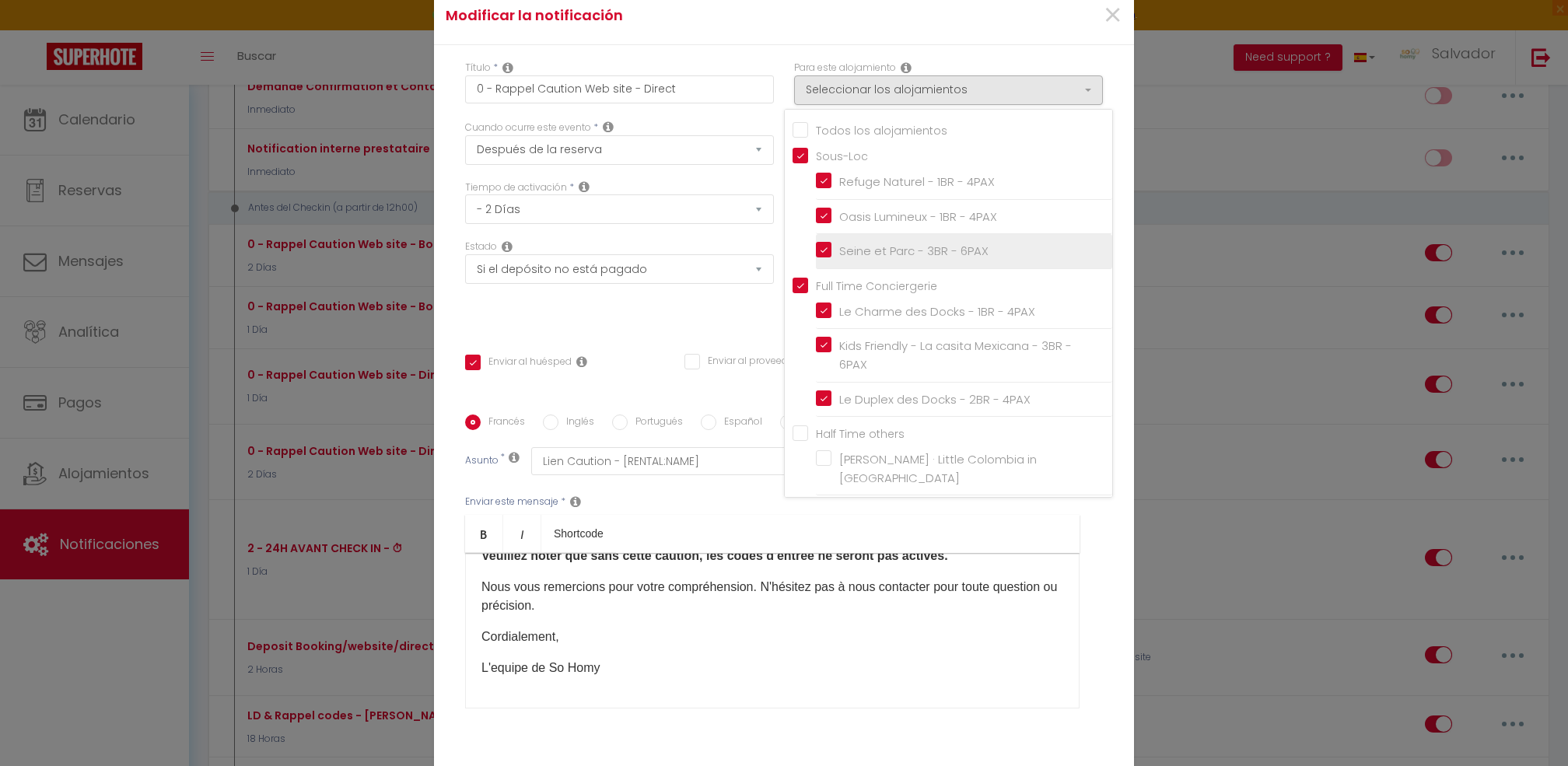
checkbox input "false"
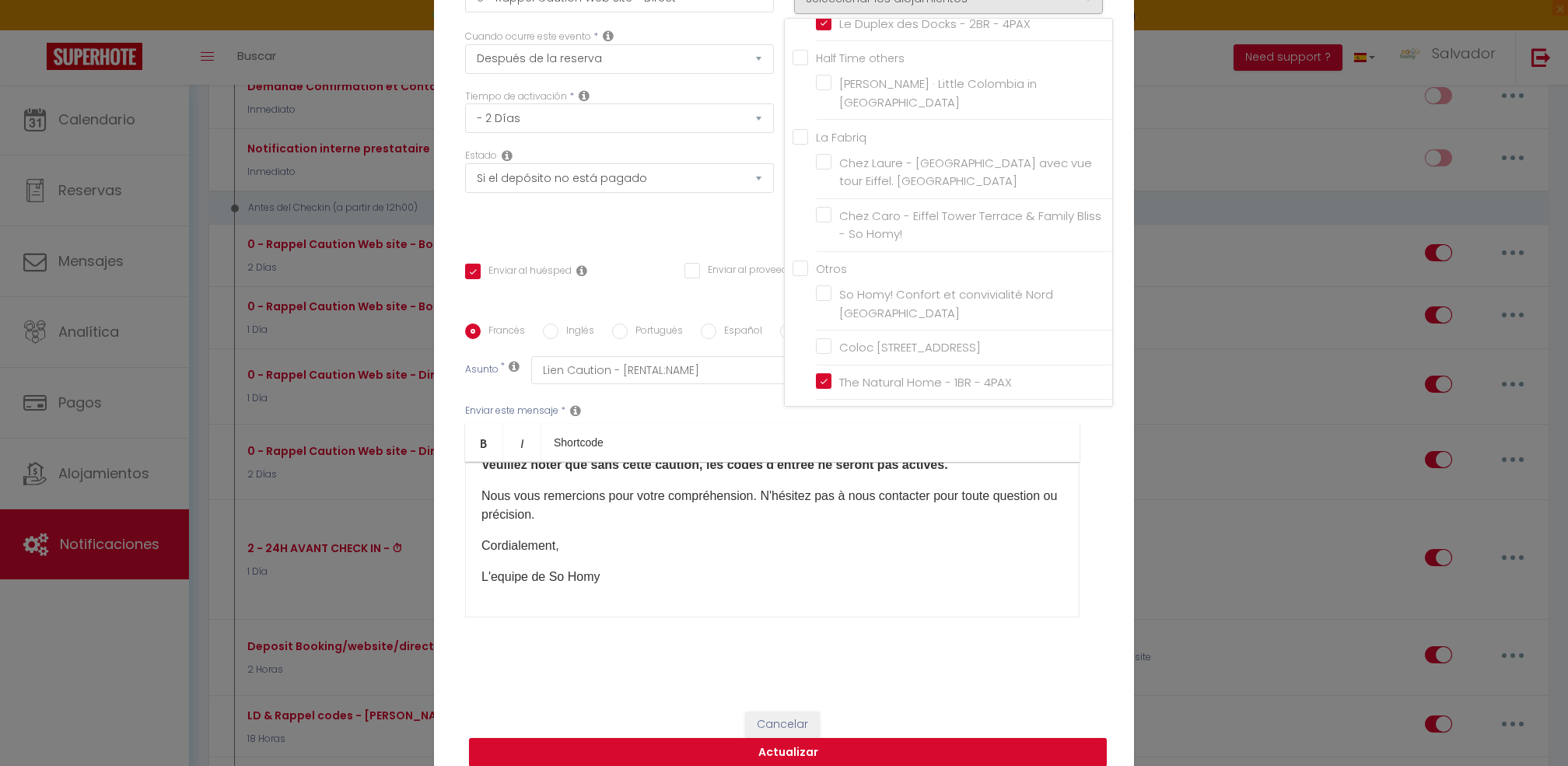
scroll to position [95, 0]
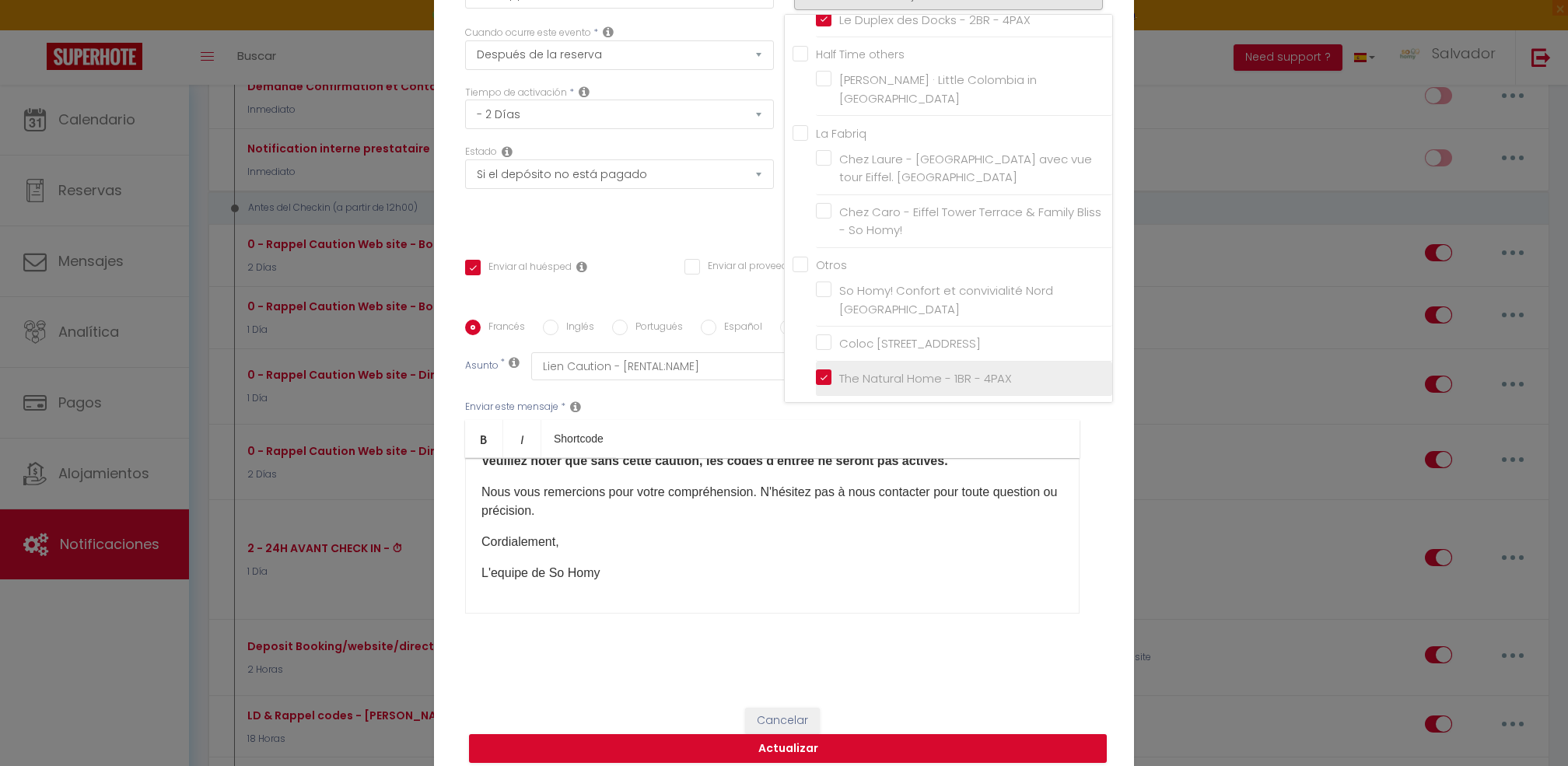
click at [816, 371] on input "The Natural Home - 1BR - 4PAX" at bounding box center [964, 379] width 296 height 15
checkbox input "false"
checkbox input "true"
checkbox input "false"
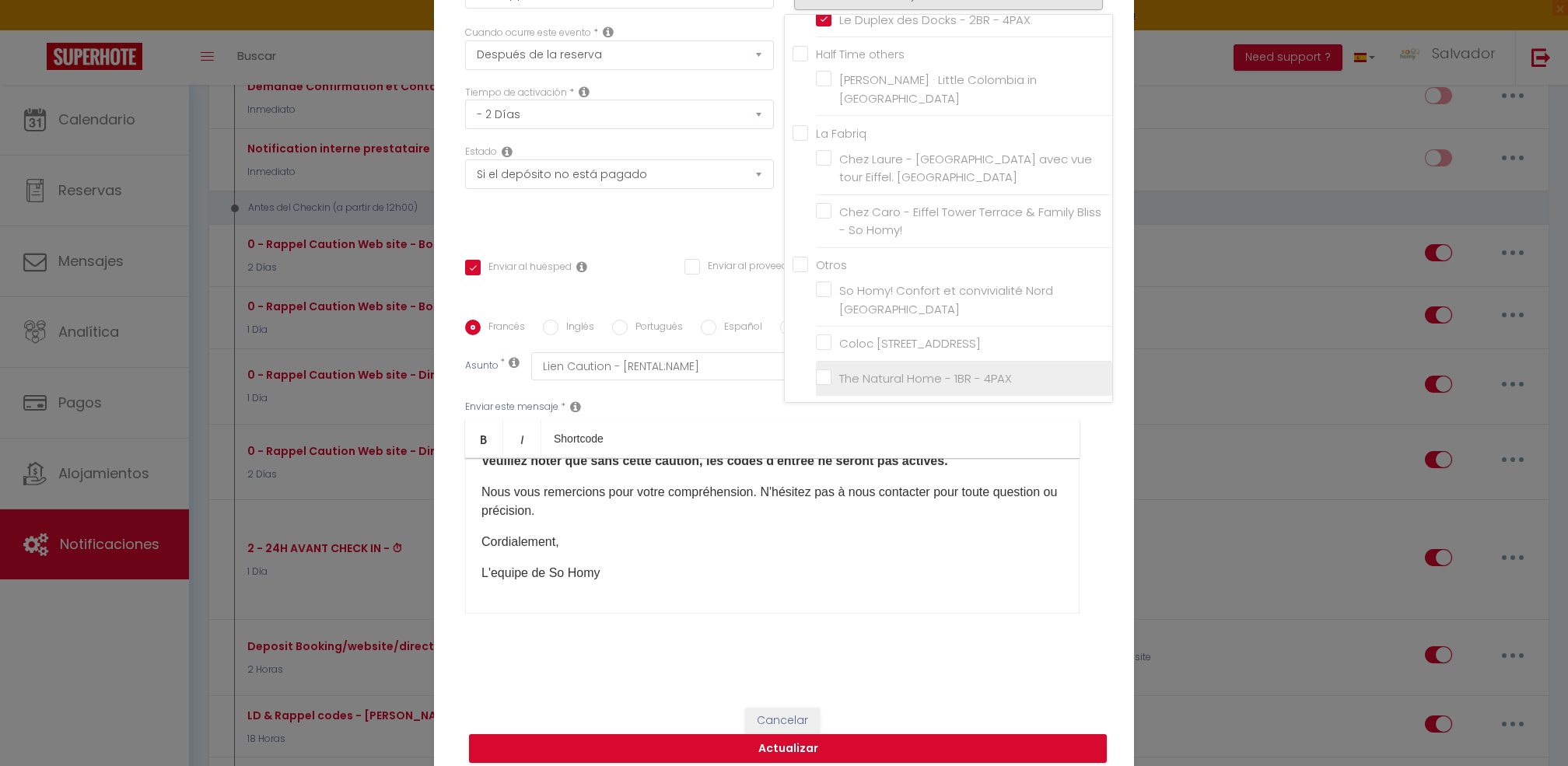
checkbox input "false"
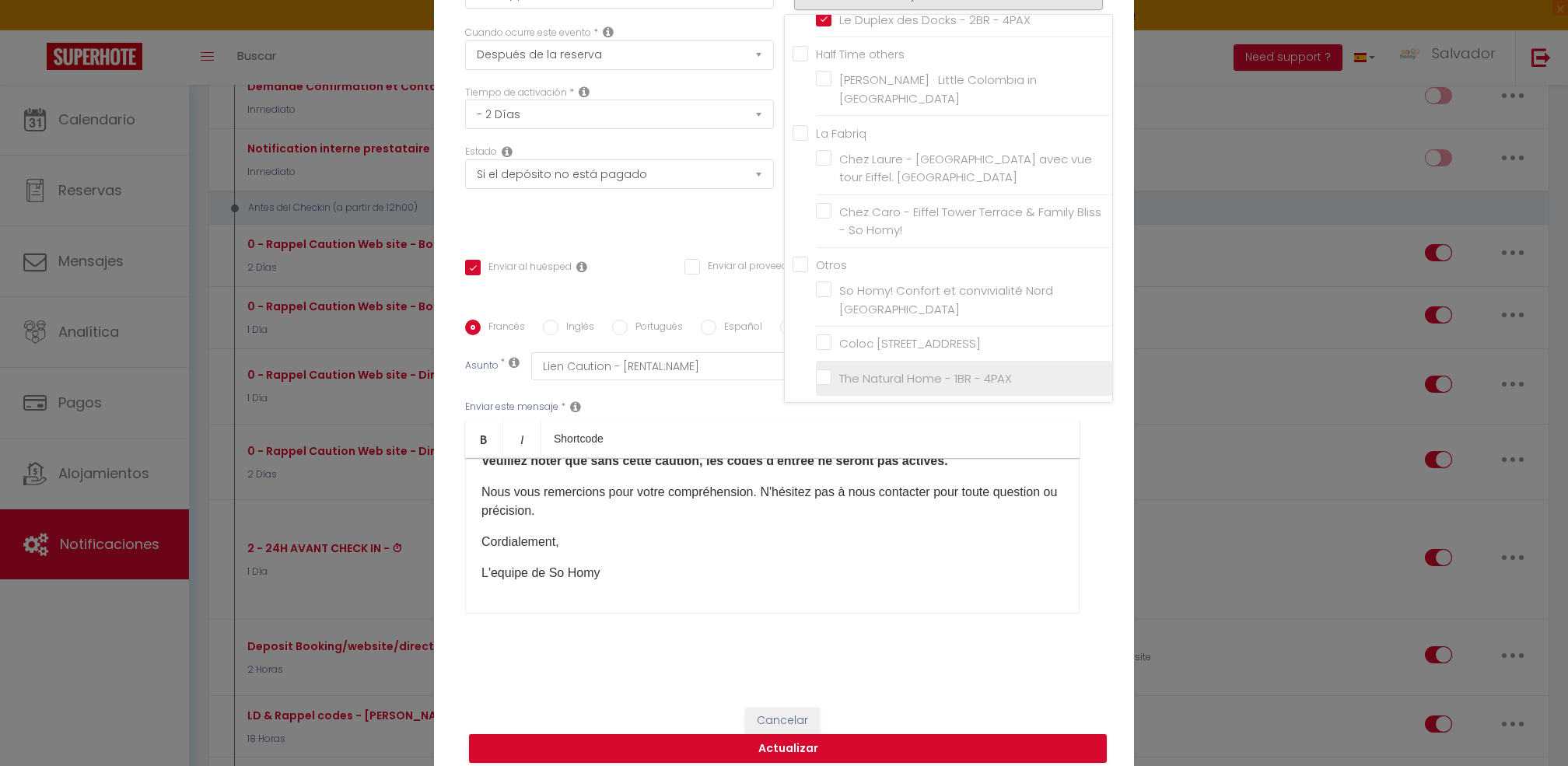
checkbox input "false"
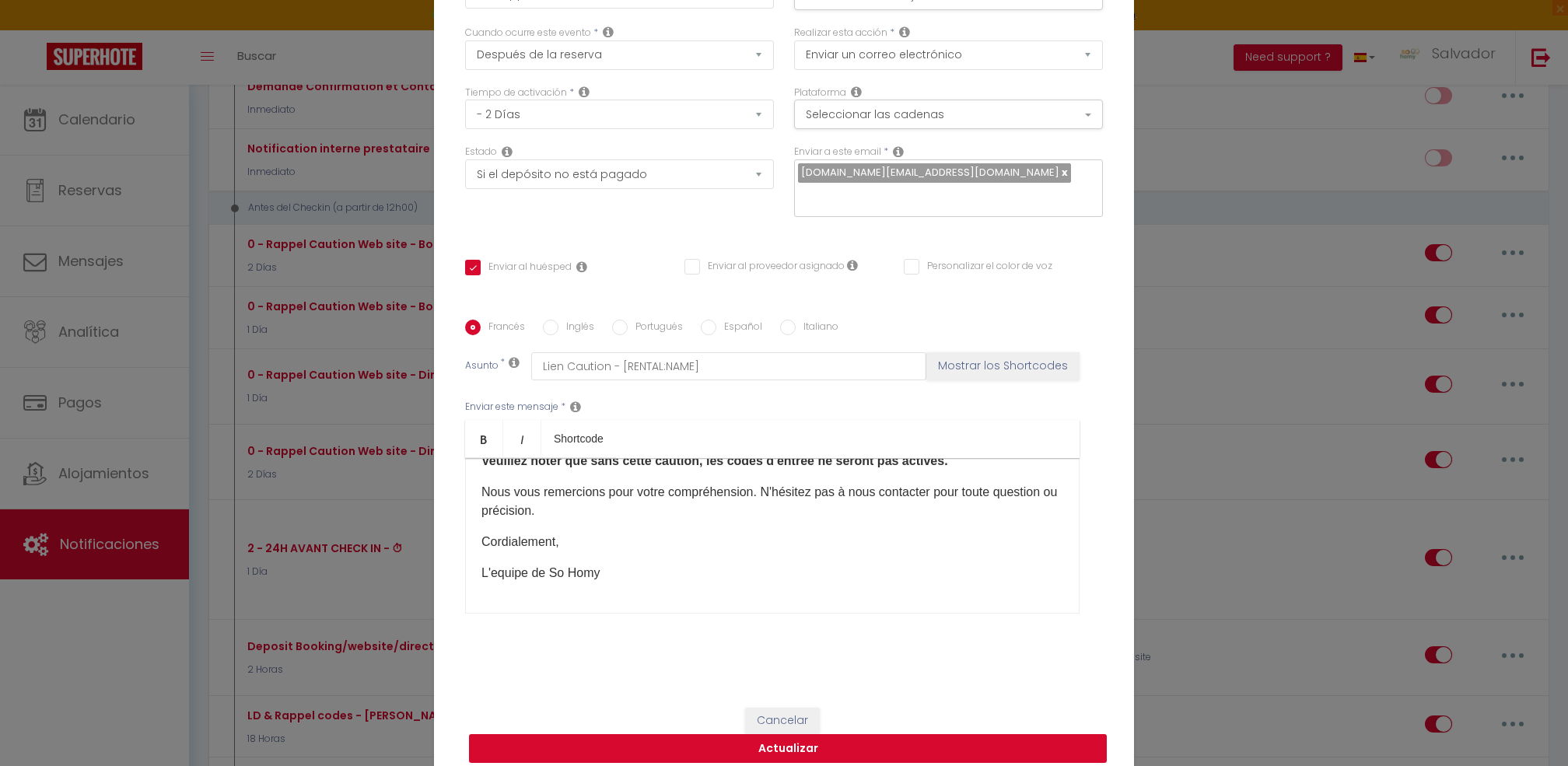
click at [853, 734] on button "Actualizar" at bounding box center [788, 749] width 638 height 30
checkbox input "true"
checkbox input "false"
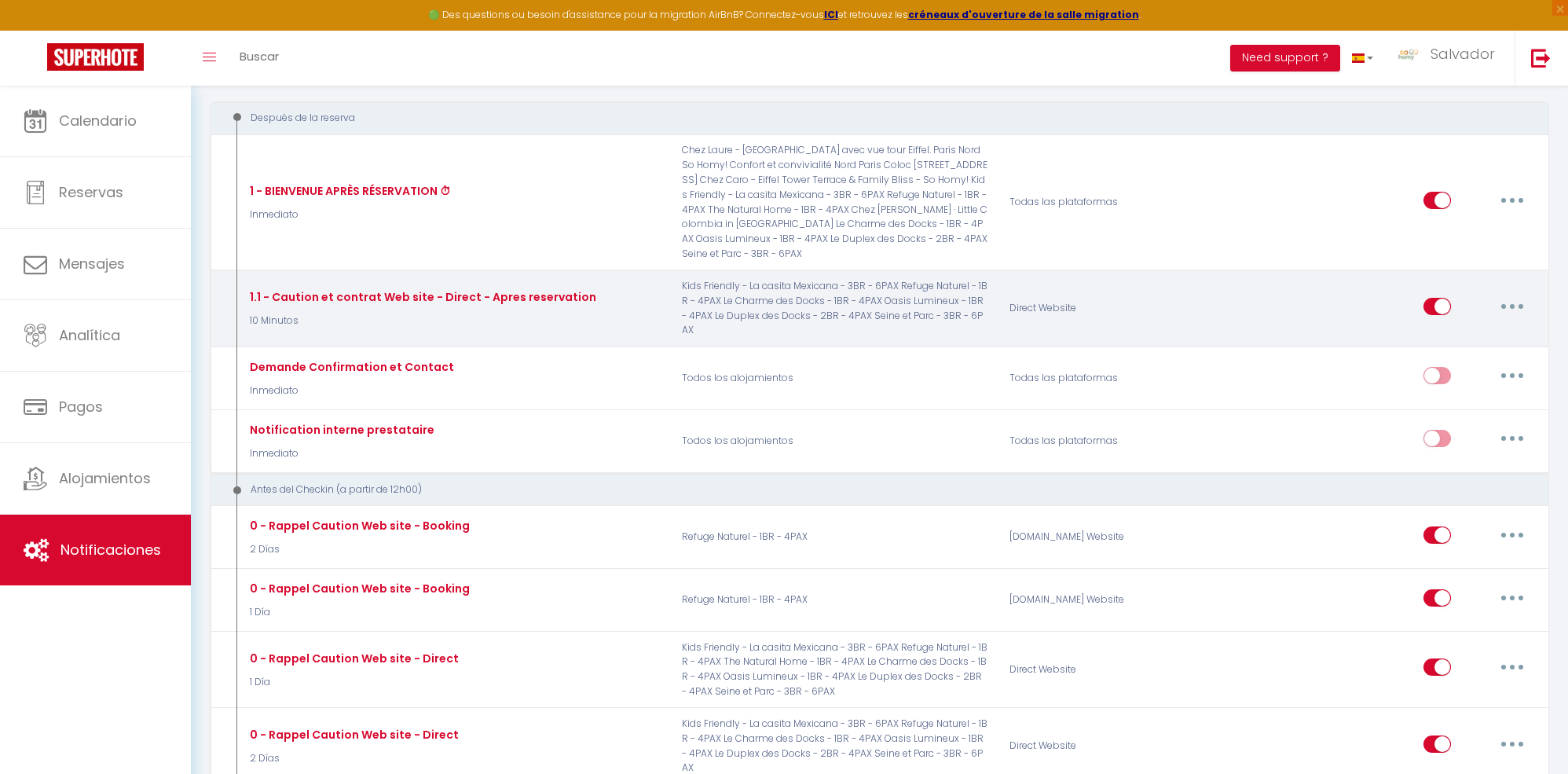
scroll to position [245, 0]
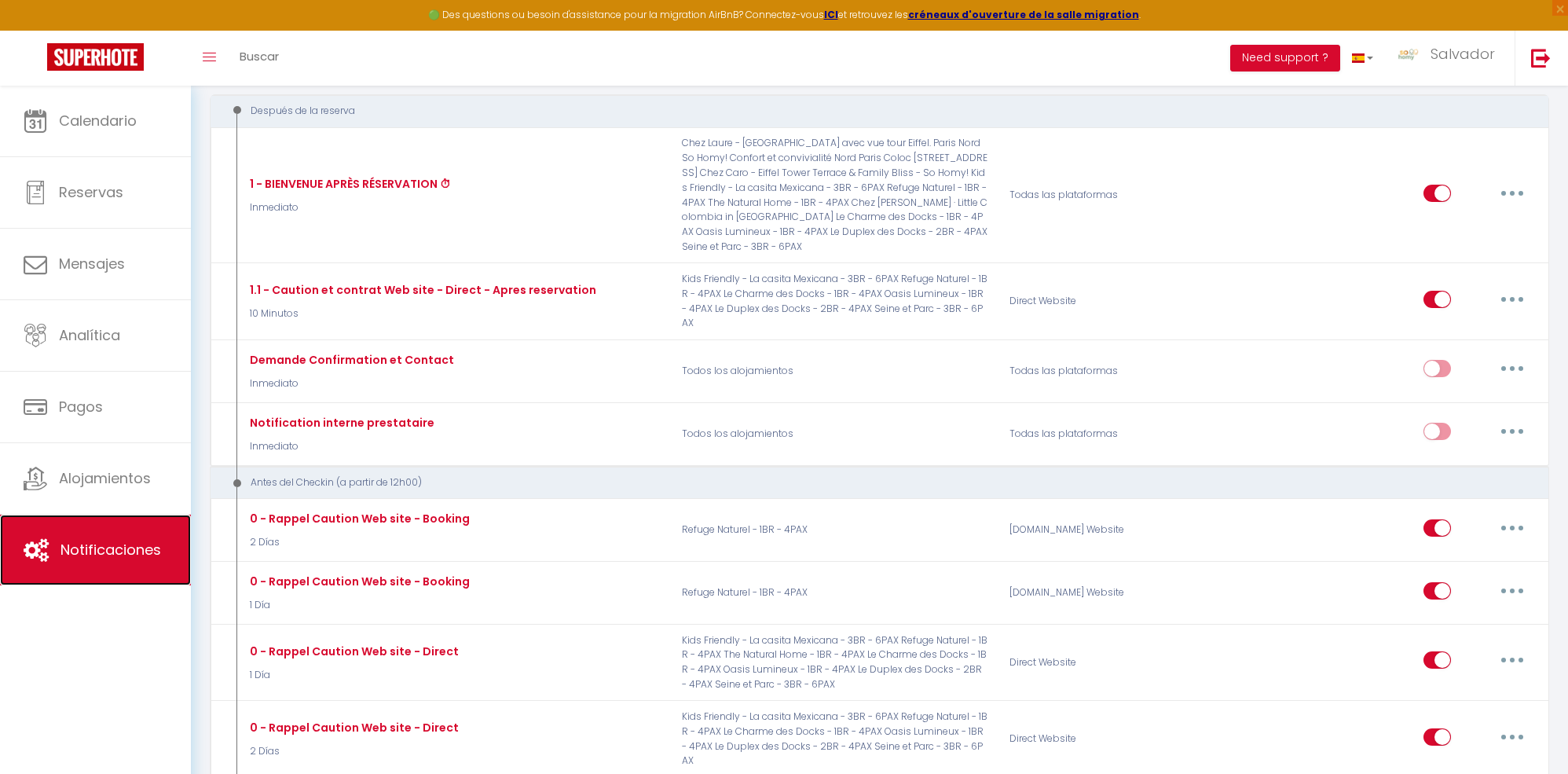
click at [120, 548] on span "Notificaciones" at bounding box center [110, 549] width 101 height 20
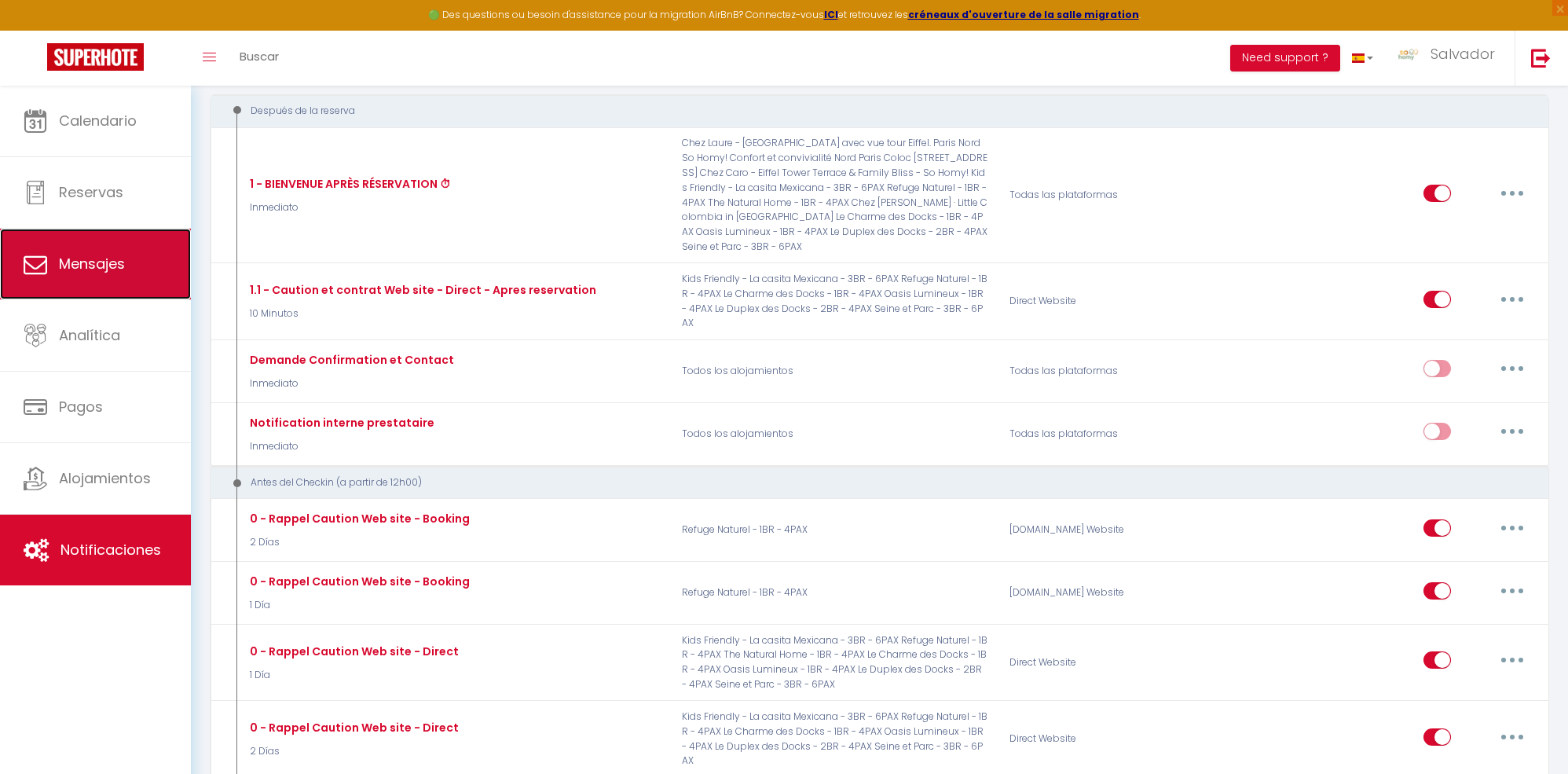
click at [116, 264] on span "Mensajes" at bounding box center [91, 263] width 66 height 20
select select "message"
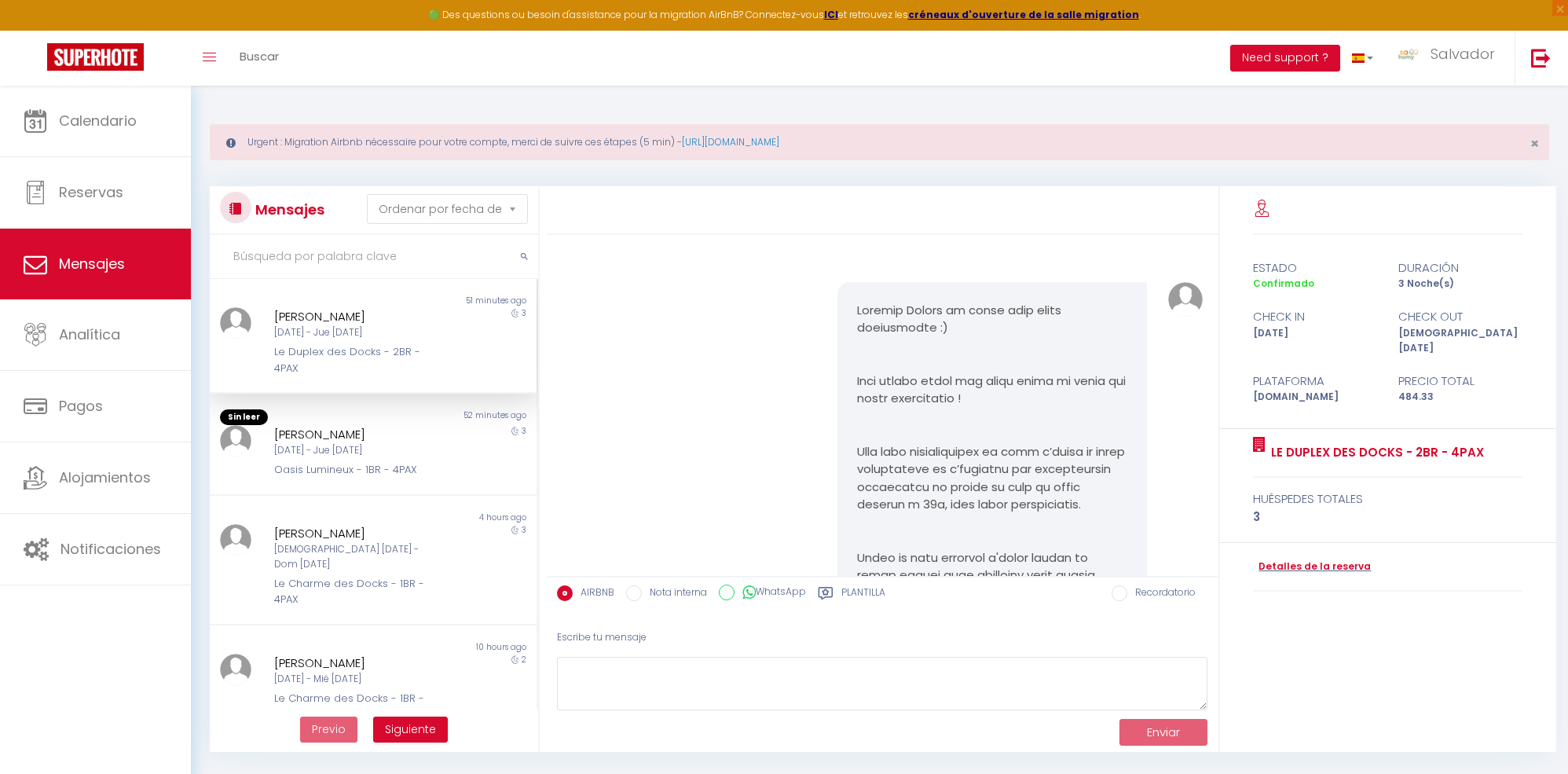
scroll to position [4864, 0]
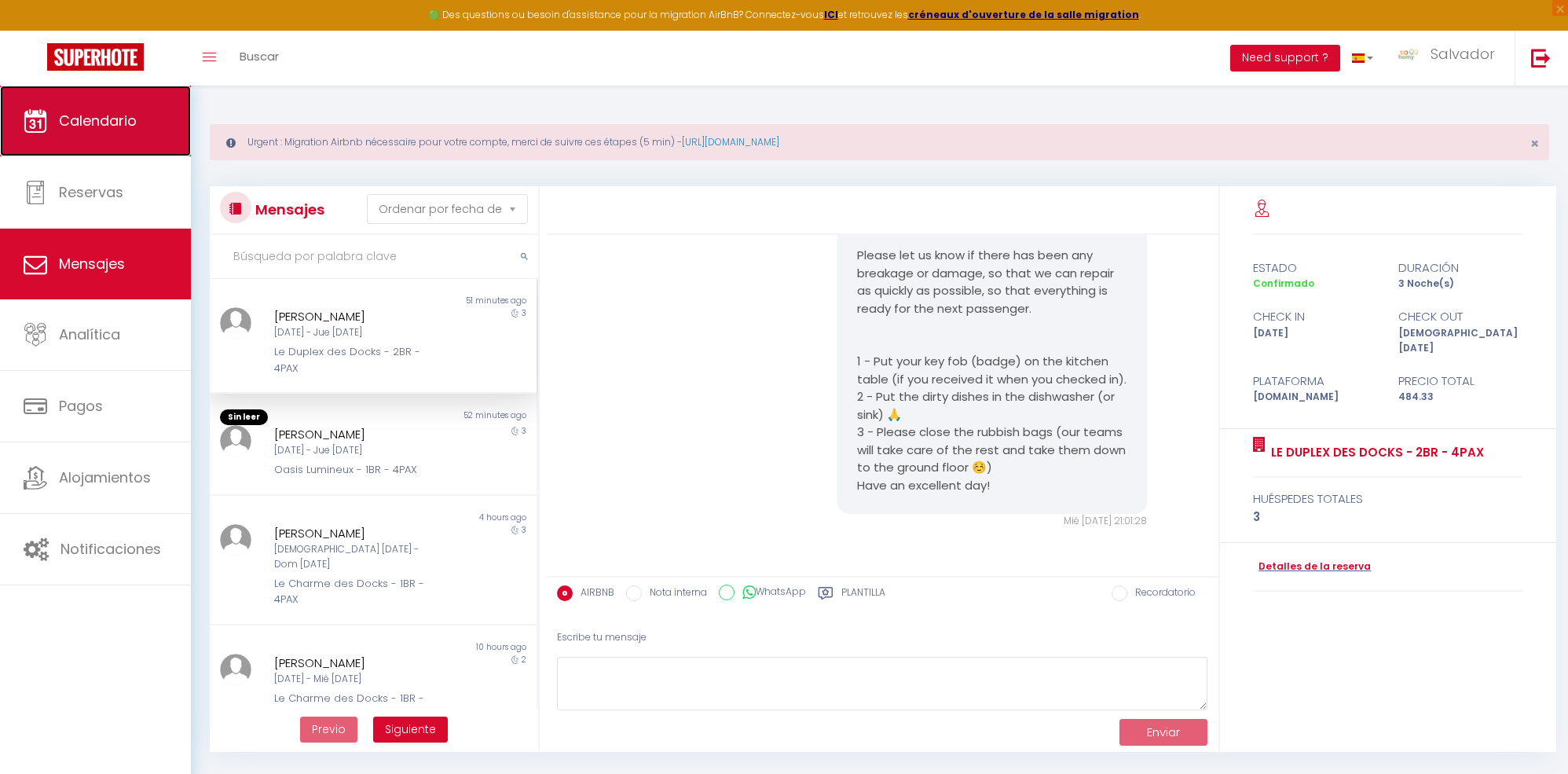
click at [68, 118] on span "Calendario" at bounding box center [97, 121] width 77 height 20
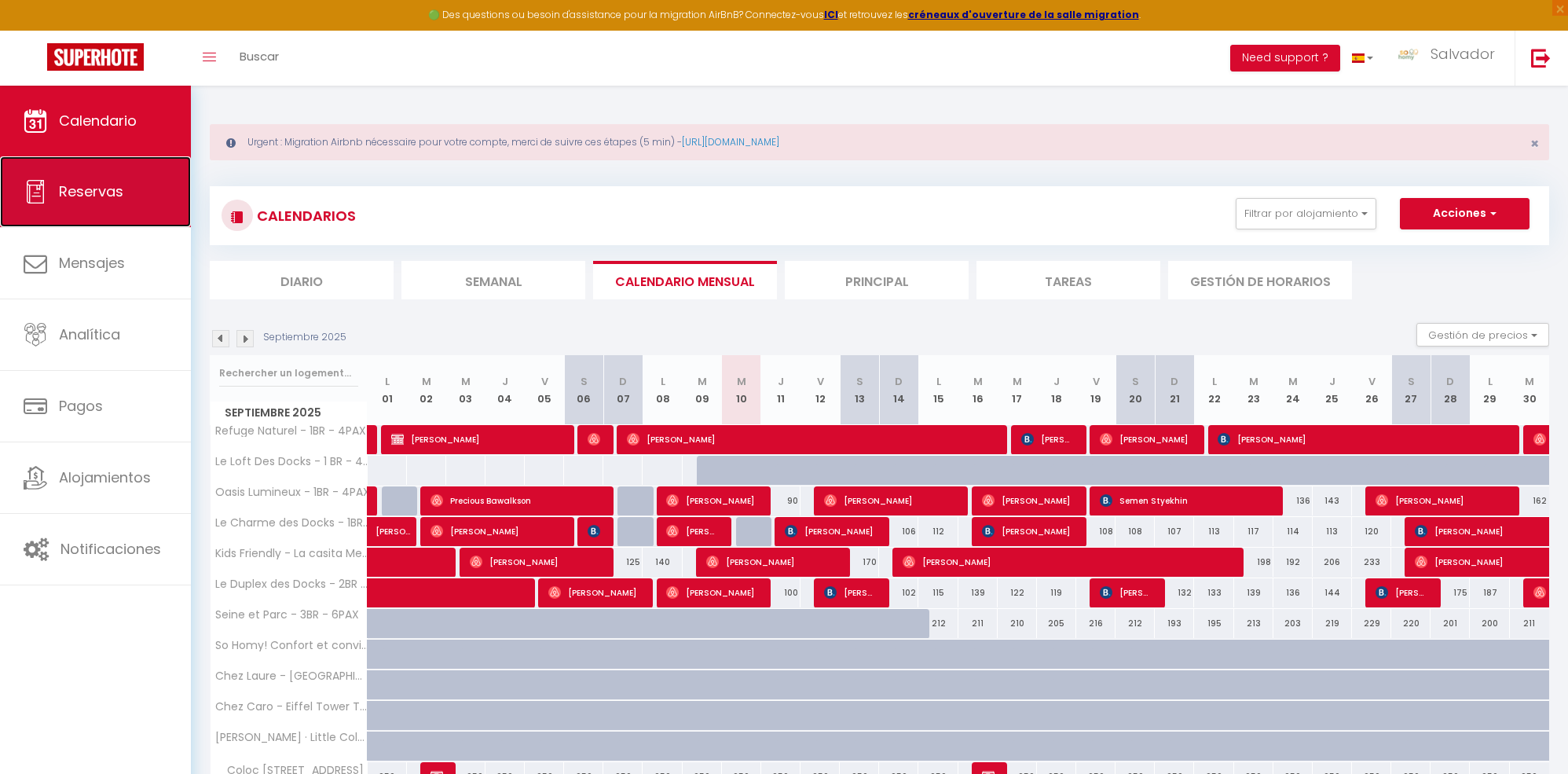
click at [82, 185] on span "Reservas" at bounding box center [90, 191] width 65 height 20
select select "not_cancelled"
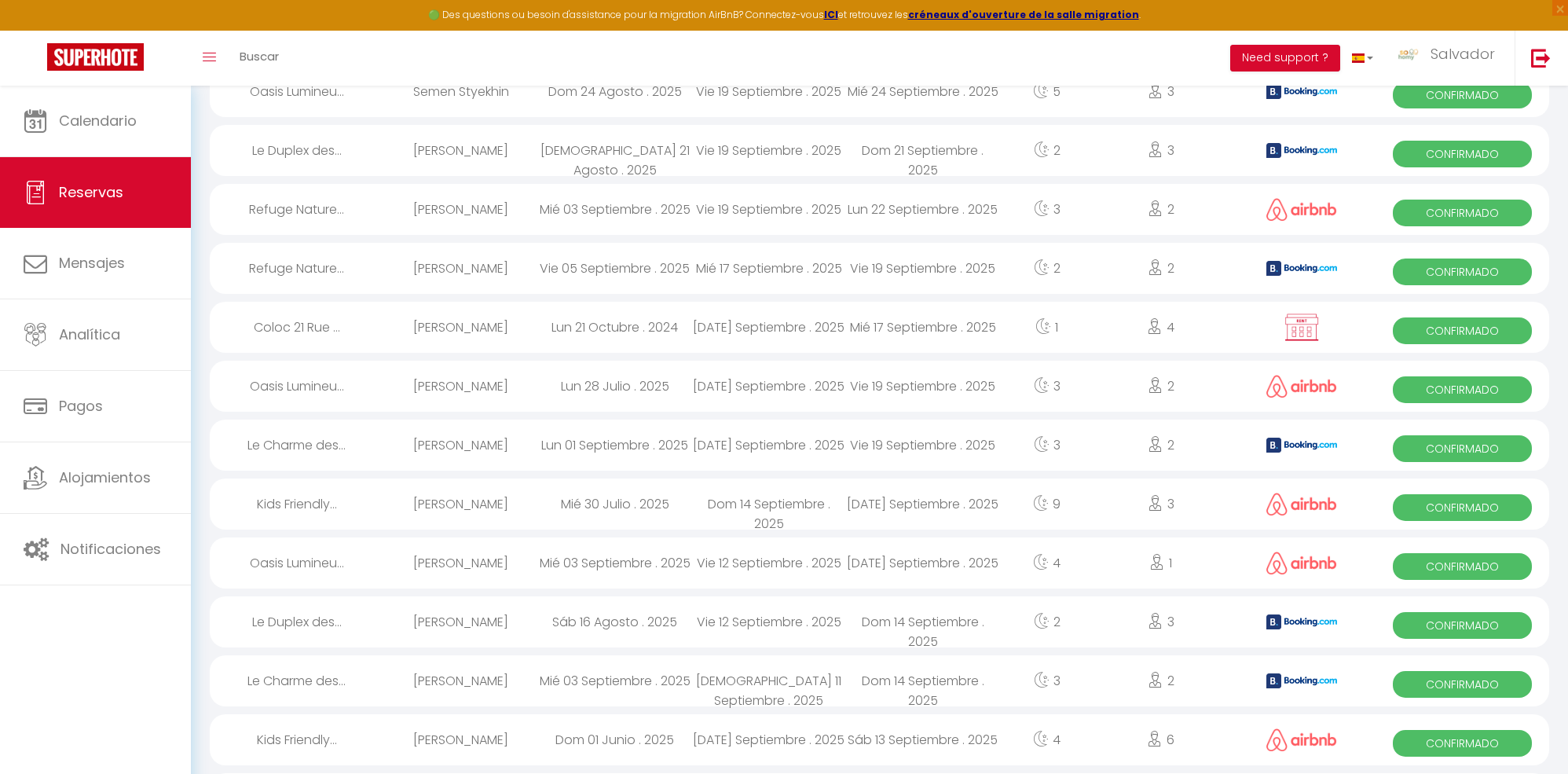
scroll to position [1913, 0]
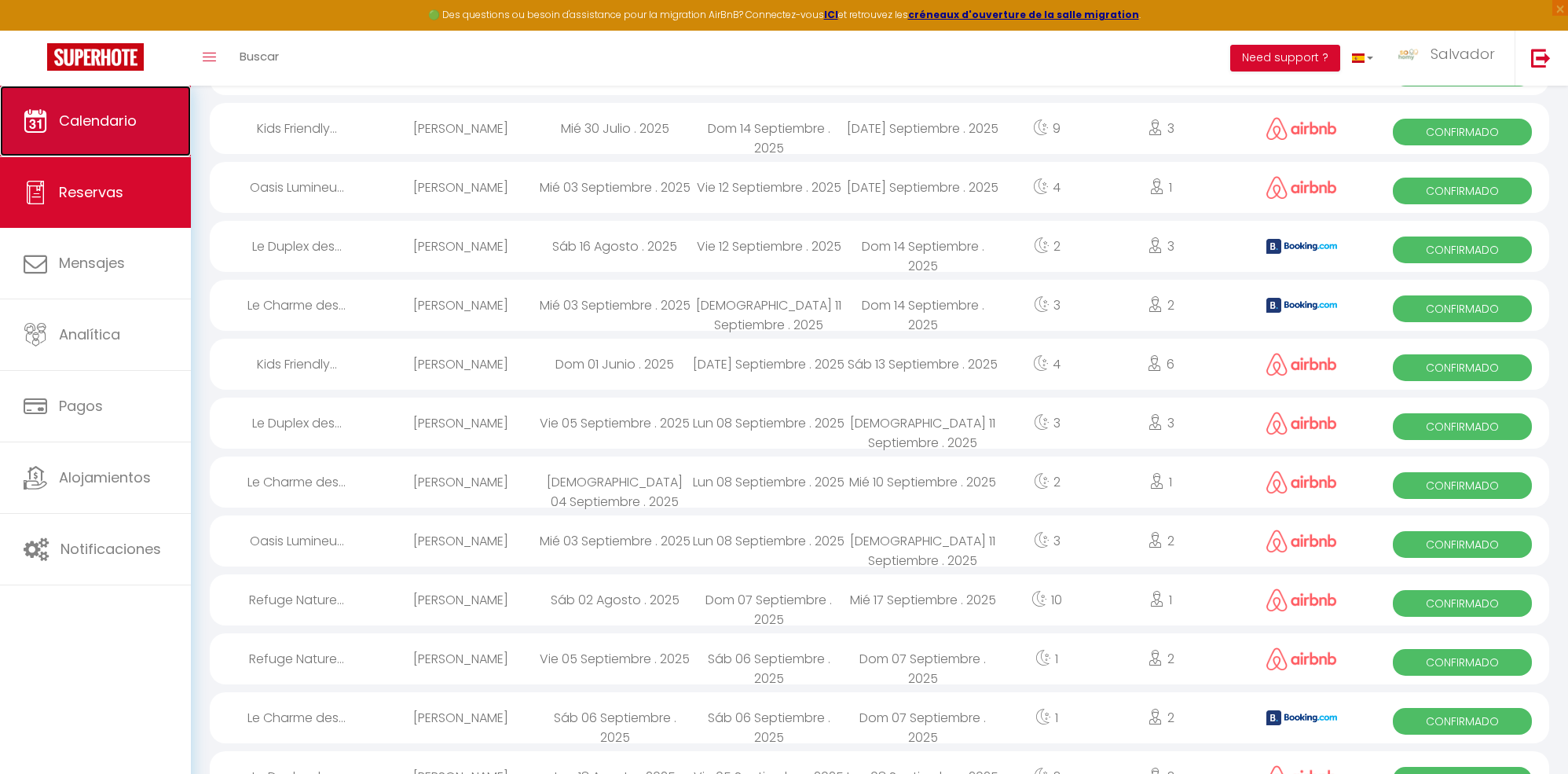
click at [102, 129] on span "Calendario" at bounding box center [97, 121] width 77 height 20
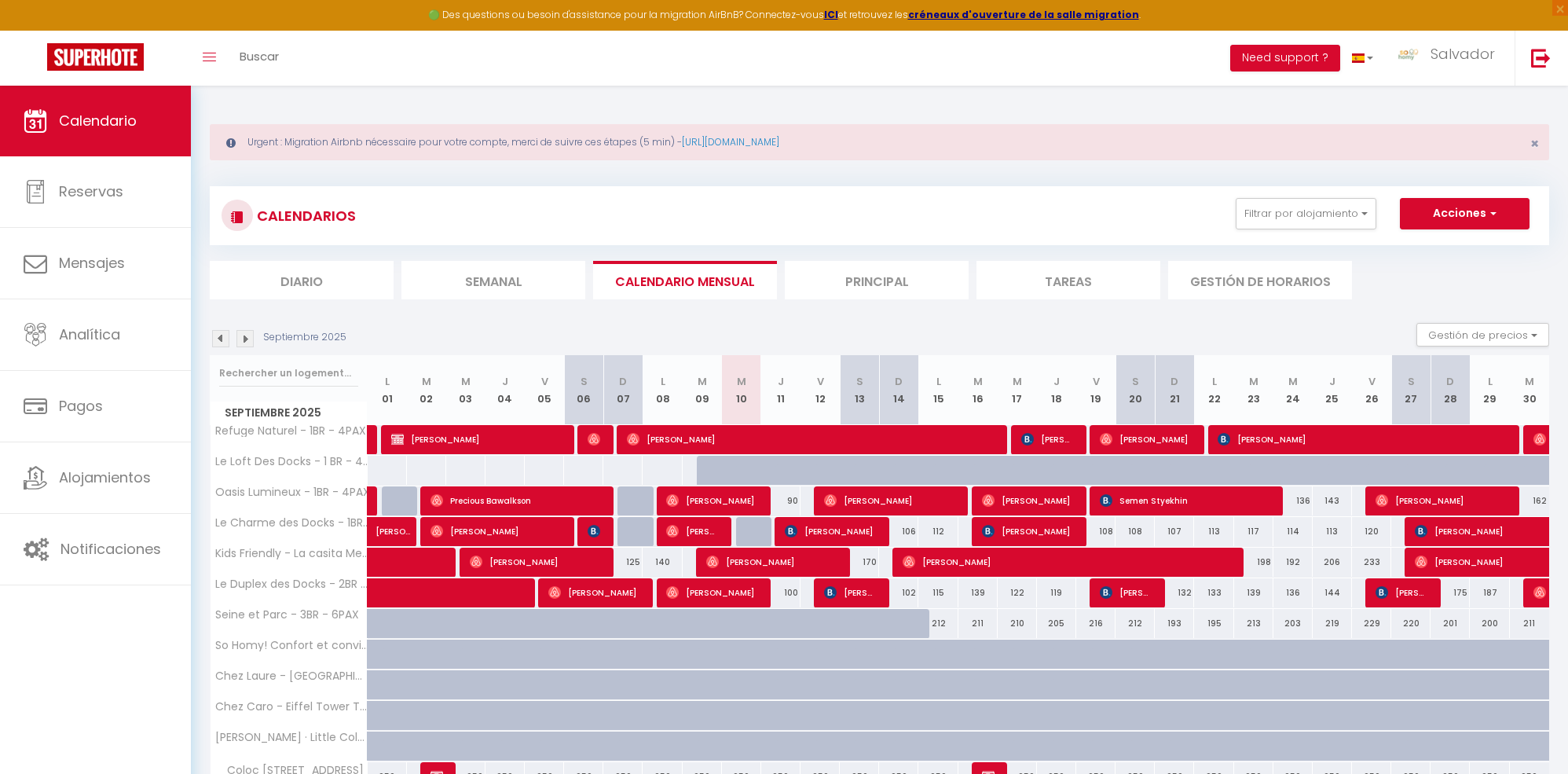
drag, startPoint x: 940, startPoint y: 626, endPoint x: 1062, endPoint y: 622, distance: 122.1
click at [1062, 622] on tr "Seine et Parc - 3BR - 6PAX 178 178 1000 911 920 223 211 202 189 185 192" at bounding box center [880, 624] width 1340 height 31
click at [935, 628] on div "212" at bounding box center [938, 624] width 40 height 29
type input "212"
type input "[DATE]"
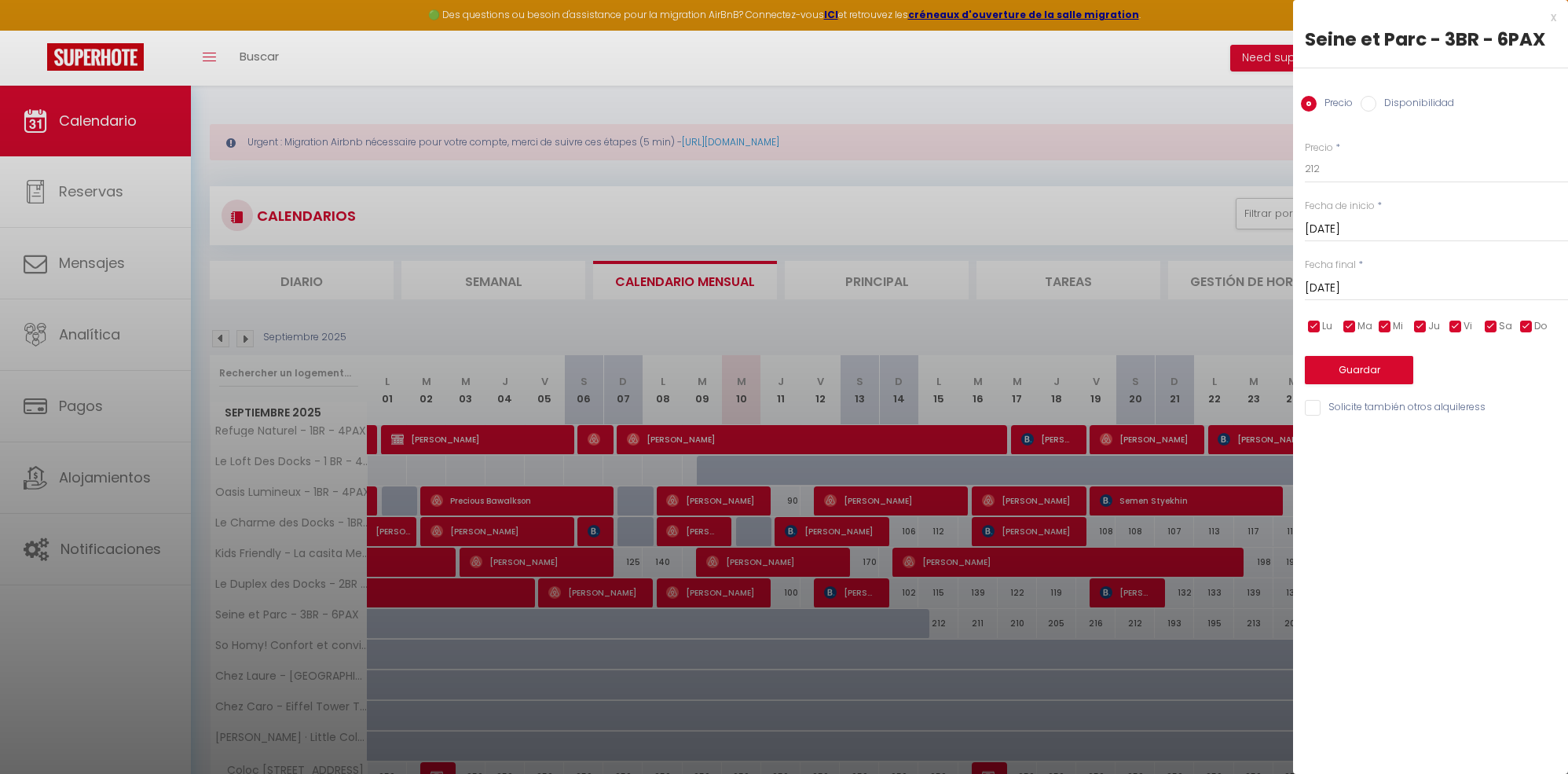
click at [1365, 279] on input "[DATE]" at bounding box center [1437, 288] width 263 height 21
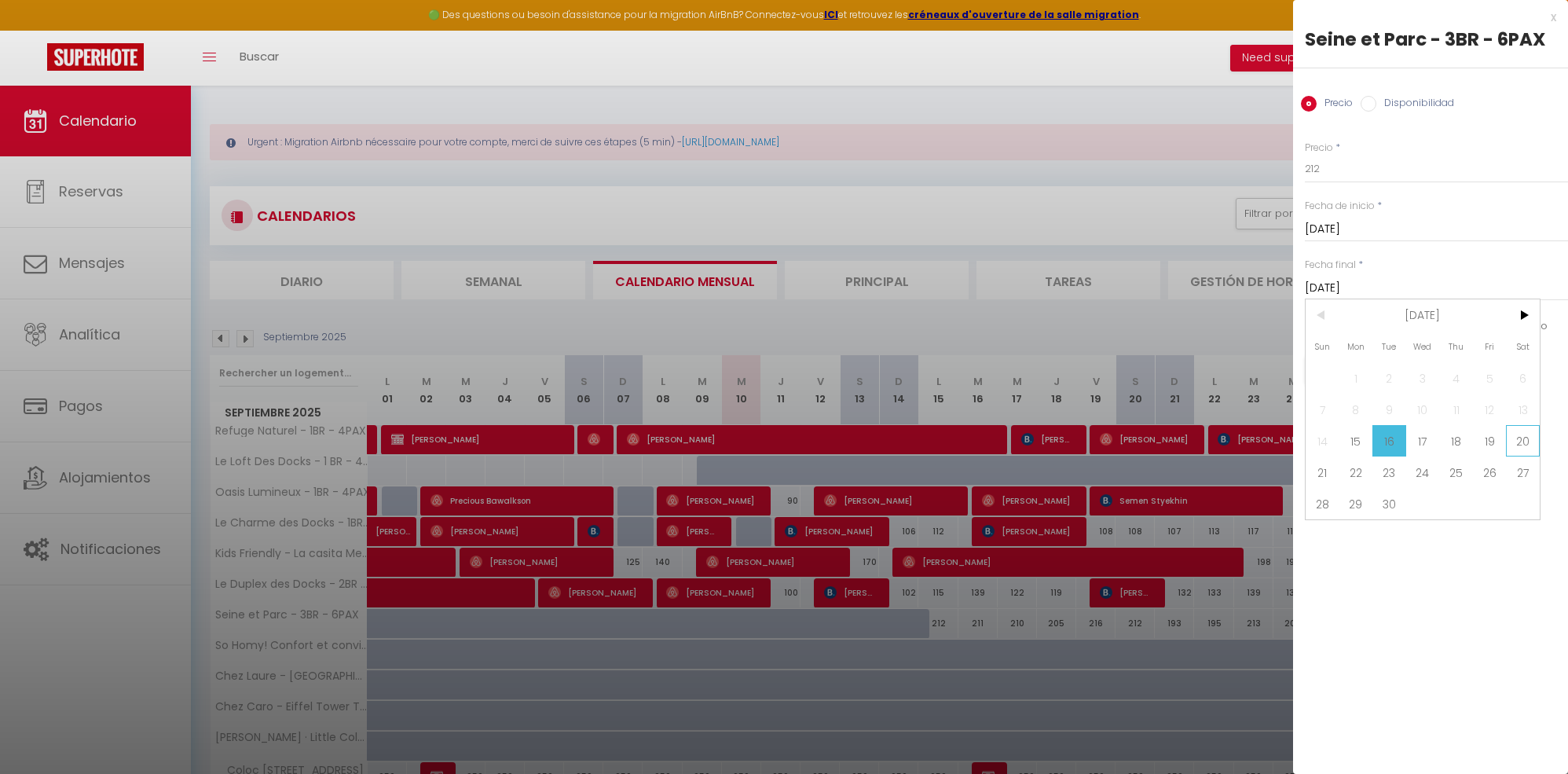
click at [1520, 433] on span "20" at bounding box center [1522, 441] width 34 height 32
type input "[DATE]"
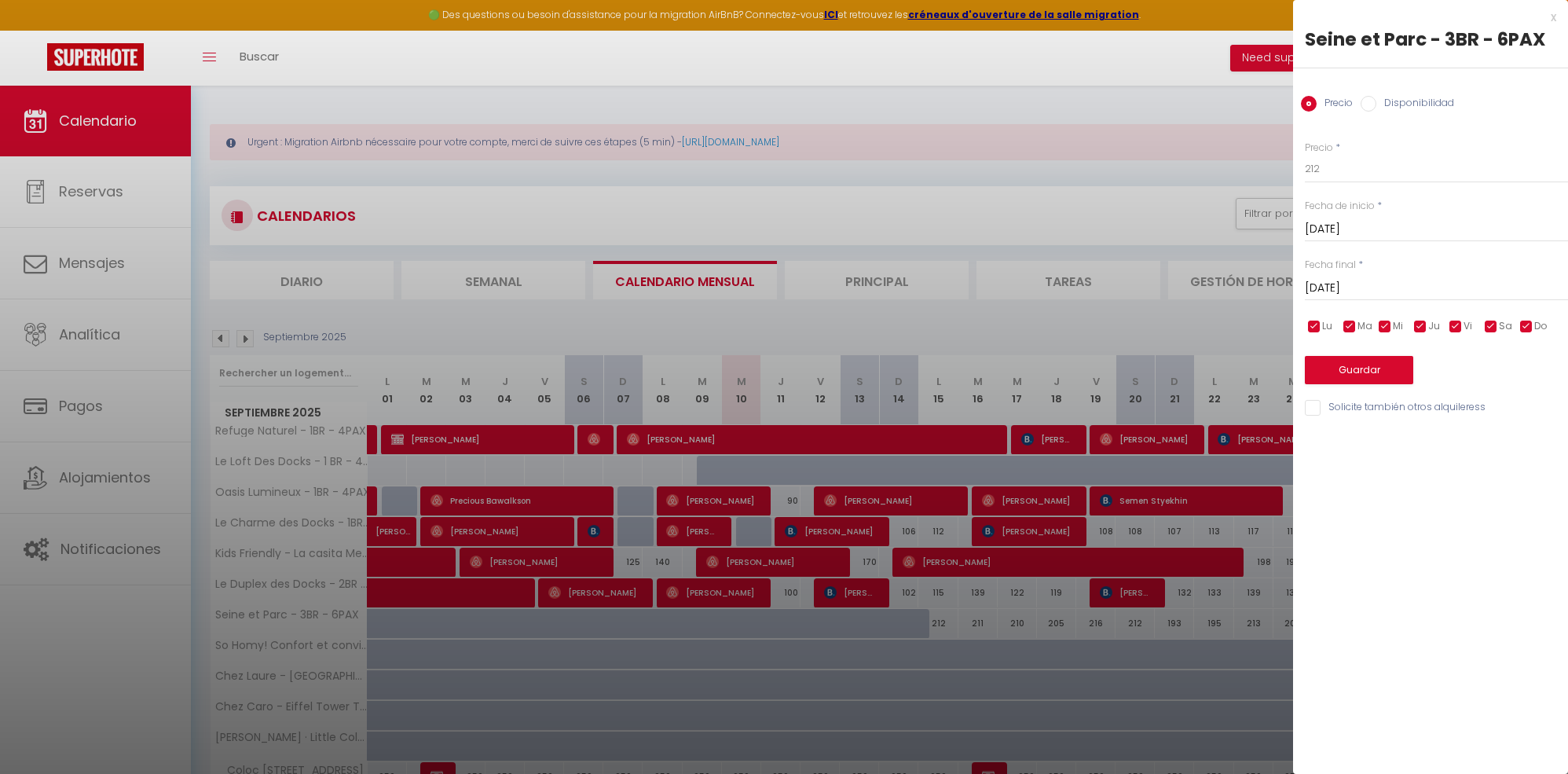
click at [1392, 104] on label "Disponibilidad" at bounding box center [1416, 104] width 77 height 17
click at [1377, 104] on input "Disponibilidad" at bounding box center [1368, 103] width 15 height 15
radio input "true"
radio input "false"
click at [1351, 168] on select "Disponible Deshabilitado" at bounding box center [1437, 170] width 263 height 30
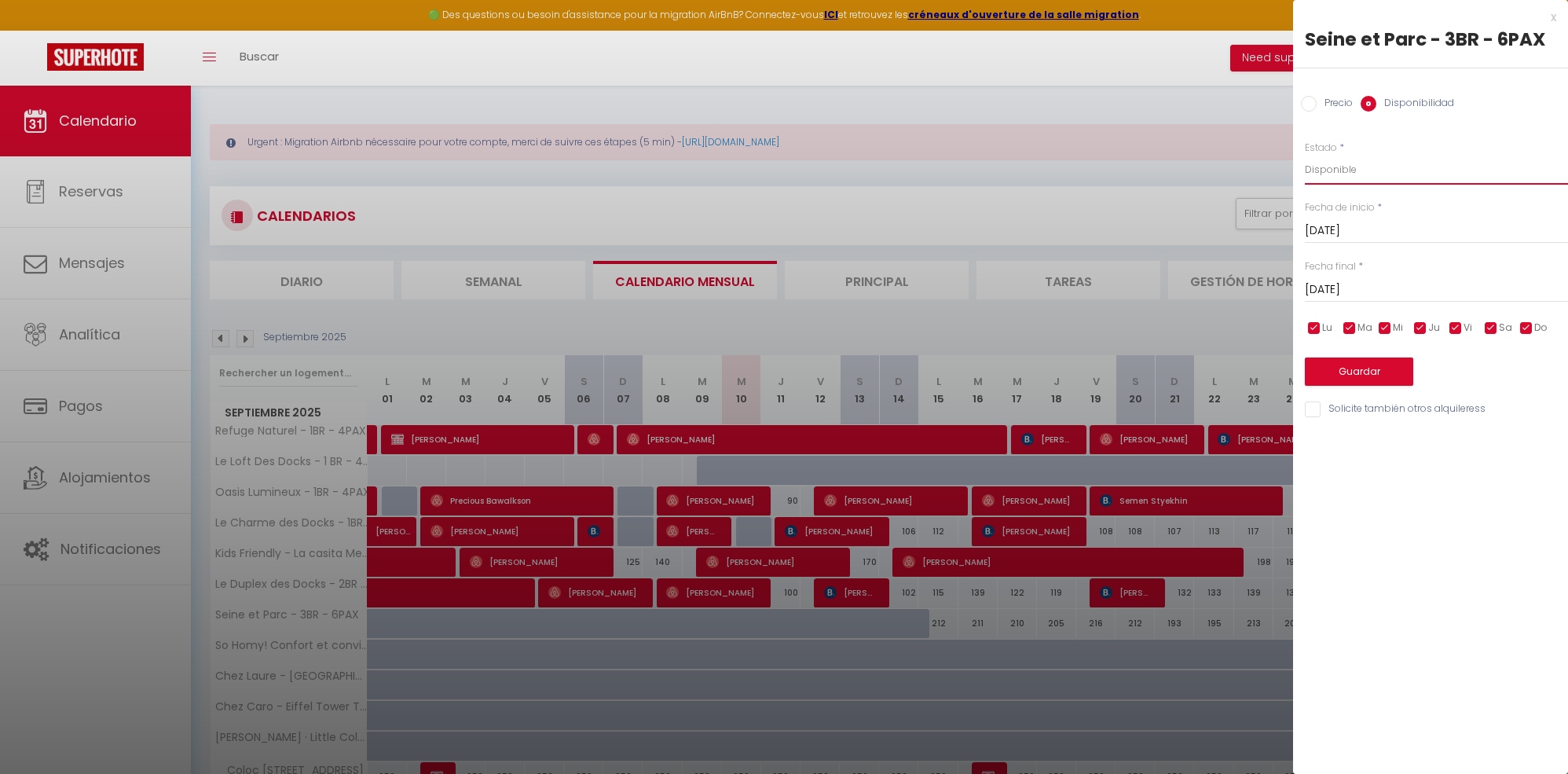
select select "0"
click at [1306, 155] on select "Disponible Deshabilitado" at bounding box center [1437, 170] width 263 height 30
click at [1340, 363] on button "Guardar" at bounding box center [1360, 371] width 108 height 28
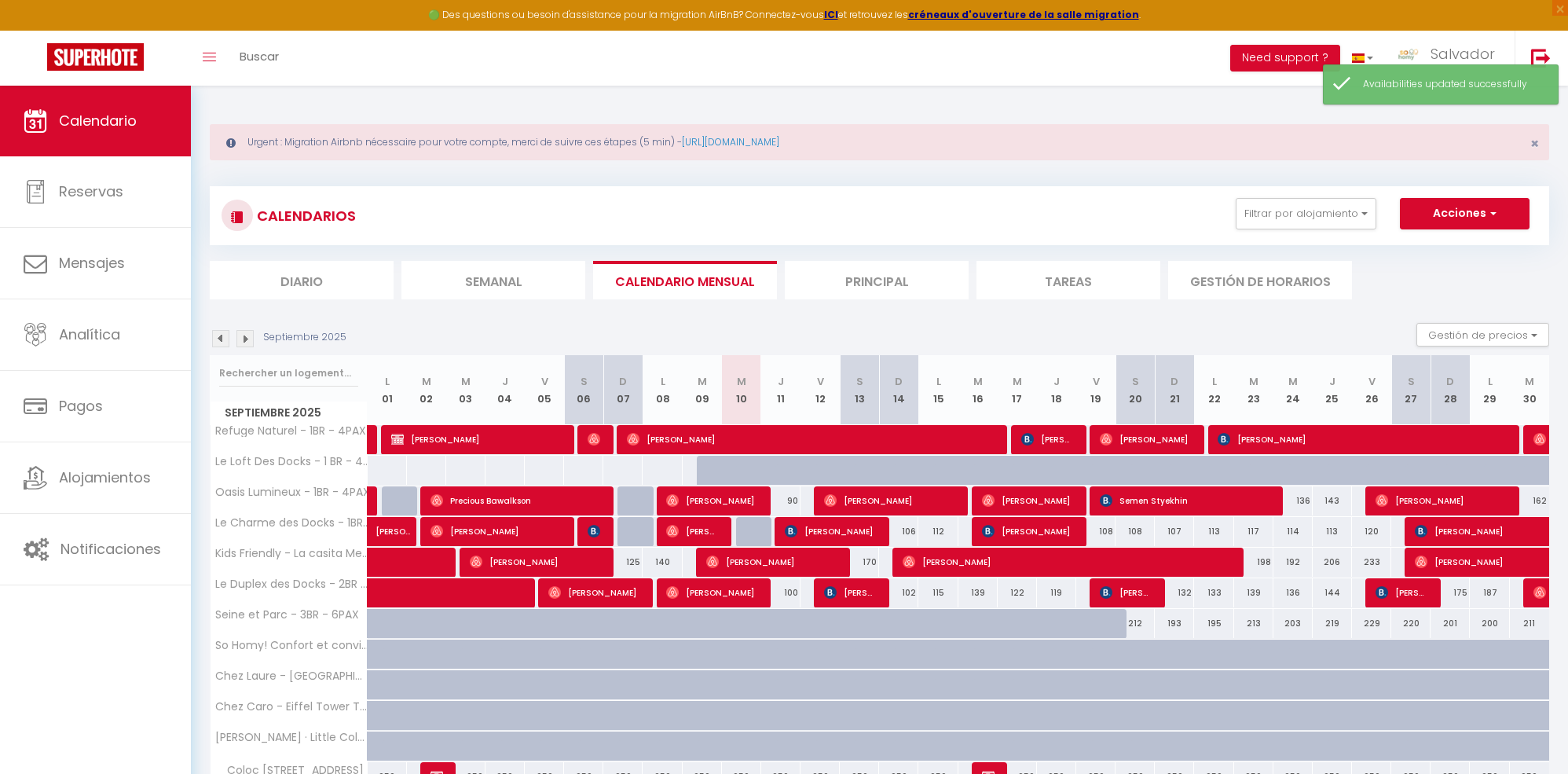
click at [251, 337] on img at bounding box center [245, 338] width 17 height 17
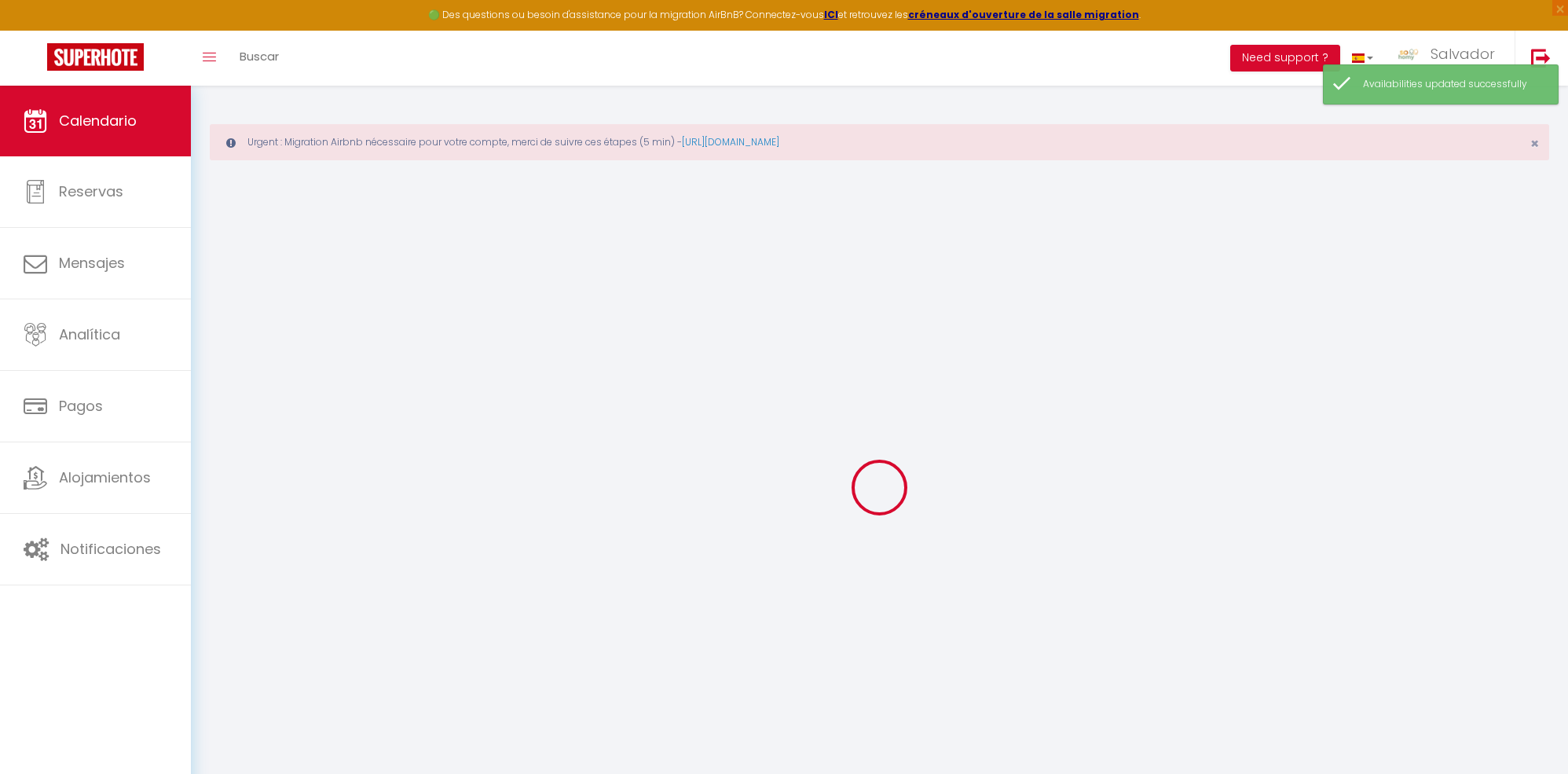
select select
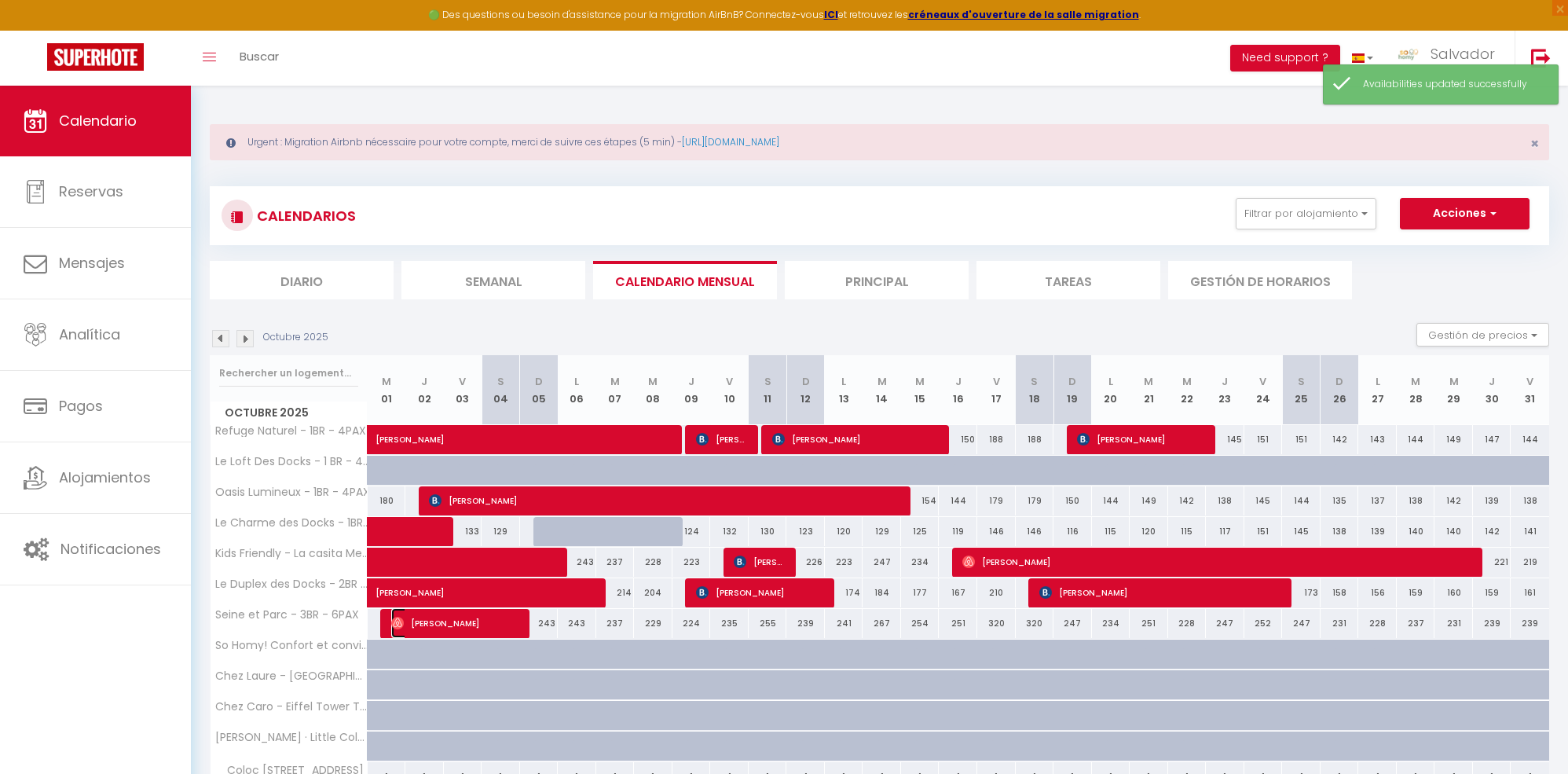
click at [477, 628] on span "[PERSON_NAME]" at bounding box center [455, 623] width 128 height 30
select select "OK"
select select "0"
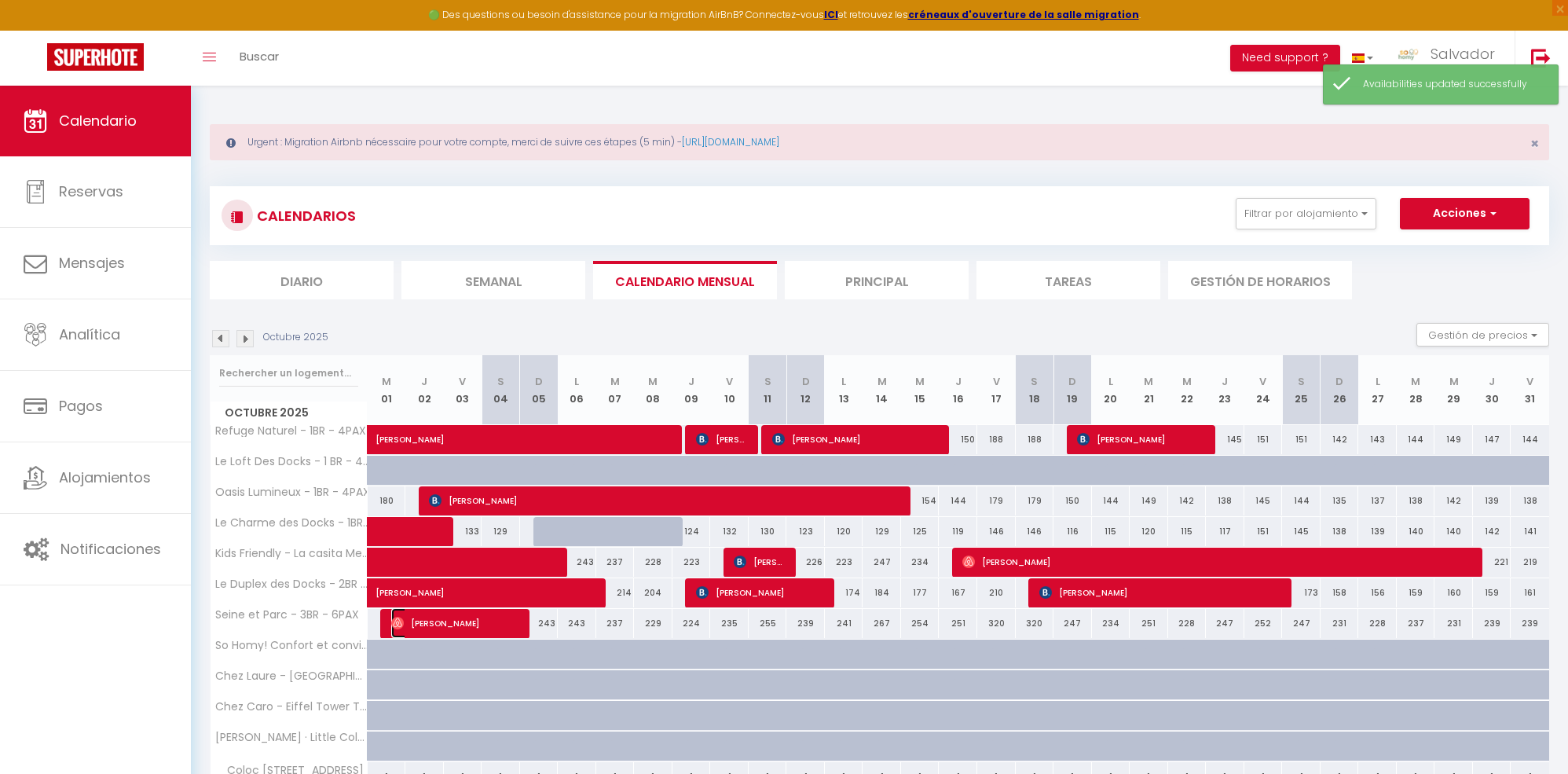
select select "1"
select select
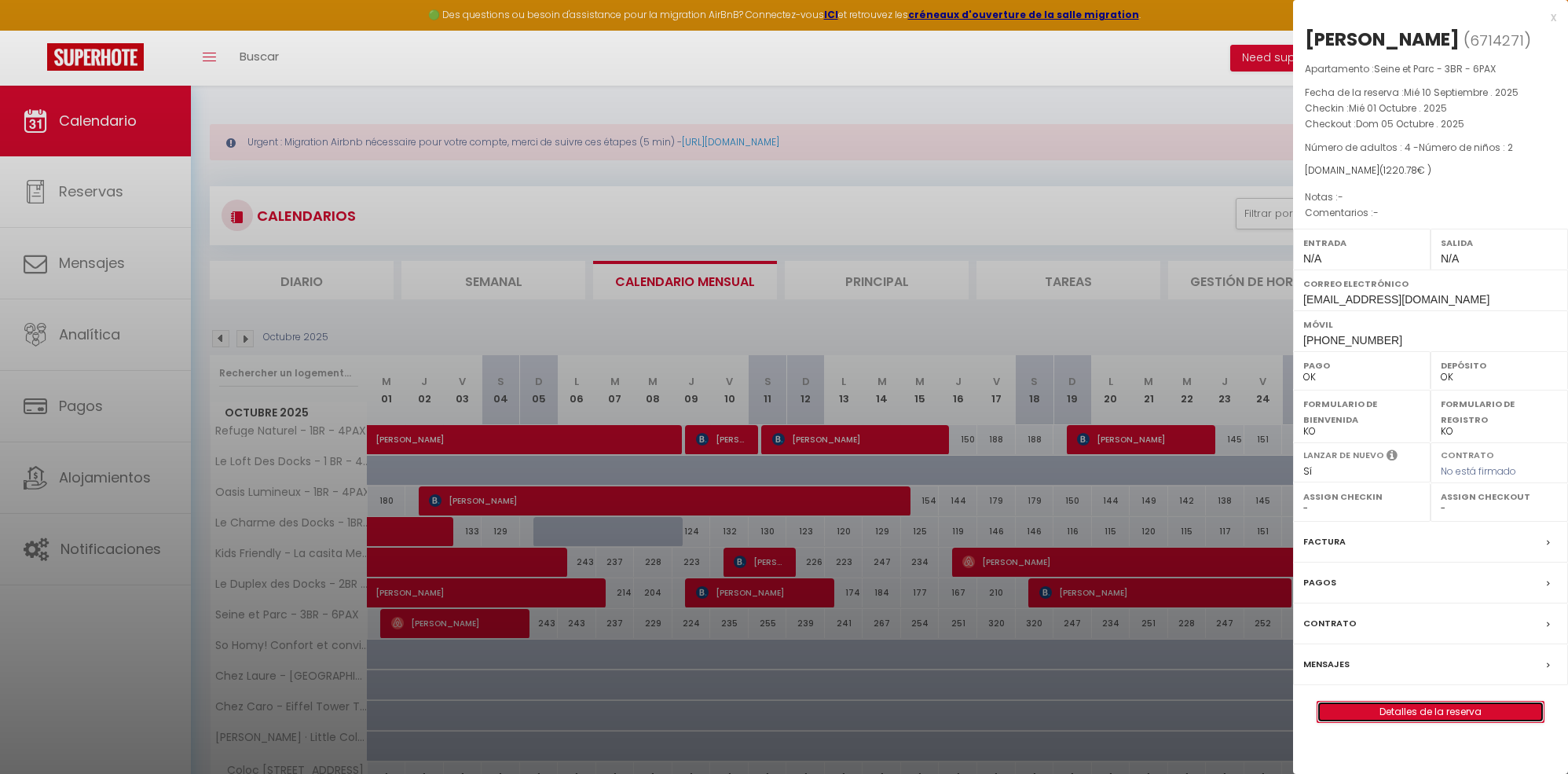
click at [1371, 722] on link "Detalles de la reserva" at bounding box center [1430, 712] width 226 height 21
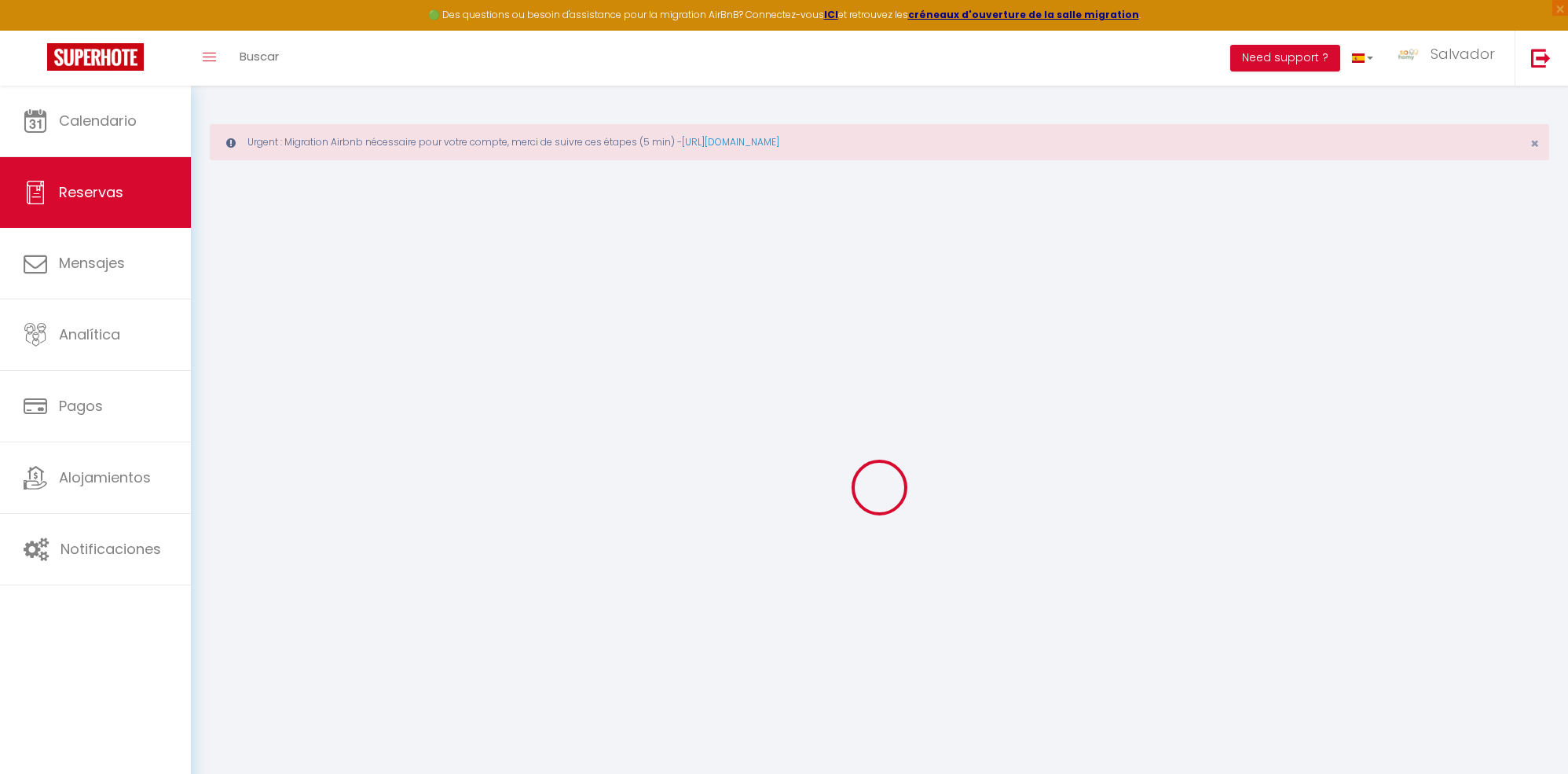
select select
checkbox input "false"
select select
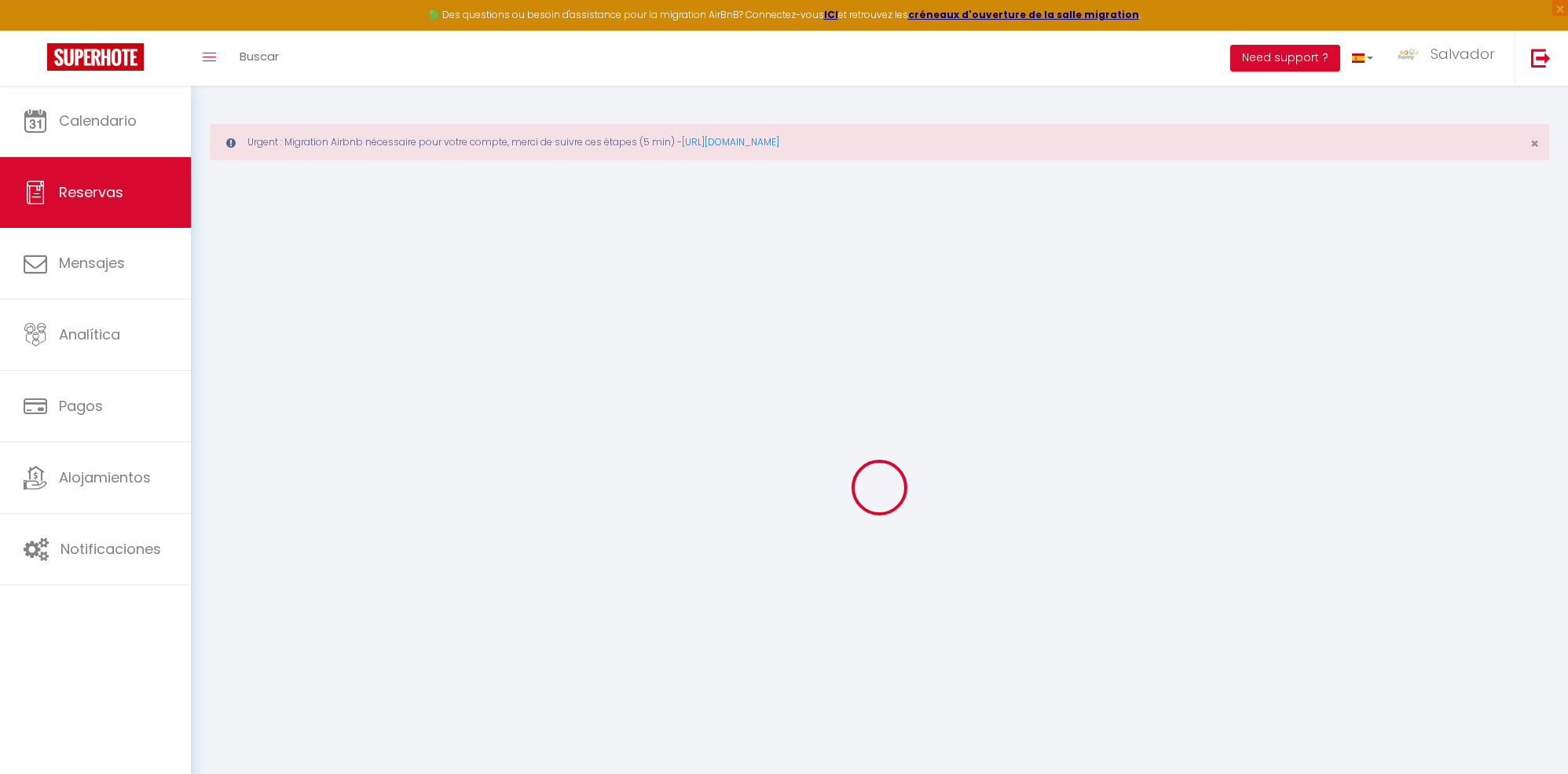
select select
checkbox input "false"
select select
type input "105"
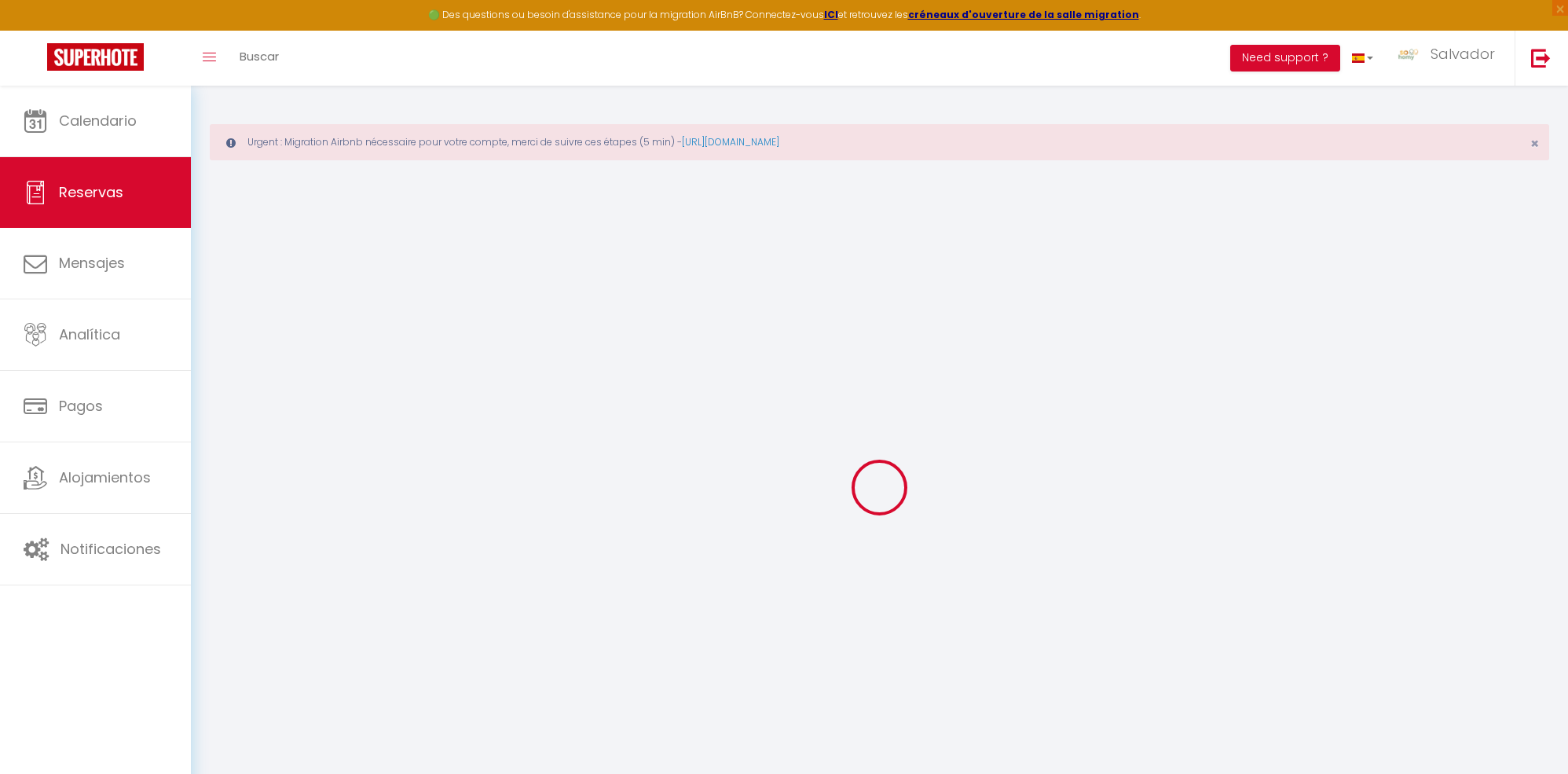
type input "109.06"
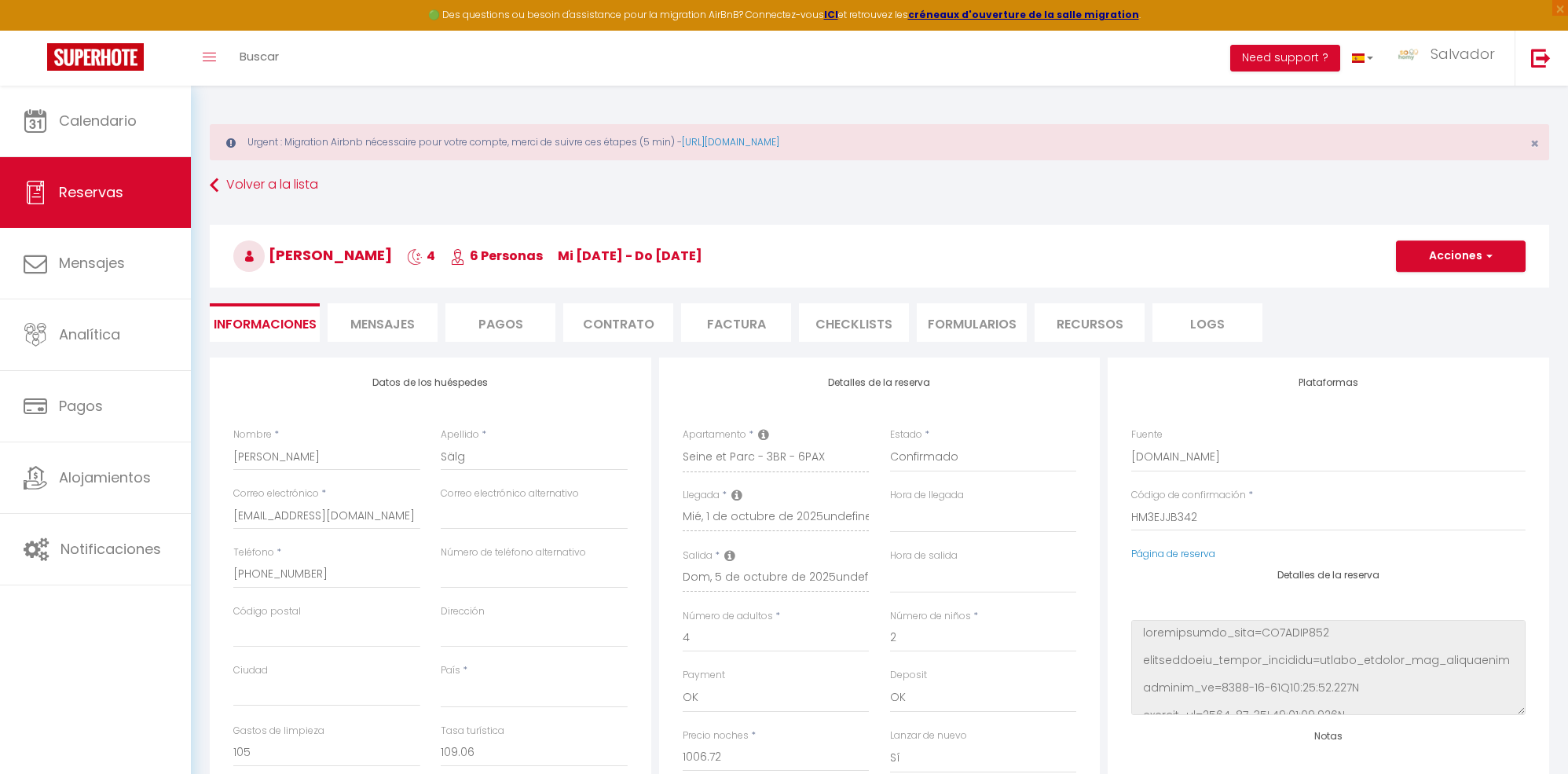
click at [375, 326] on span "Mensajes" at bounding box center [382, 324] width 65 height 18
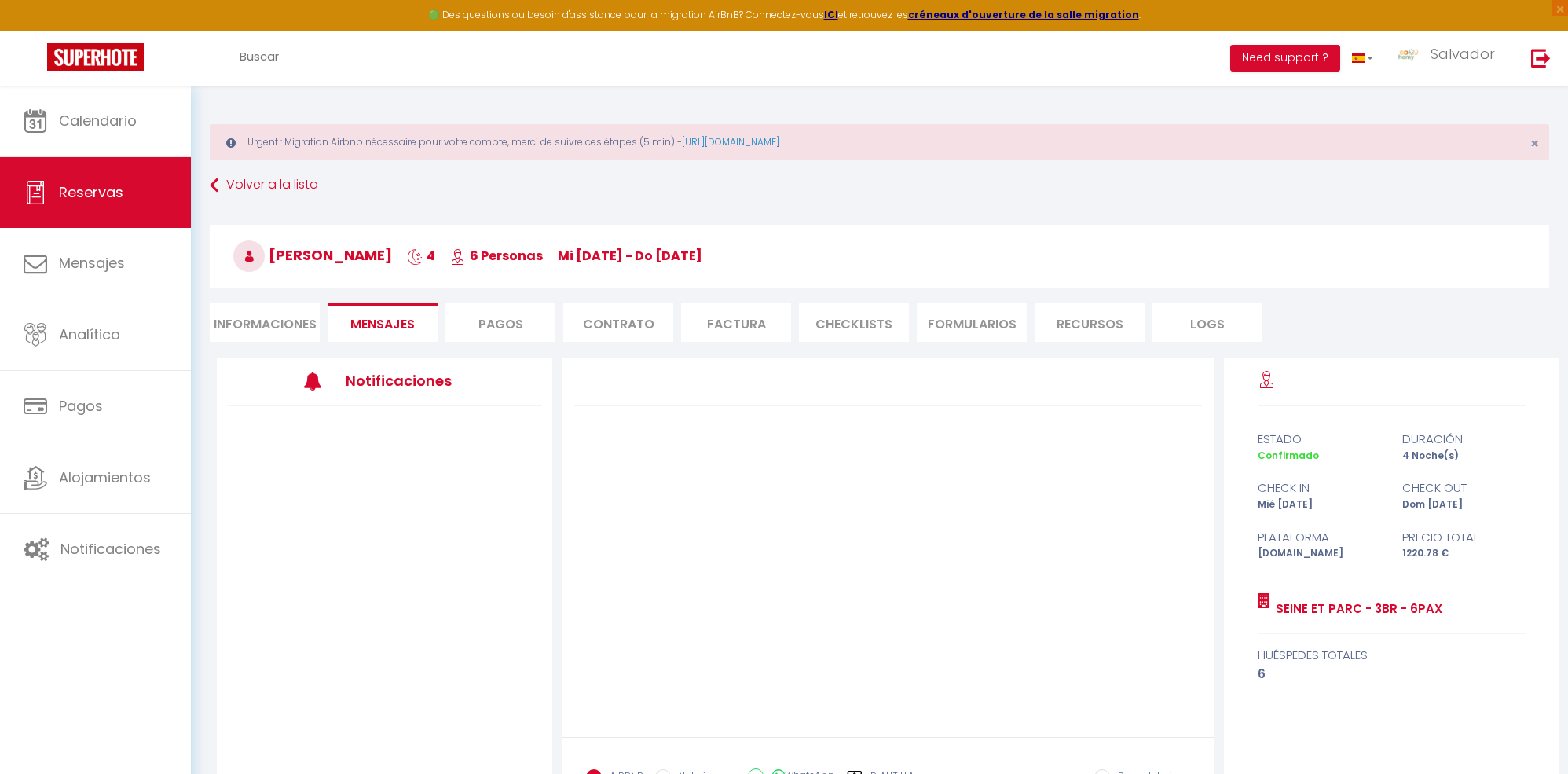
click at [441, 459] on div at bounding box center [385, 596] width 336 height 380
click at [507, 322] on li "PAGOS" at bounding box center [501, 322] width 110 height 39
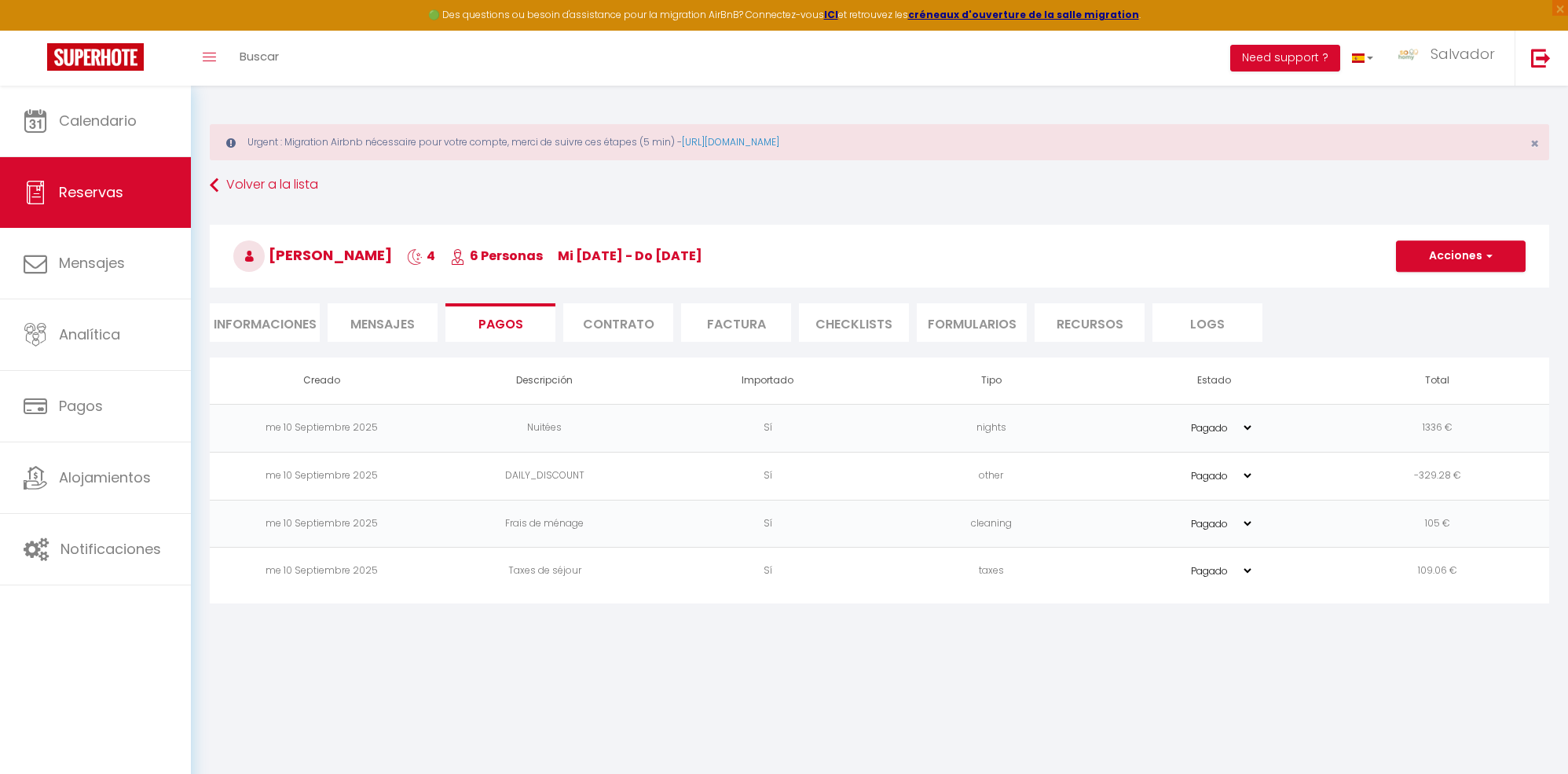
click at [612, 320] on li "Contrato" at bounding box center [619, 322] width 110 height 39
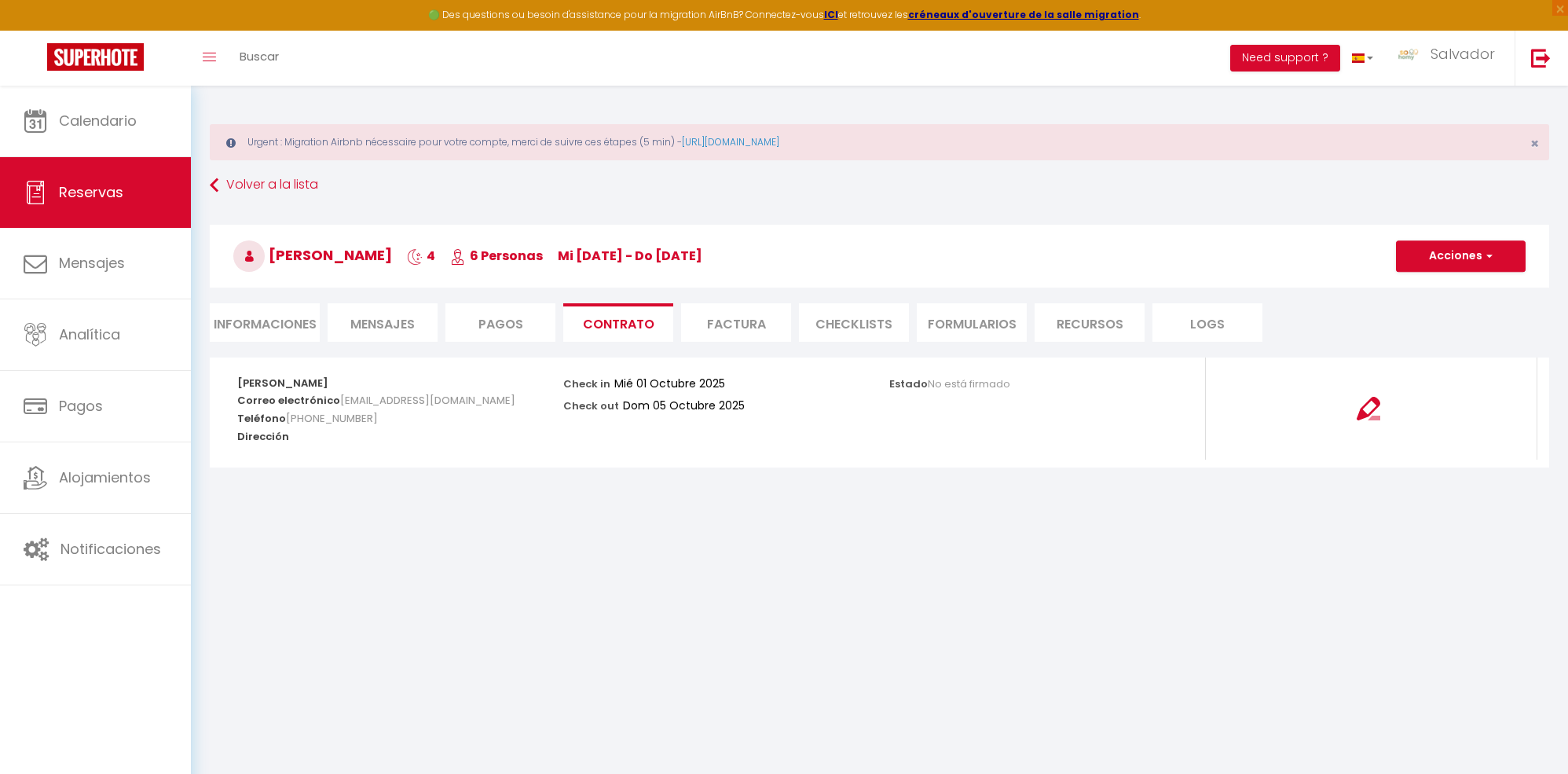
click at [378, 325] on span "Mensajes" at bounding box center [382, 324] width 65 height 18
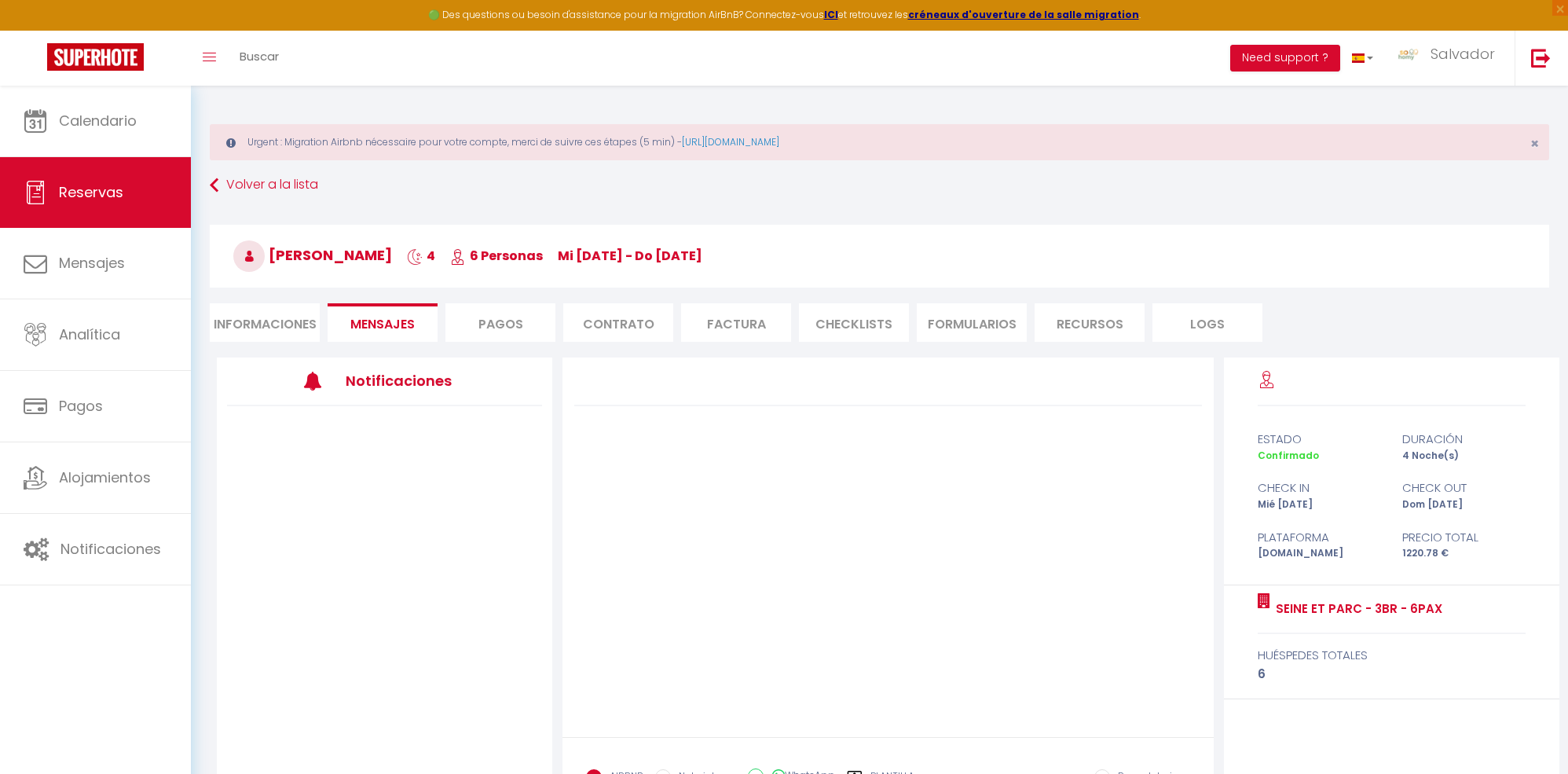
click at [321, 382] on icon at bounding box center [312, 381] width 19 height 19
click at [299, 334] on li "Informaciones" at bounding box center [265, 322] width 110 height 39
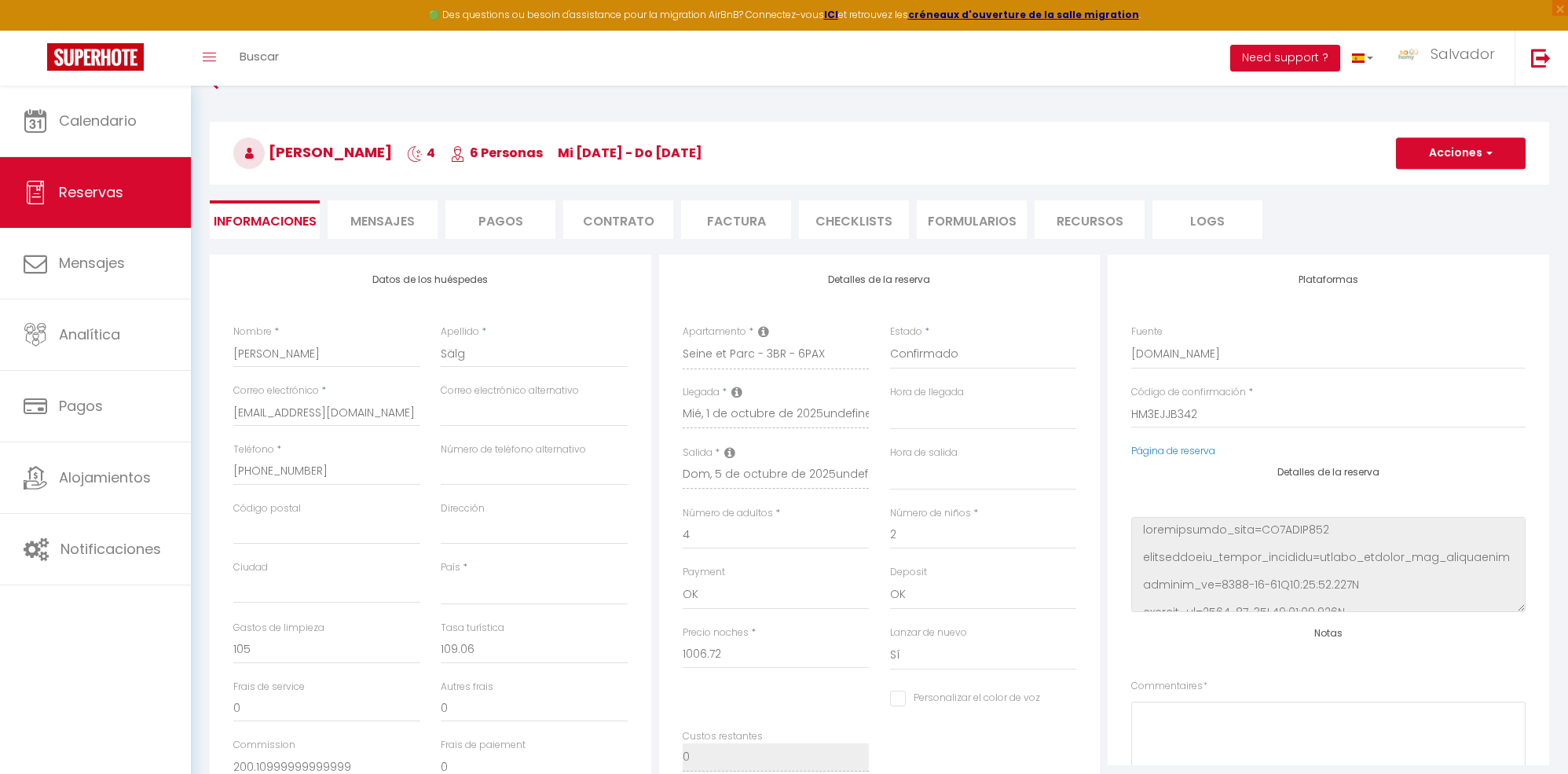
scroll to position [377, 0]
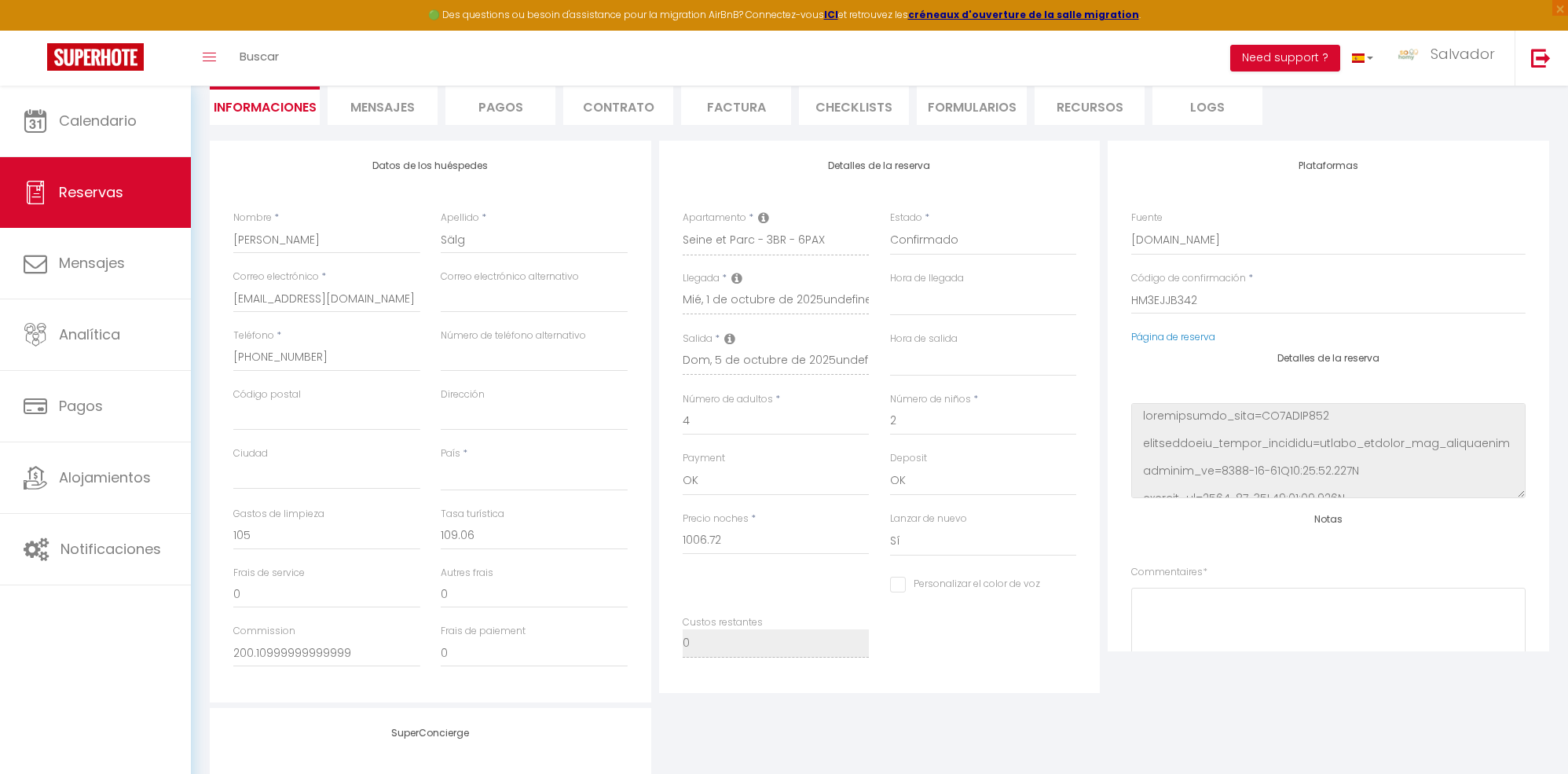
click at [373, 100] on span "Mensajes" at bounding box center [382, 107] width 65 height 18
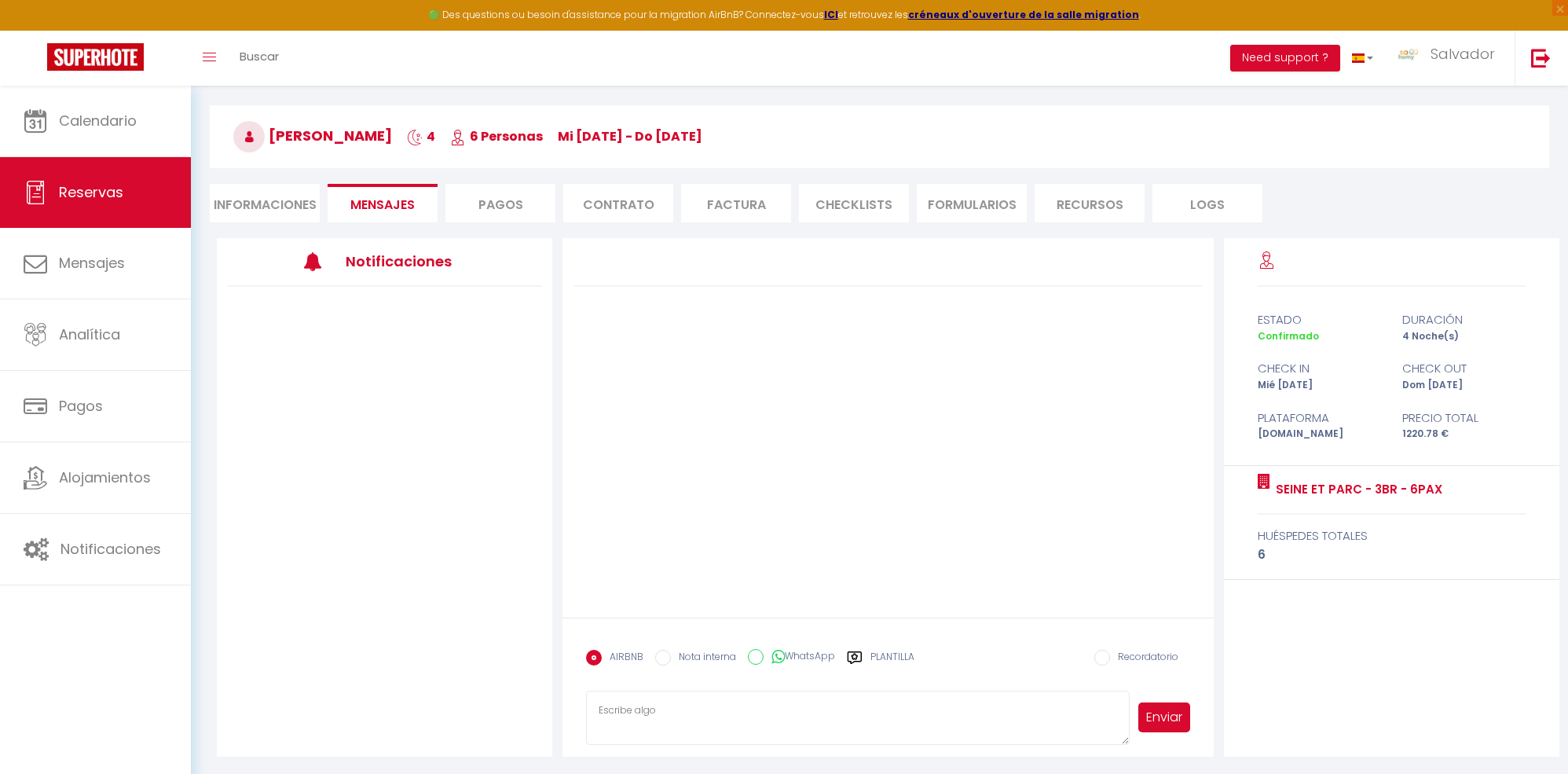
click at [953, 486] on div at bounding box center [888, 428] width 651 height 380
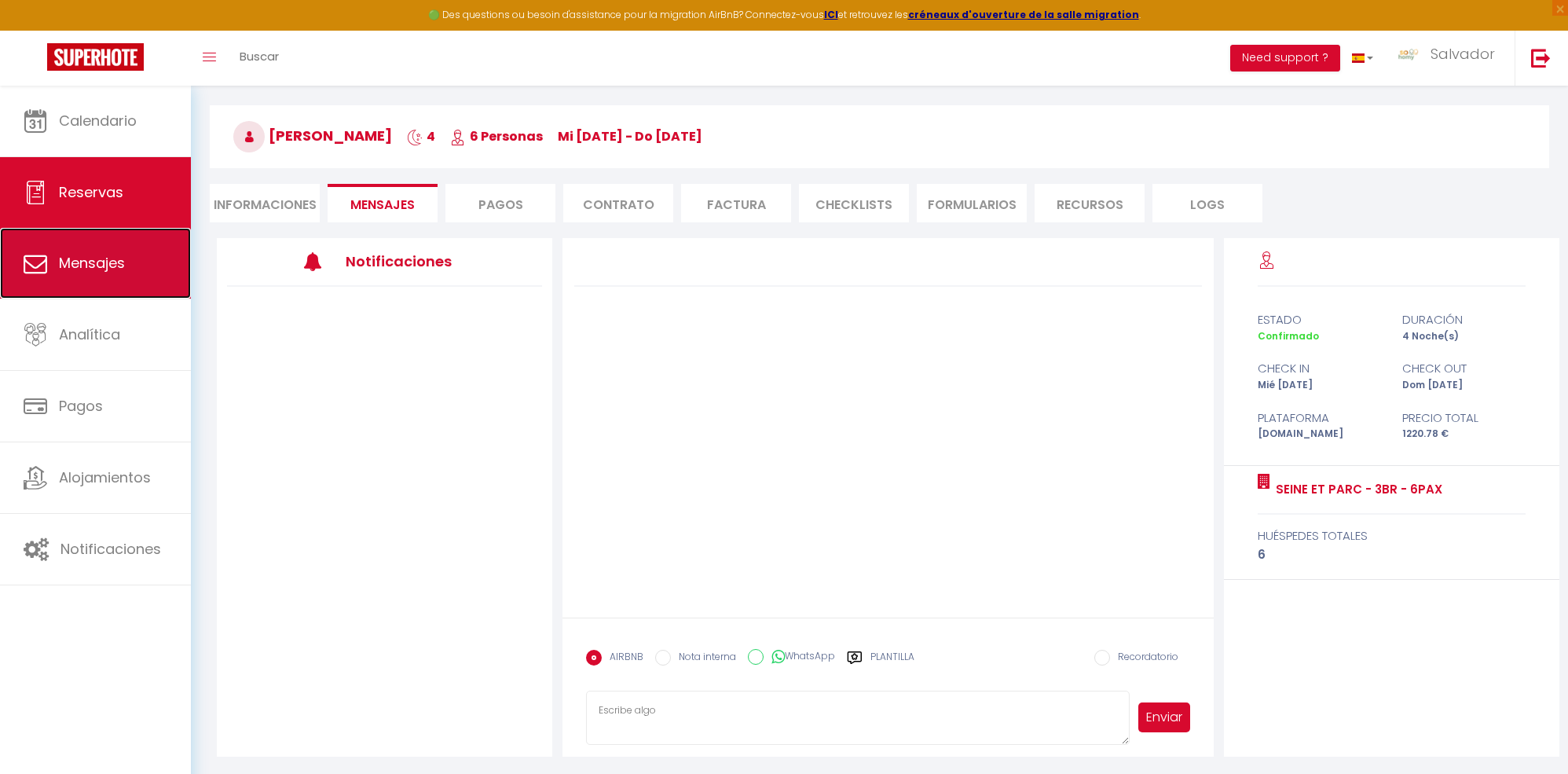
click at [83, 257] on span "Mensajes" at bounding box center [91, 263] width 66 height 20
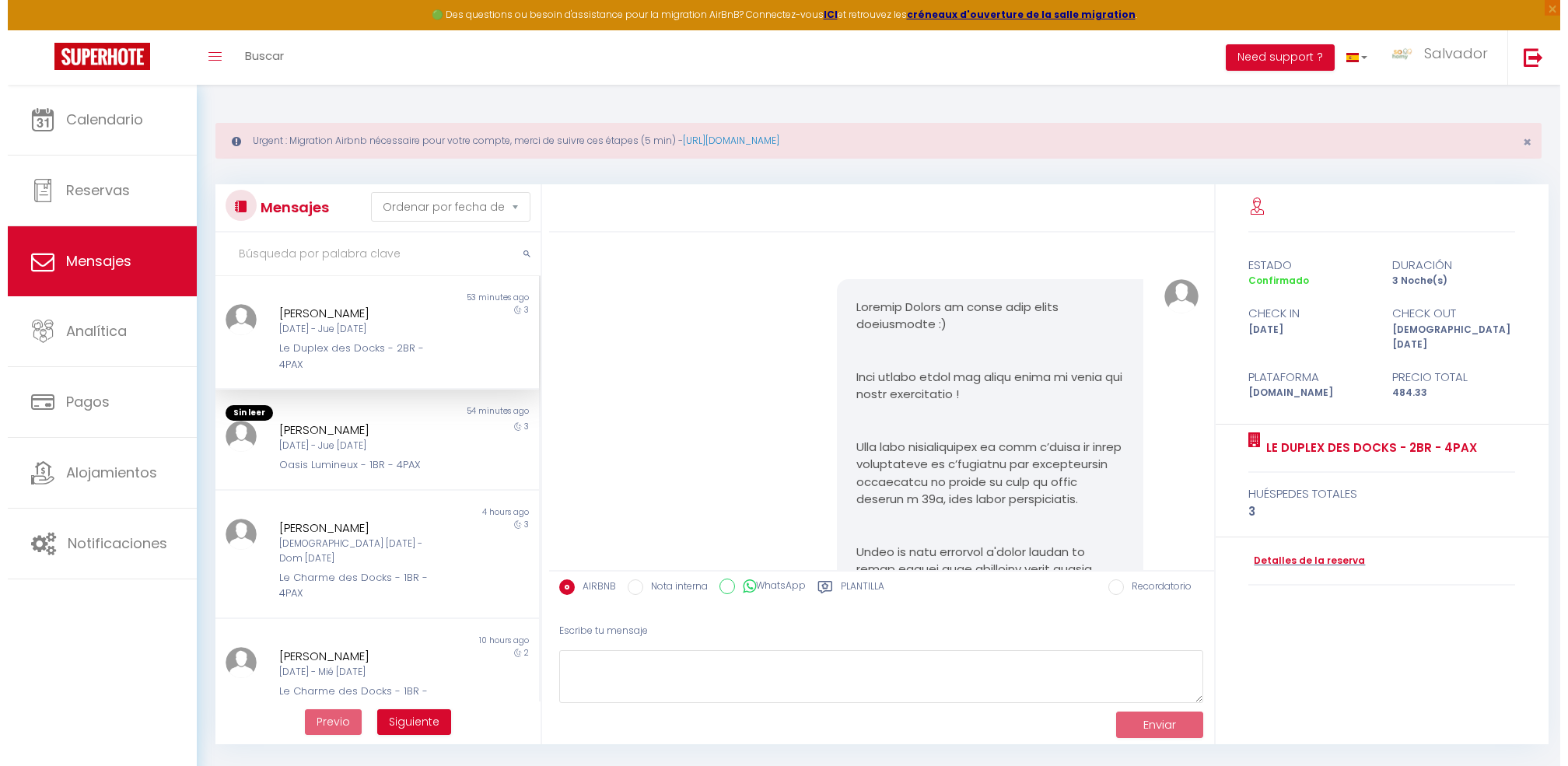
scroll to position [4814, 0]
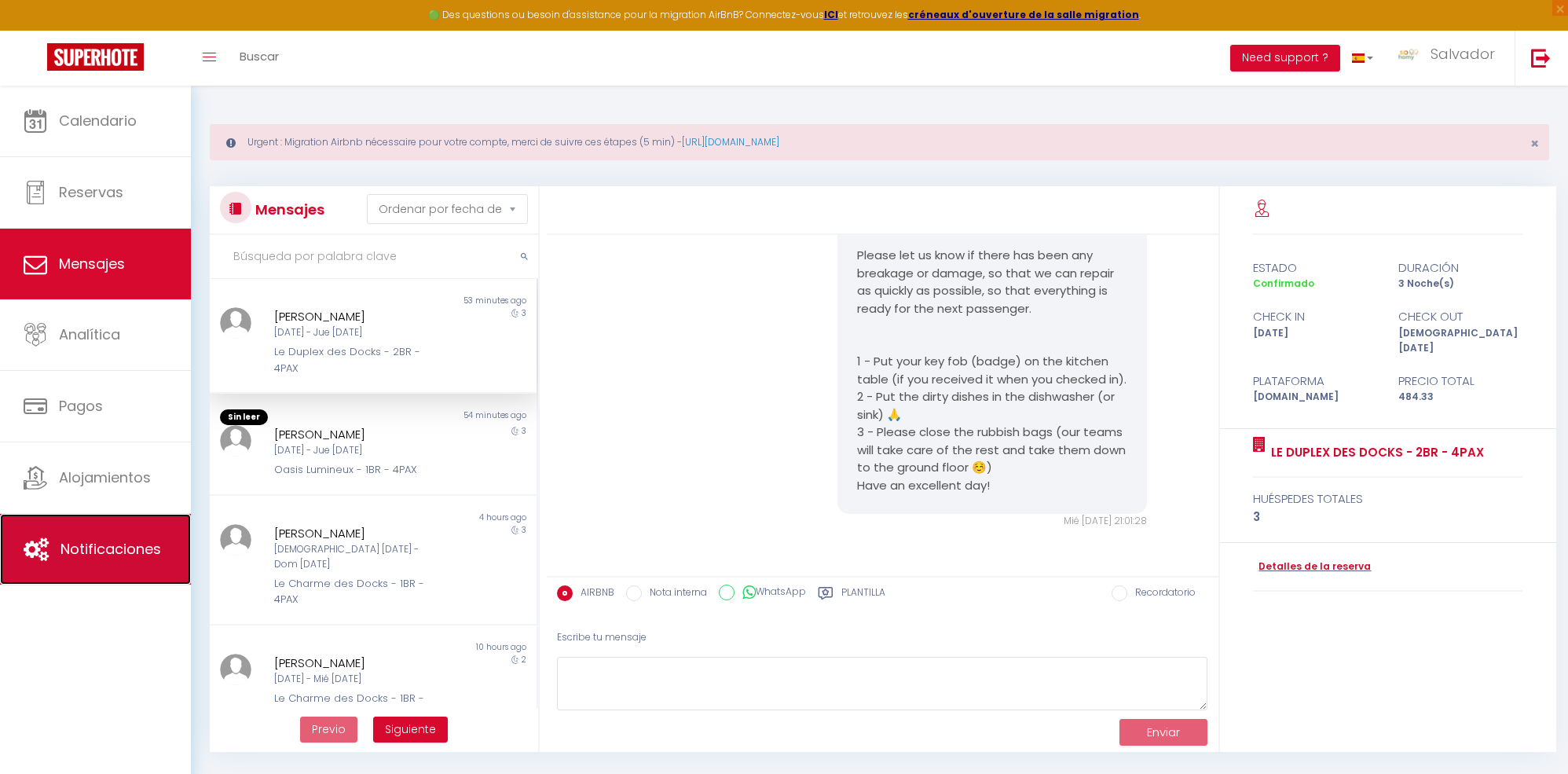
click at [133, 542] on span "Notificaciones" at bounding box center [110, 548] width 101 height 20
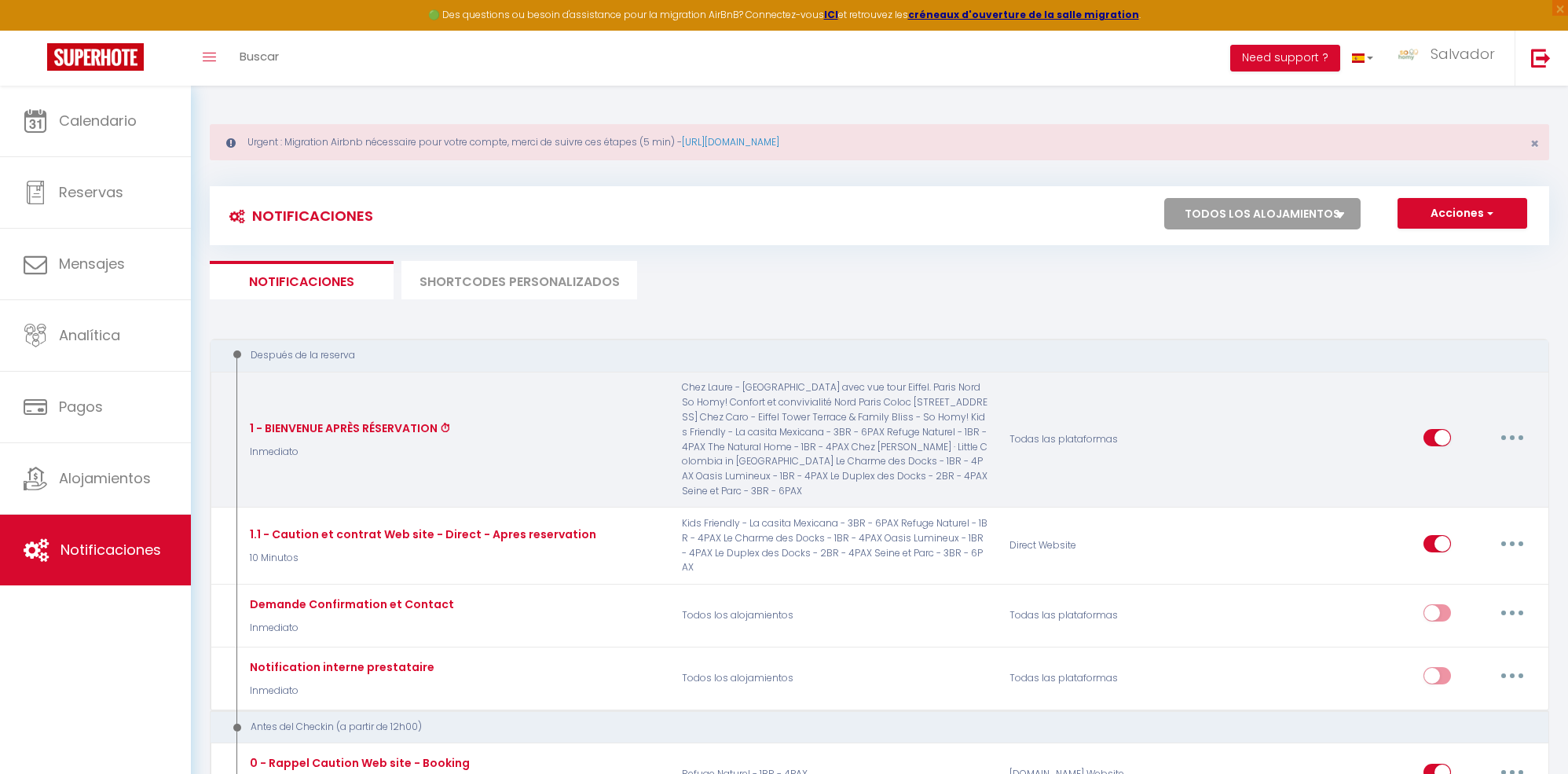
click at [527, 430] on div "1 - BIENVENUE APRÈS RÉSERVATION ⏱ Inmediato" at bounding box center [454, 440] width 437 height 119
click at [1509, 425] on button "button" at bounding box center [1512, 437] width 44 height 25
click at [1460, 460] on link "Editar" at bounding box center [1472, 473] width 116 height 27
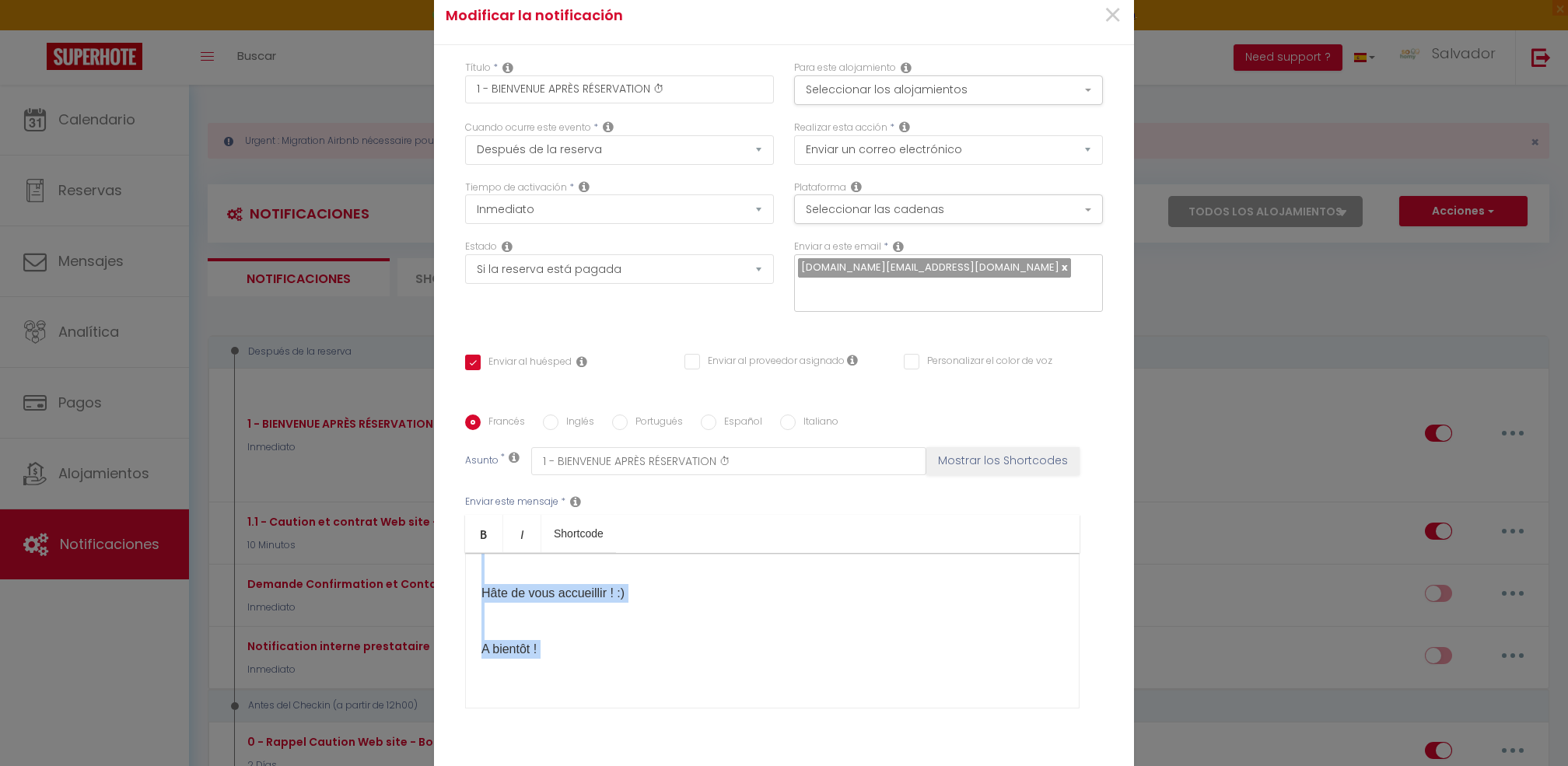
scroll to position [95, 0]
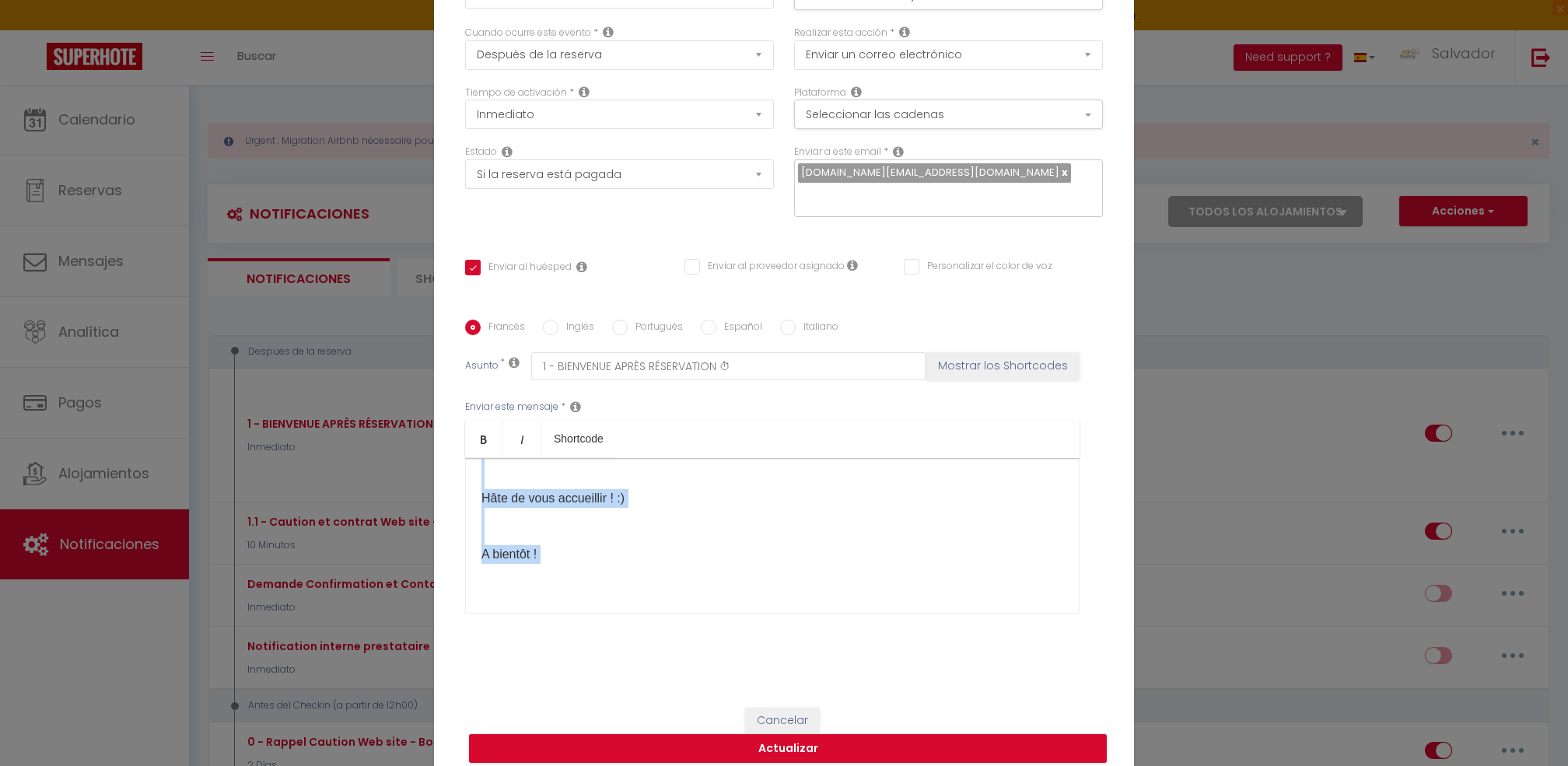
drag, startPoint x: 475, startPoint y: 571, endPoint x: 791, endPoint y: 627, distance: 320.9
click at [791, 627] on div "[PERSON_NAME] Portugués Español Italiano Asunto * 1 - BIENVENUE APRÈS RÉSERVATI…" at bounding box center [784, 476] width 638 height 360
copy div "Loremip [DOLOR:SITAM_CONS]​ ad elits doei tempo incididuntu :) Labo etdolo magn…"
click at [396, 94] on div "Modificar la notificación × Título * 1 - BIENVENUE APRÈS RÉSERVATION ⏱ Para est…" at bounding box center [784, 383] width 1568 height 766
click at [119, 113] on div "Modificar la notificación × Título * 1 - BIENVENUE APRÈS RÉSERVATION ⏱ Para est…" at bounding box center [784, 383] width 1568 height 766
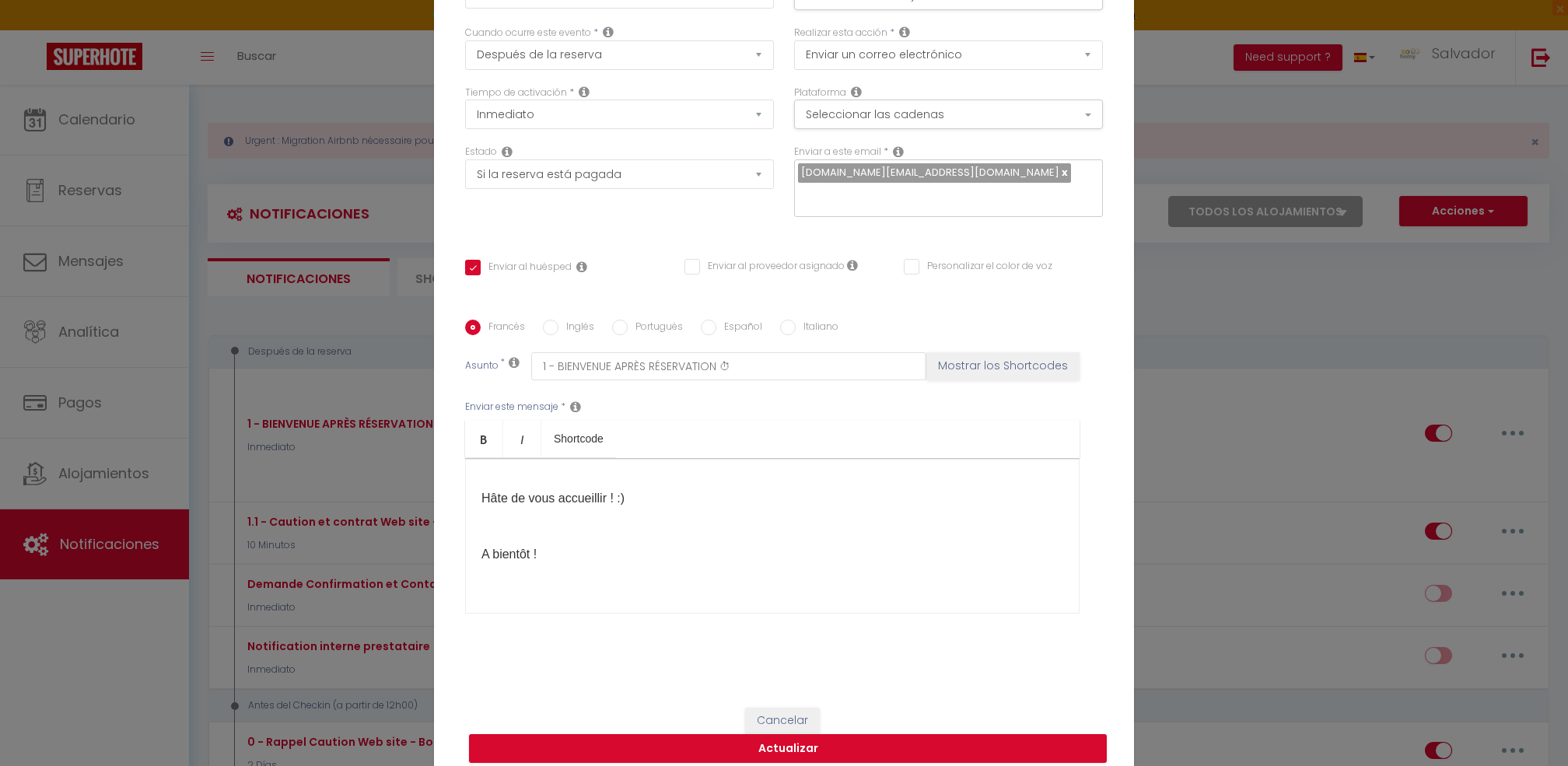
click at [118, 117] on div "Modificar la notificación × Título * 1 - BIENVENUE APRÈS RÉSERVATION ⏱ Para est…" at bounding box center [784, 383] width 1568 height 766
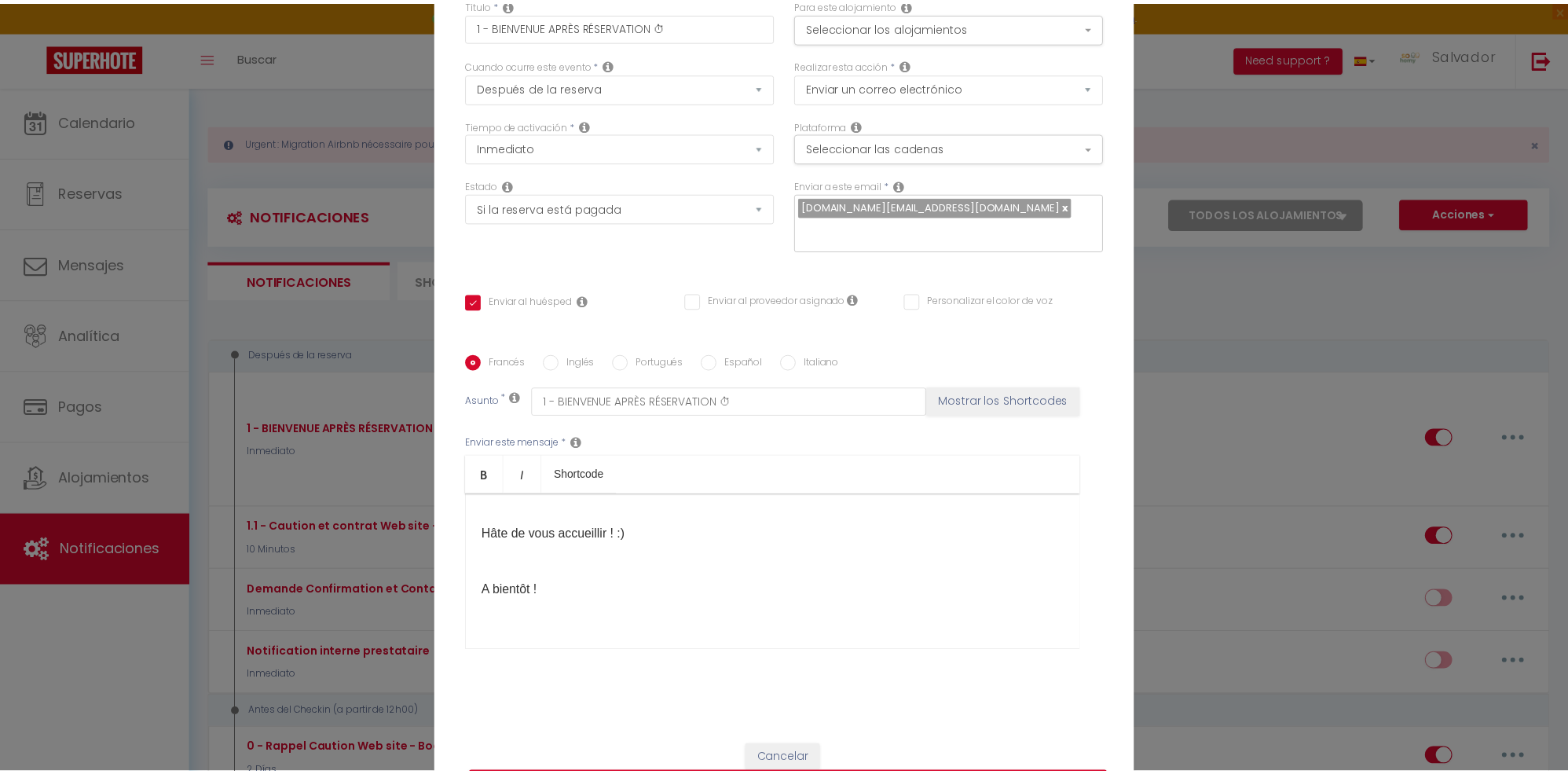
scroll to position [0, 0]
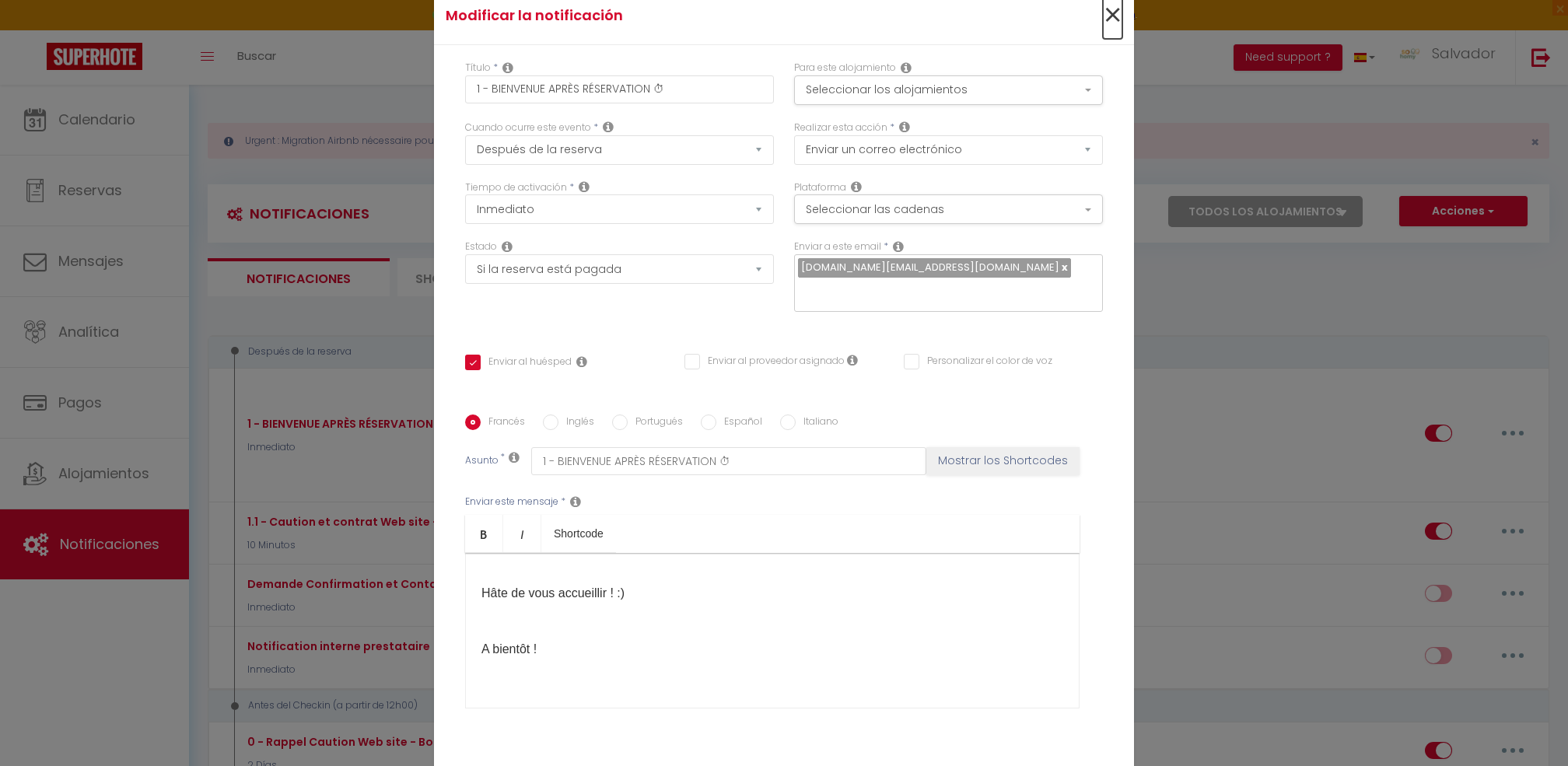
click at [1111, 32] on span "×" at bounding box center [1112, 15] width 20 height 47
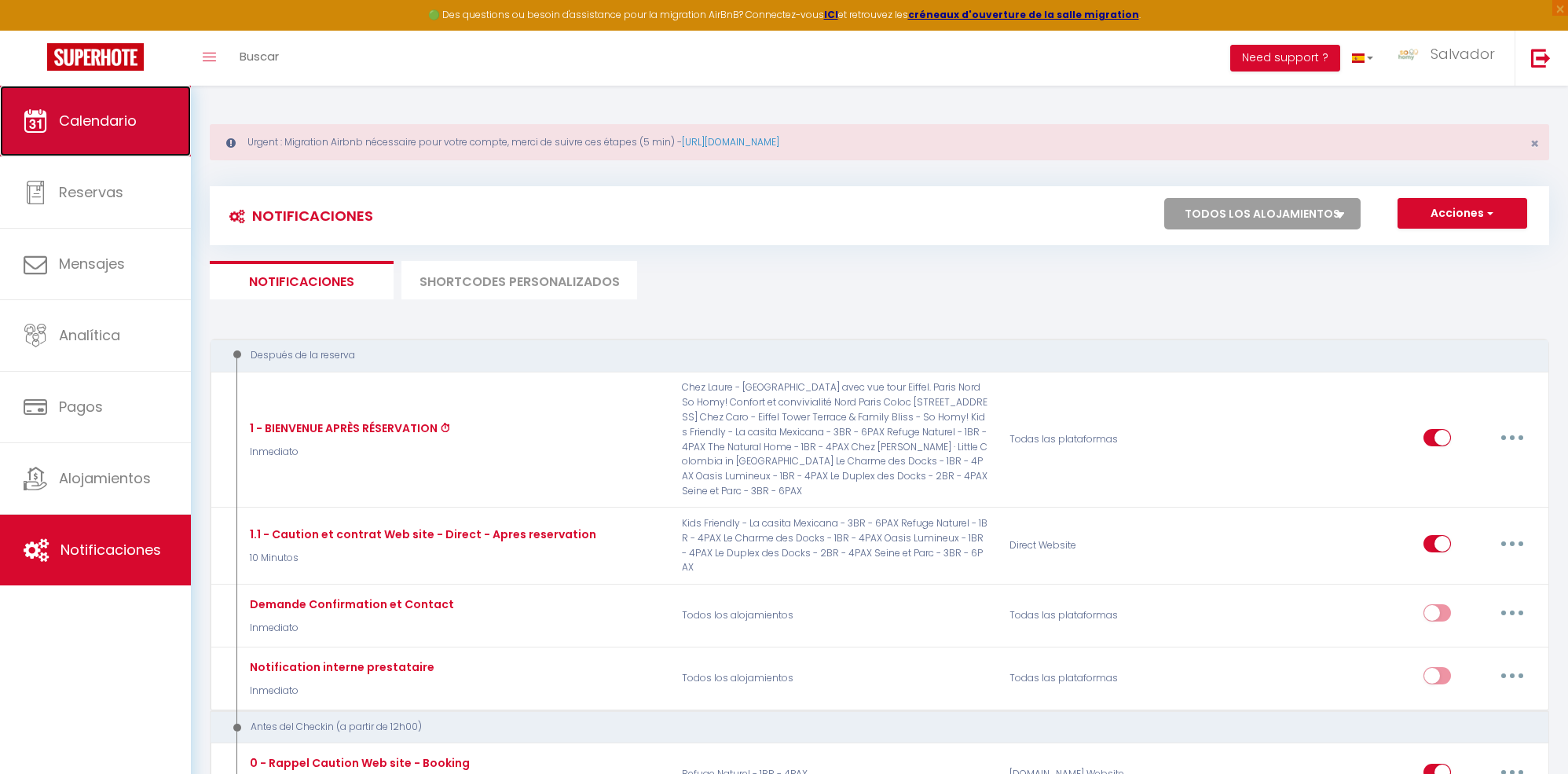
click at [115, 127] on span "Calendario" at bounding box center [97, 121] width 77 height 20
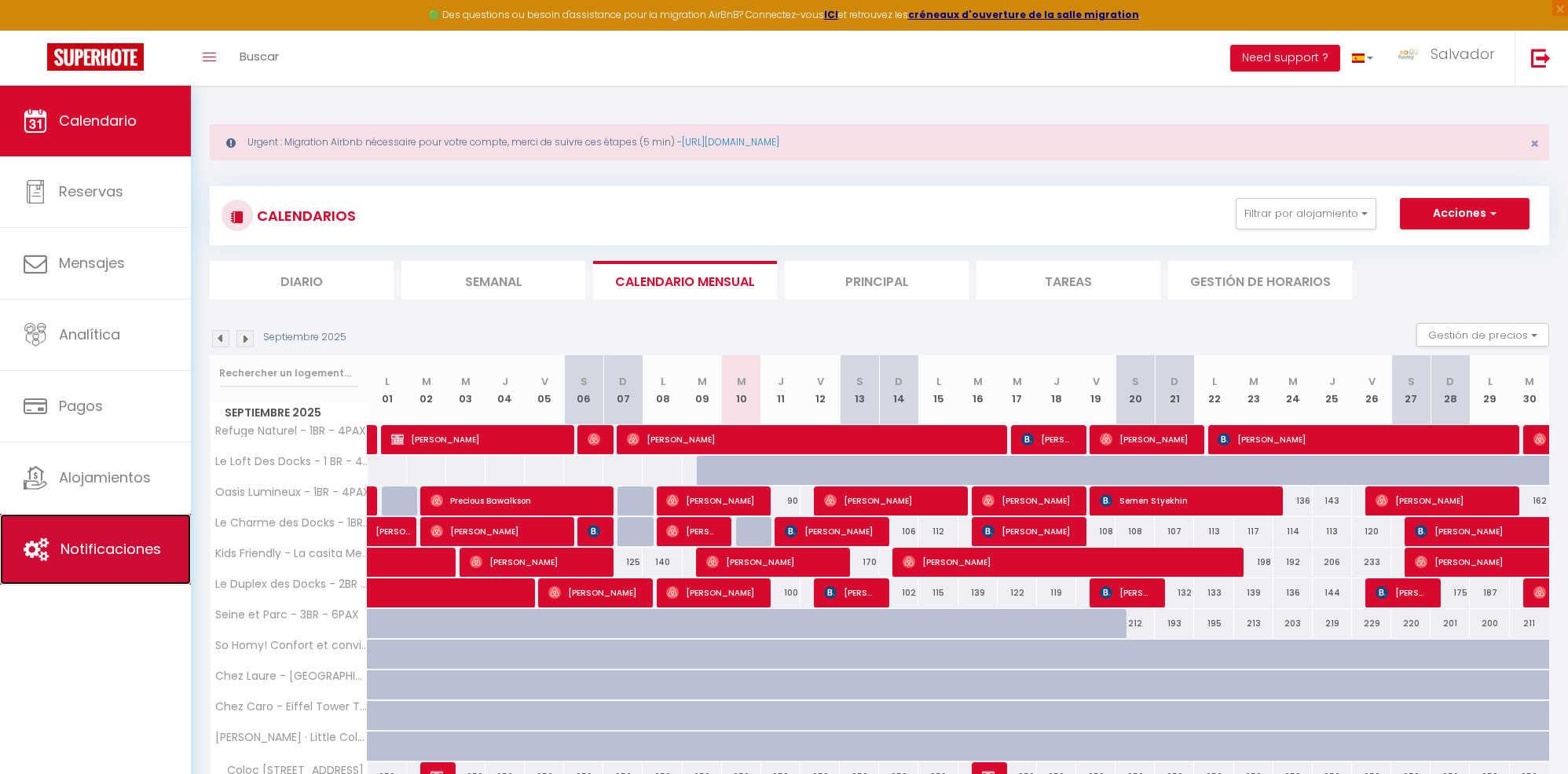
click at [118, 560] on link "Notificaciones" at bounding box center [96, 549] width 191 height 71
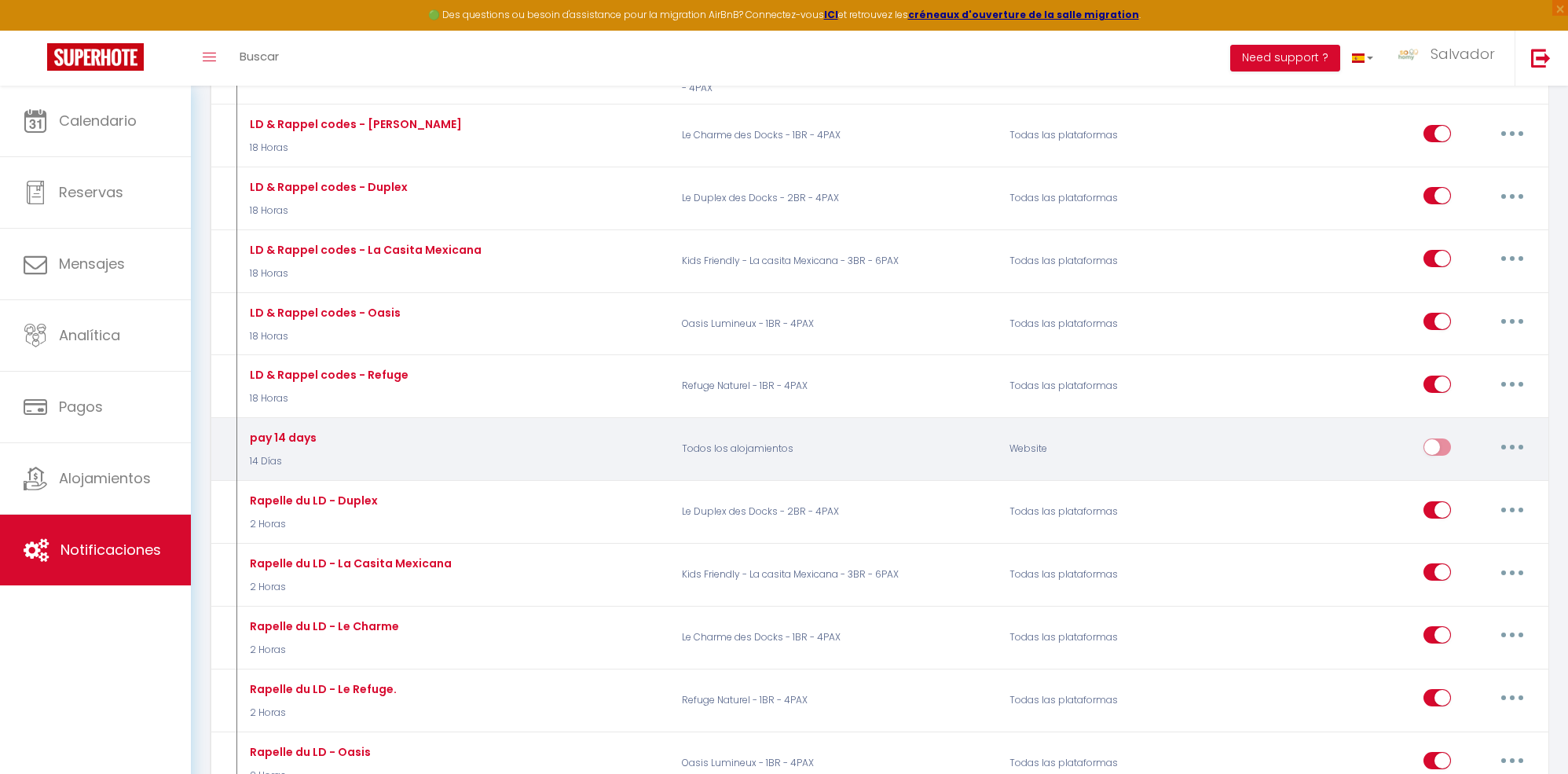
scroll to position [1114, 0]
